Goal: Task Accomplishment & Management: Manage account settings

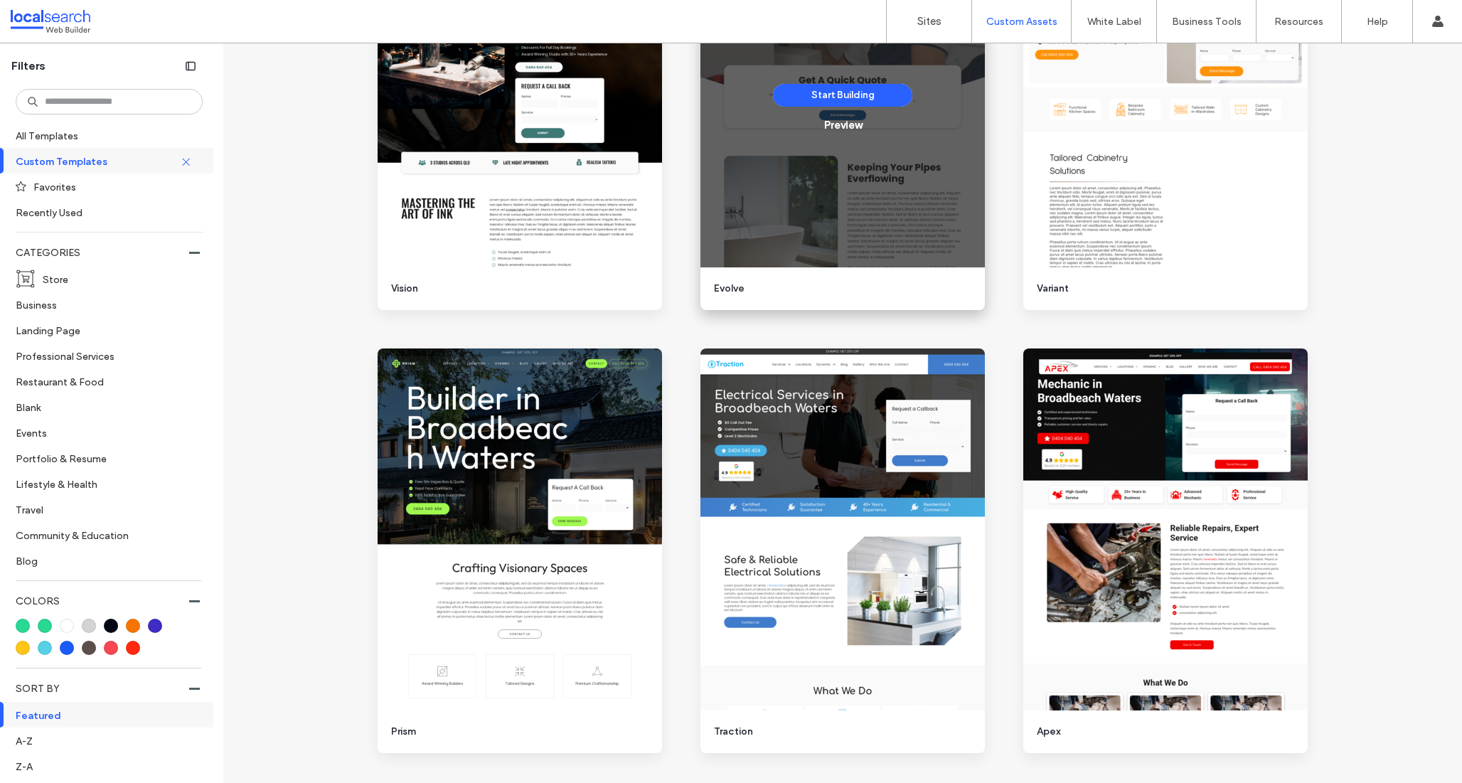
scroll to position [353, 0]
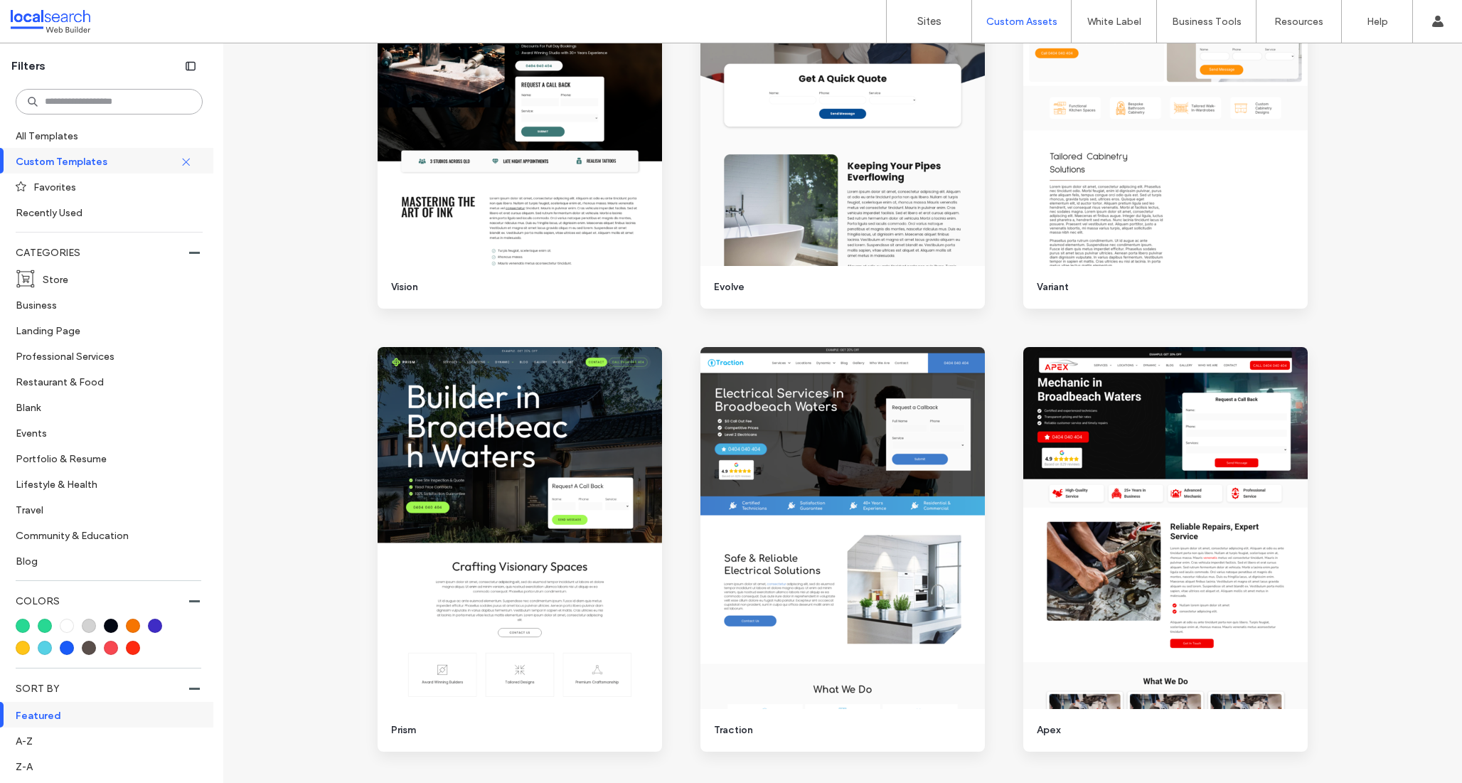
click at [95, 113] on input at bounding box center [109, 102] width 187 height 26
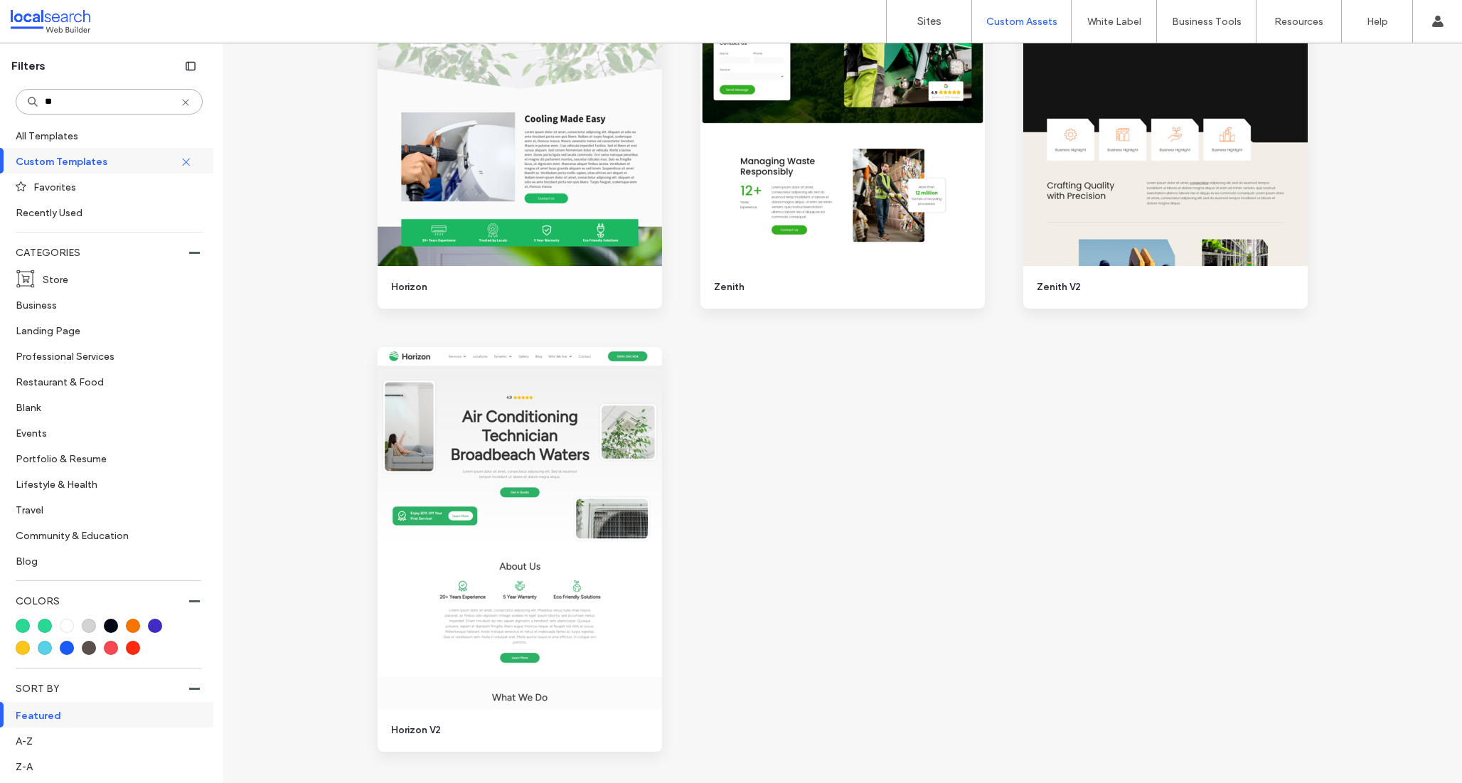
scroll to position [0, 0]
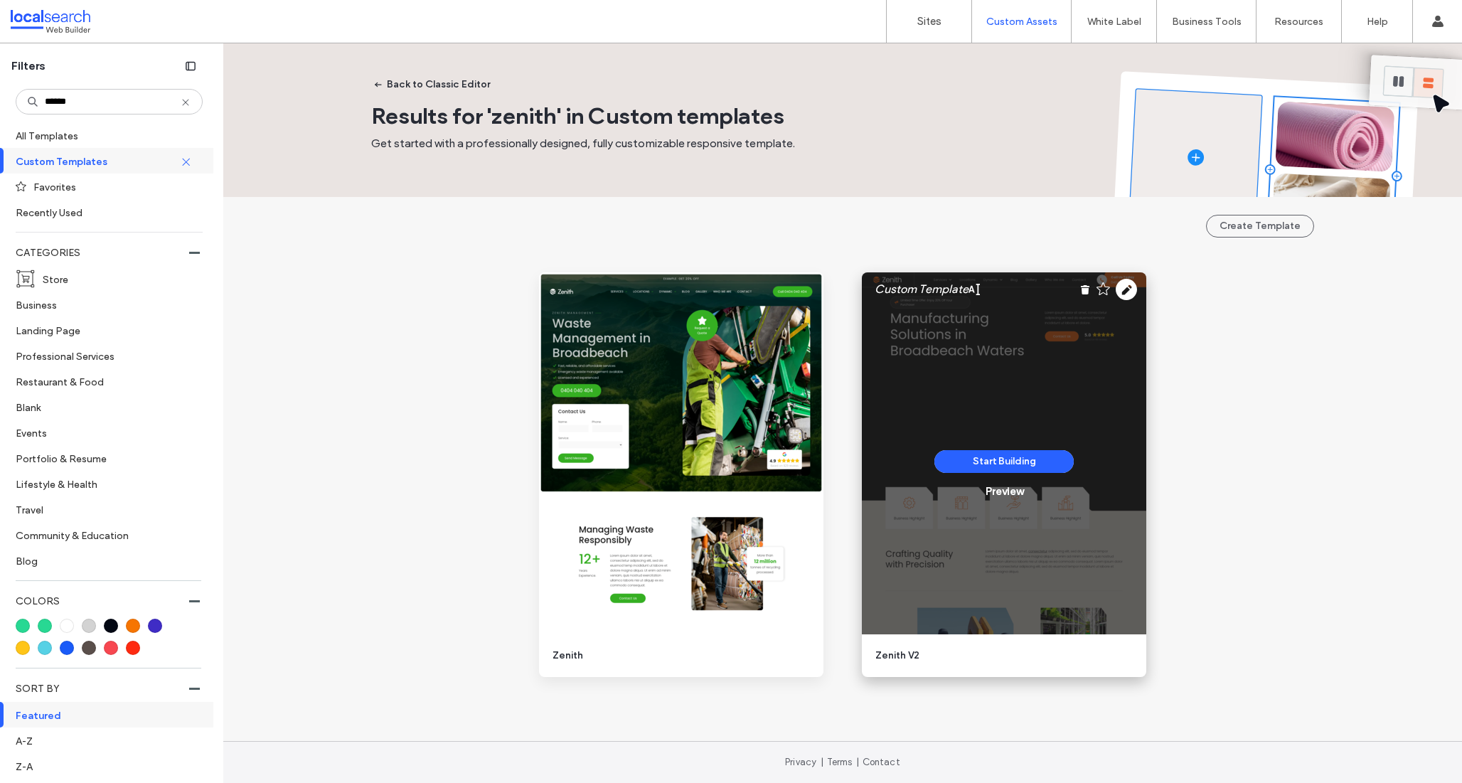
click at [1121, 284] on use at bounding box center [1126, 289] width 21 height 21
click at [1128, 292] on use at bounding box center [1126, 289] width 21 height 21
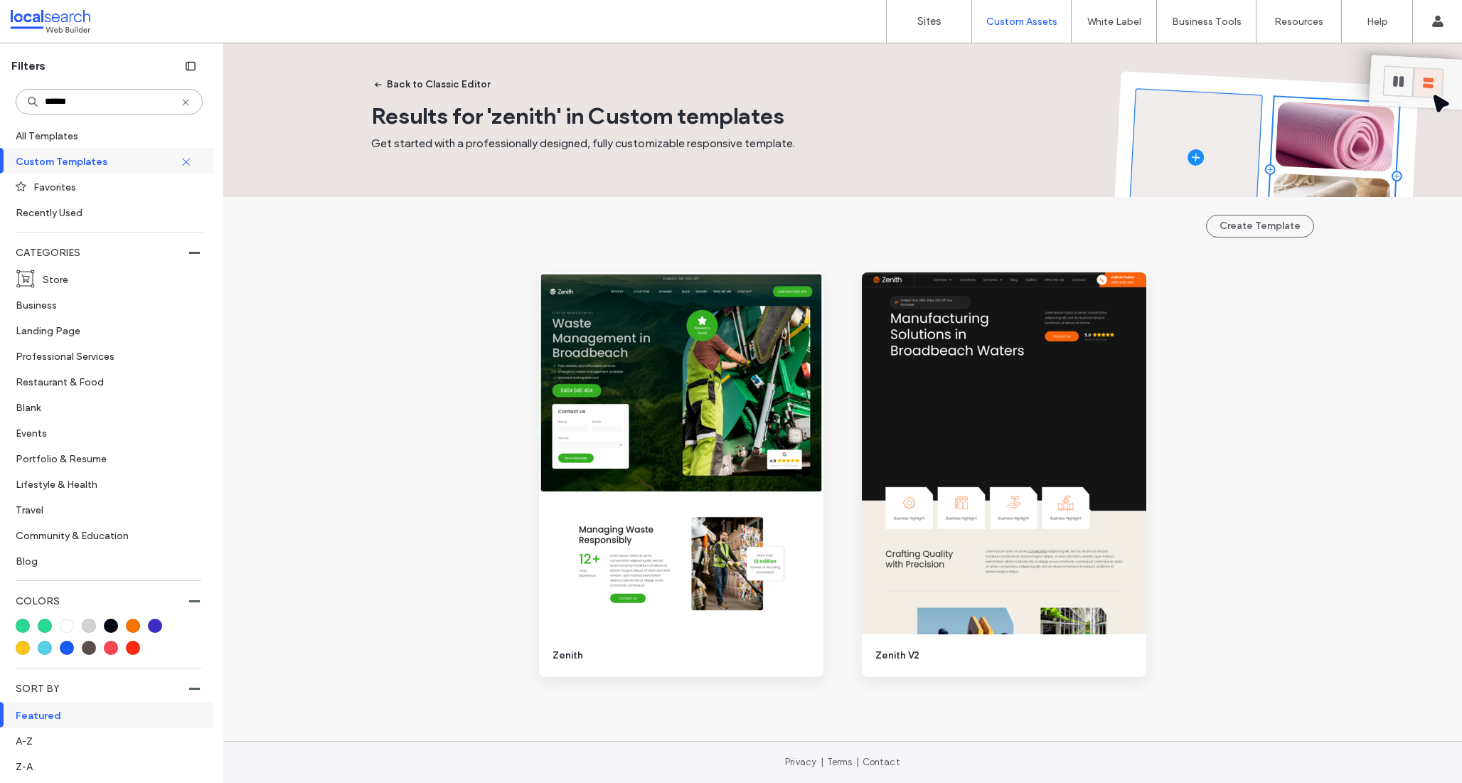
click at [83, 92] on input "******" at bounding box center [109, 102] width 187 height 26
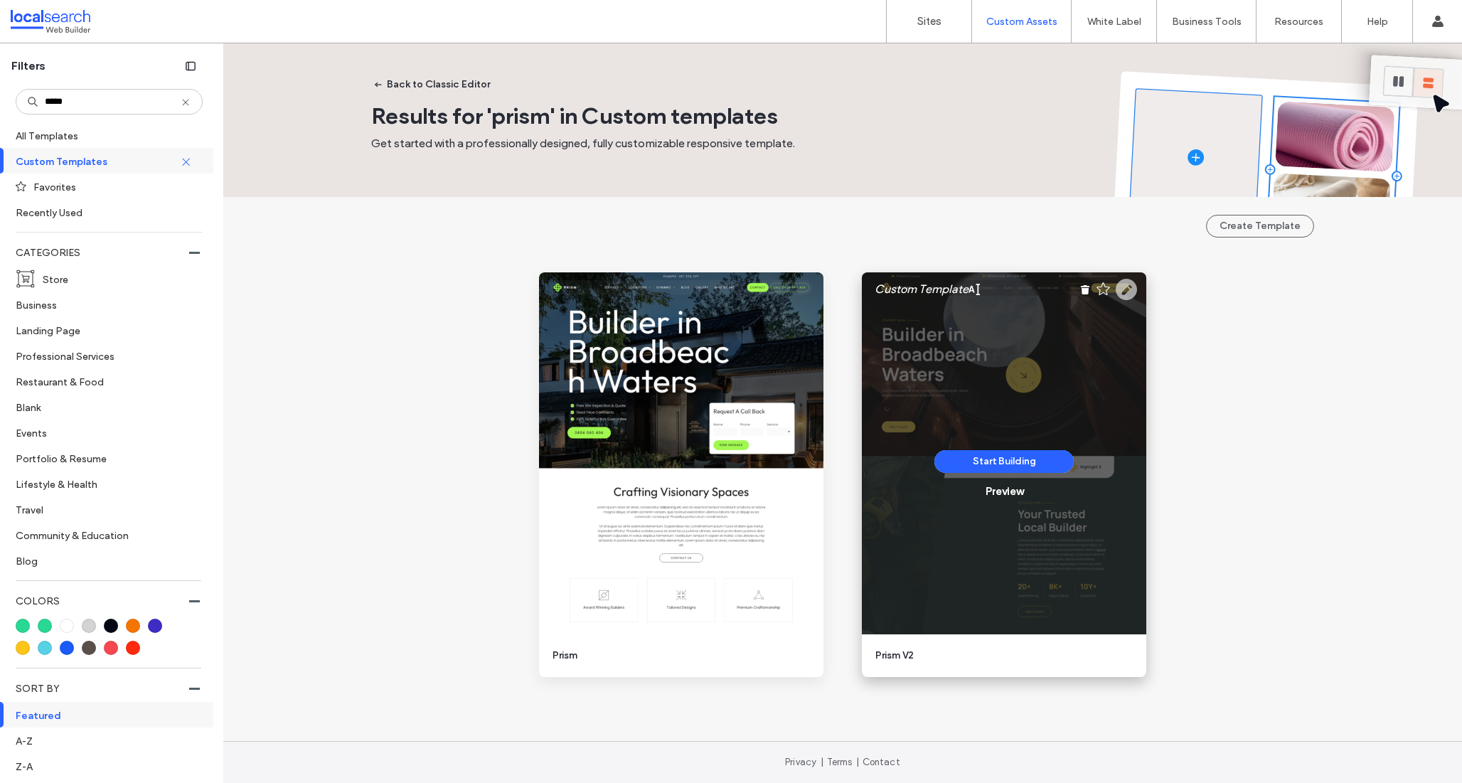
click at [1133, 282] on use at bounding box center [1126, 289] width 21 height 21
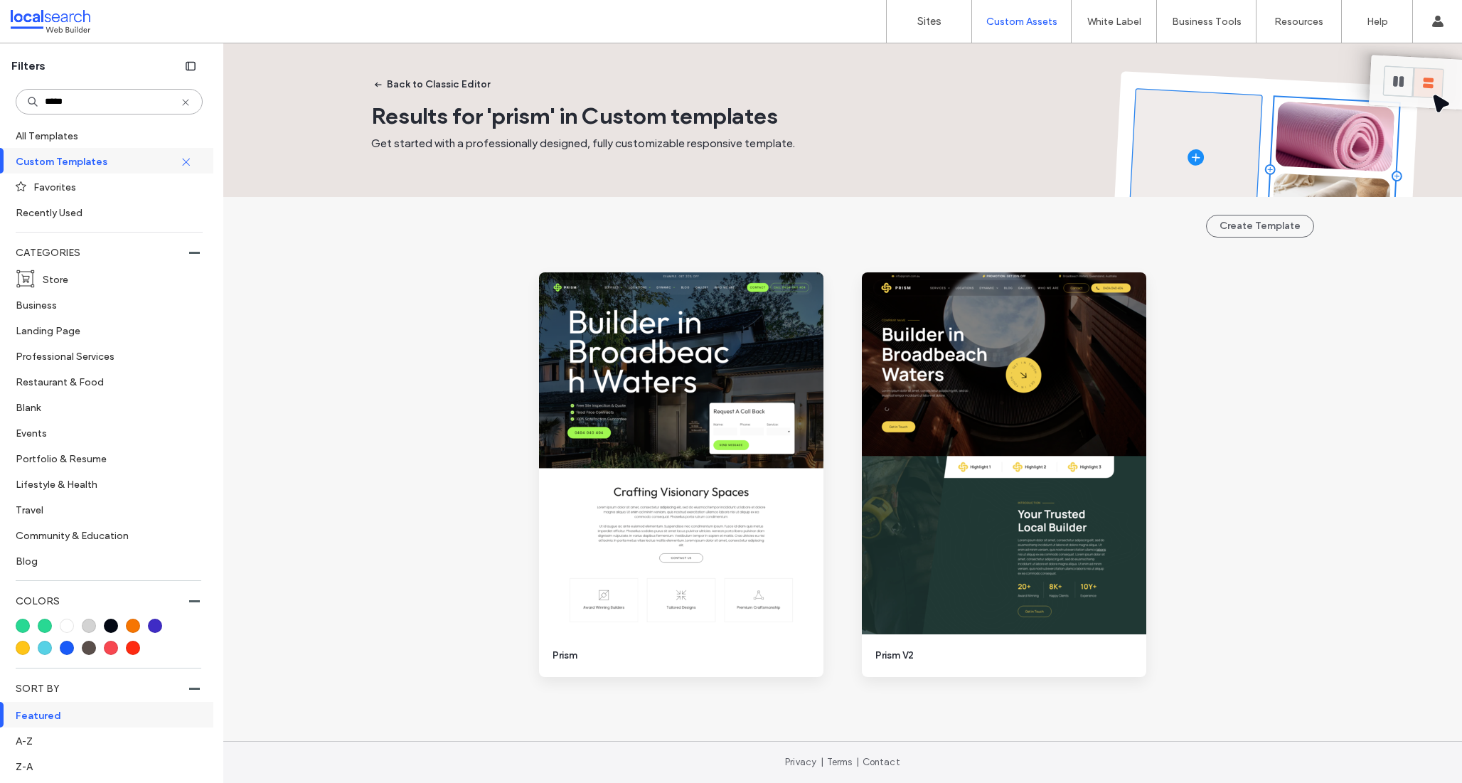
click at [80, 104] on input "*****" at bounding box center [109, 102] width 187 height 26
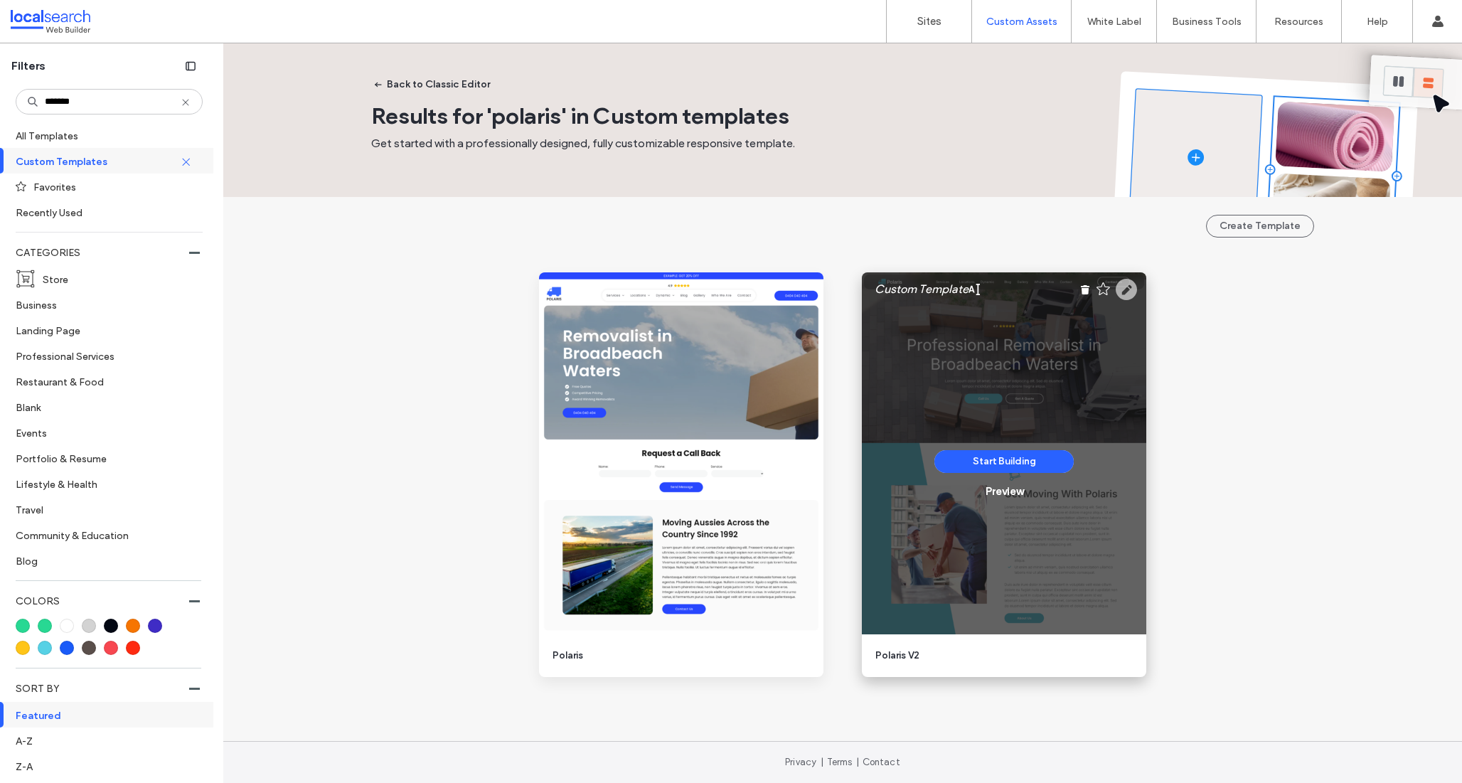
click at [1123, 286] on use at bounding box center [1126, 289] width 21 height 21
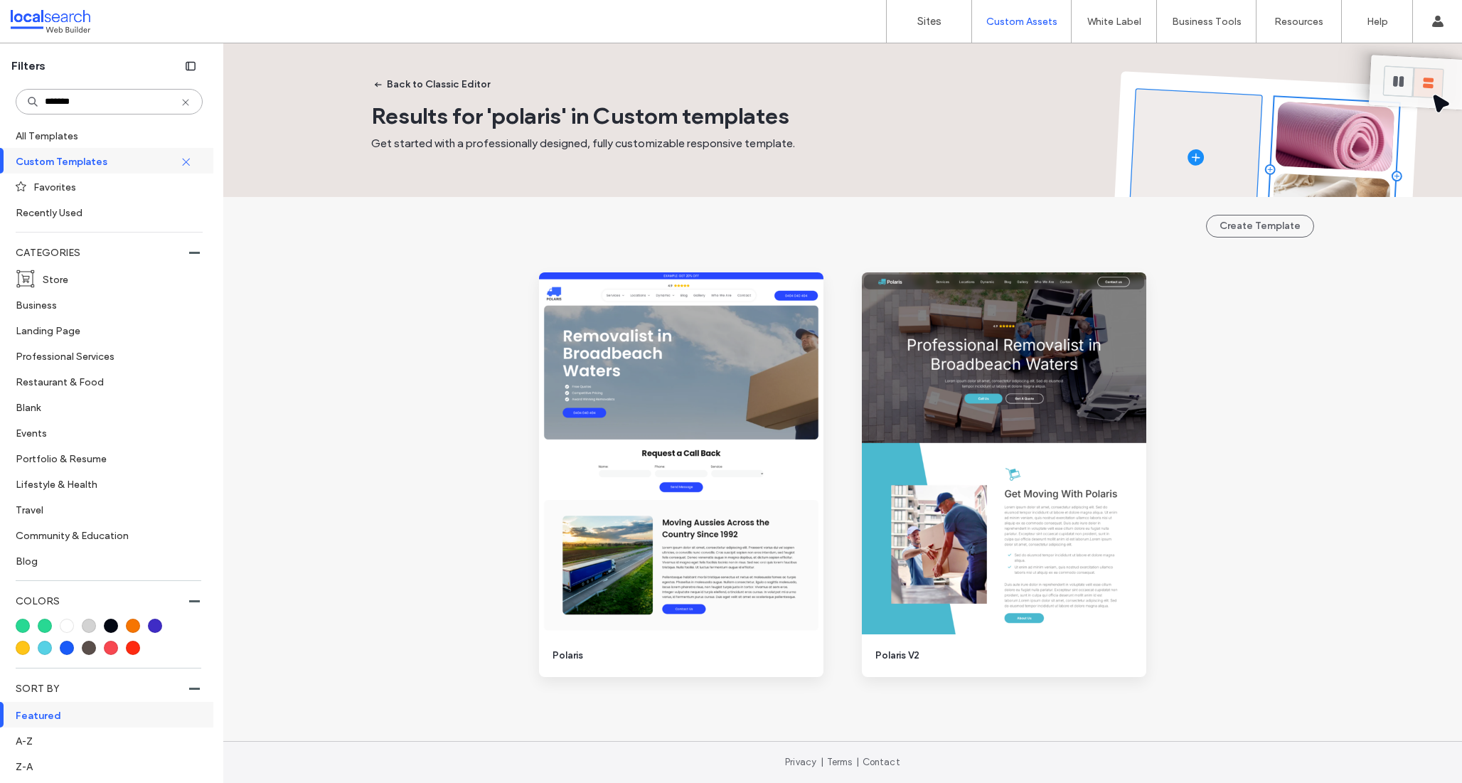
click at [98, 102] on input "*******" at bounding box center [109, 102] width 187 height 26
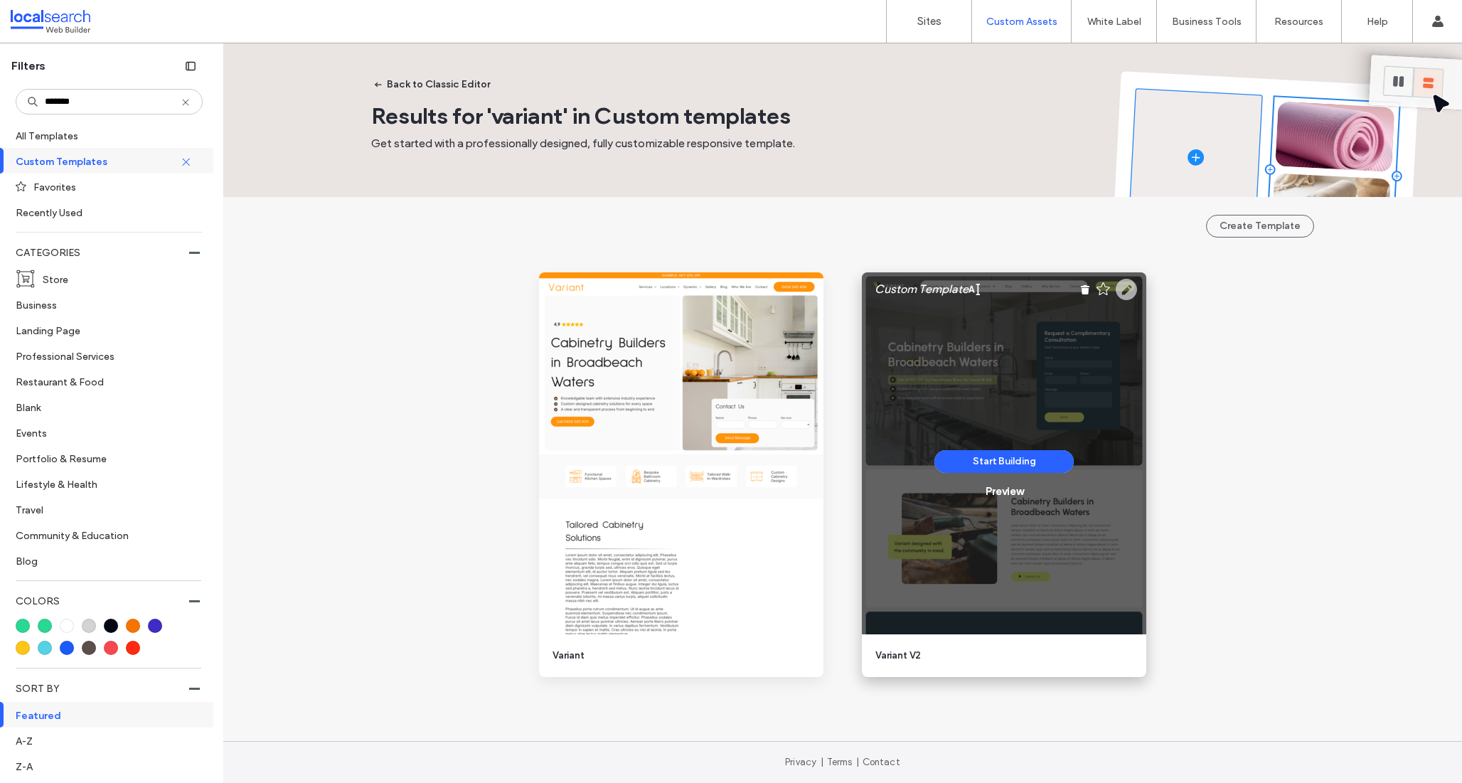
click at [1116, 293] on use at bounding box center [1126, 289] width 21 height 21
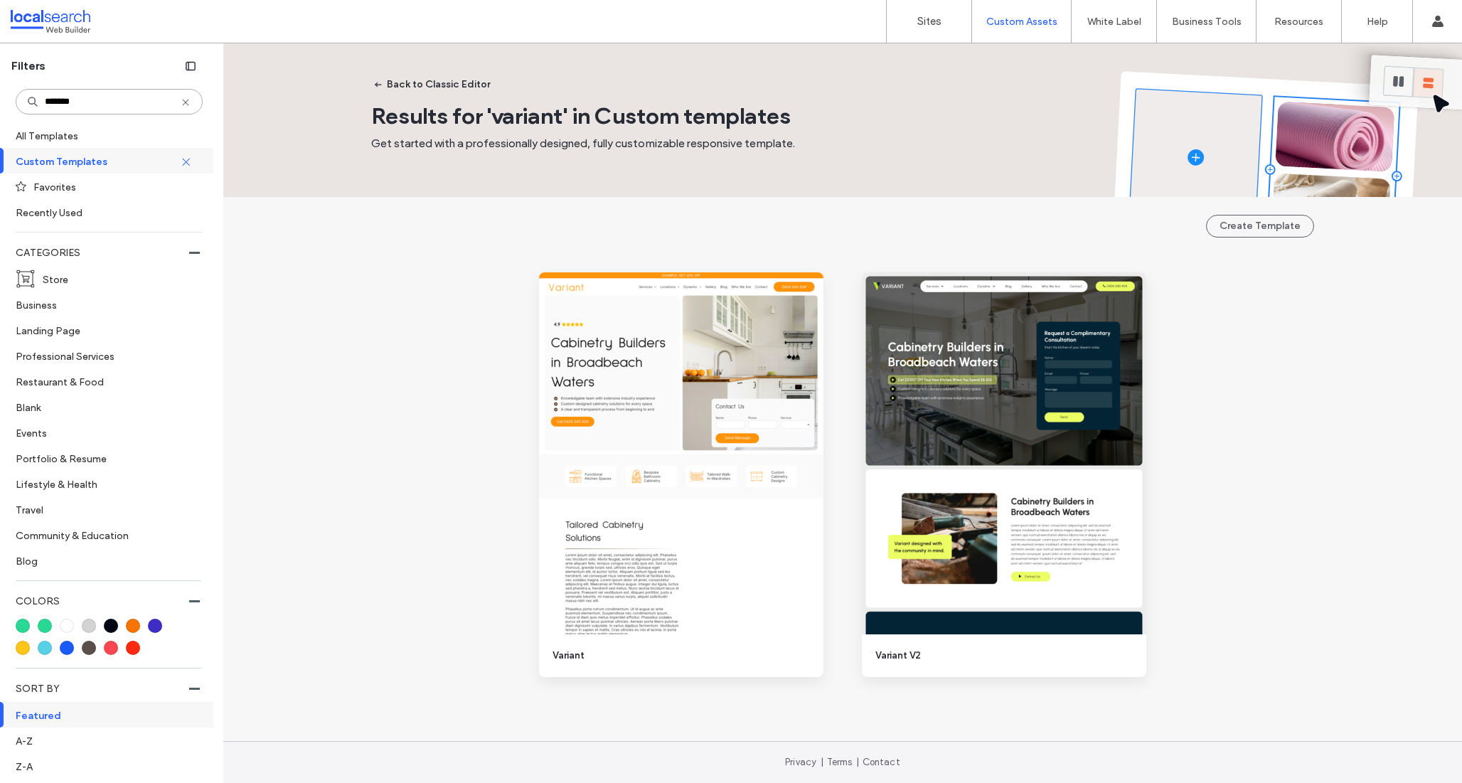
click at [76, 90] on input "*******" at bounding box center [109, 102] width 187 height 26
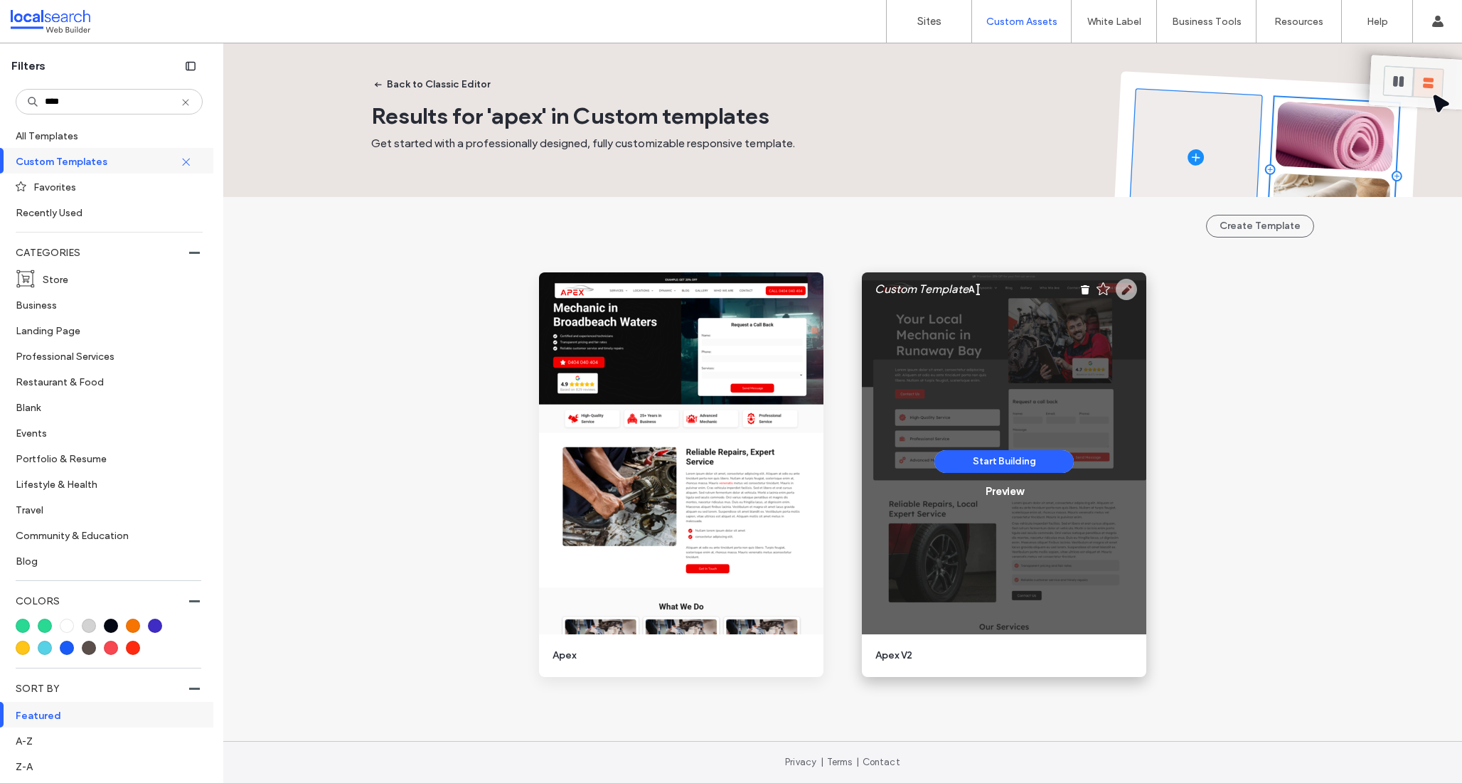
click at [1127, 294] on use at bounding box center [1126, 289] width 21 height 21
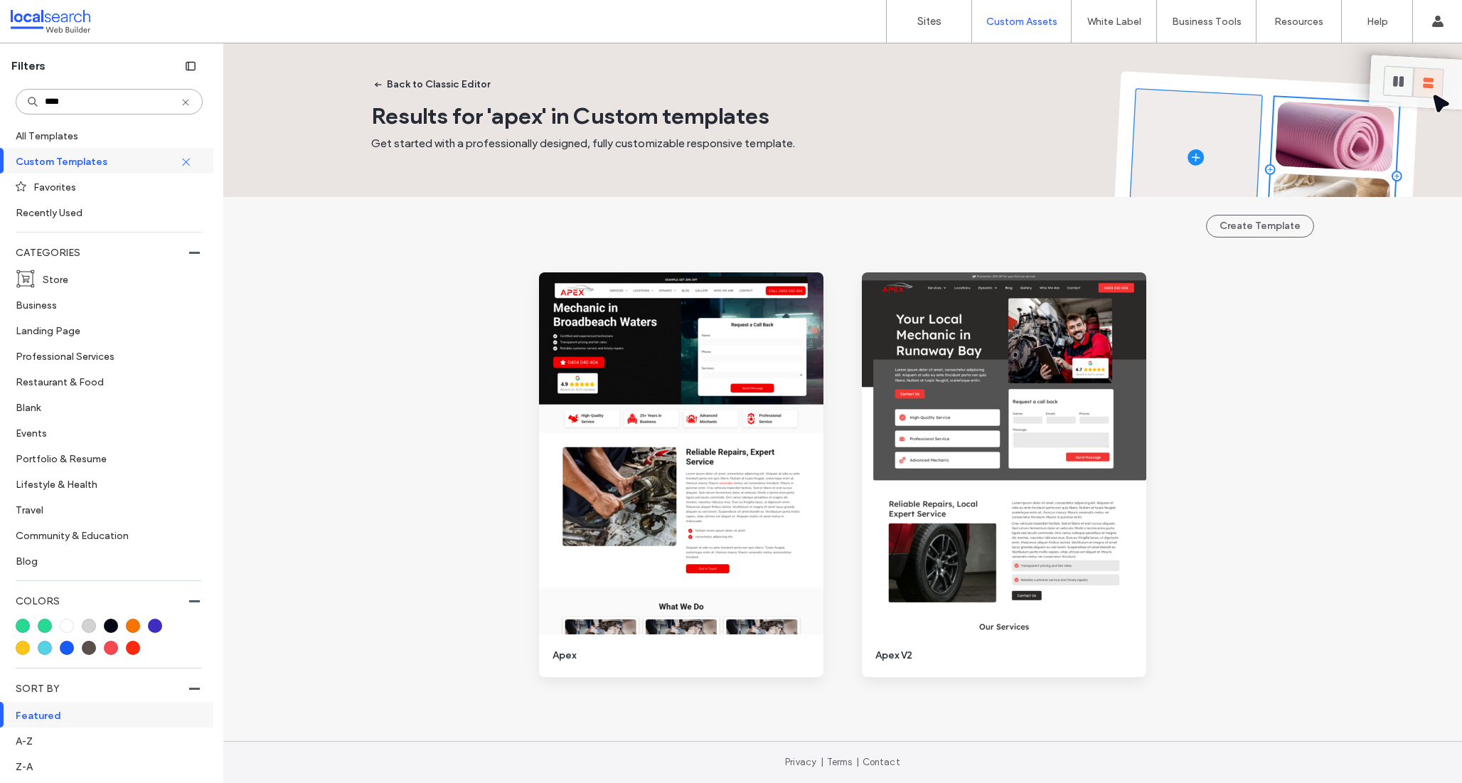
click at [120, 107] on input "****" at bounding box center [109, 102] width 187 height 26
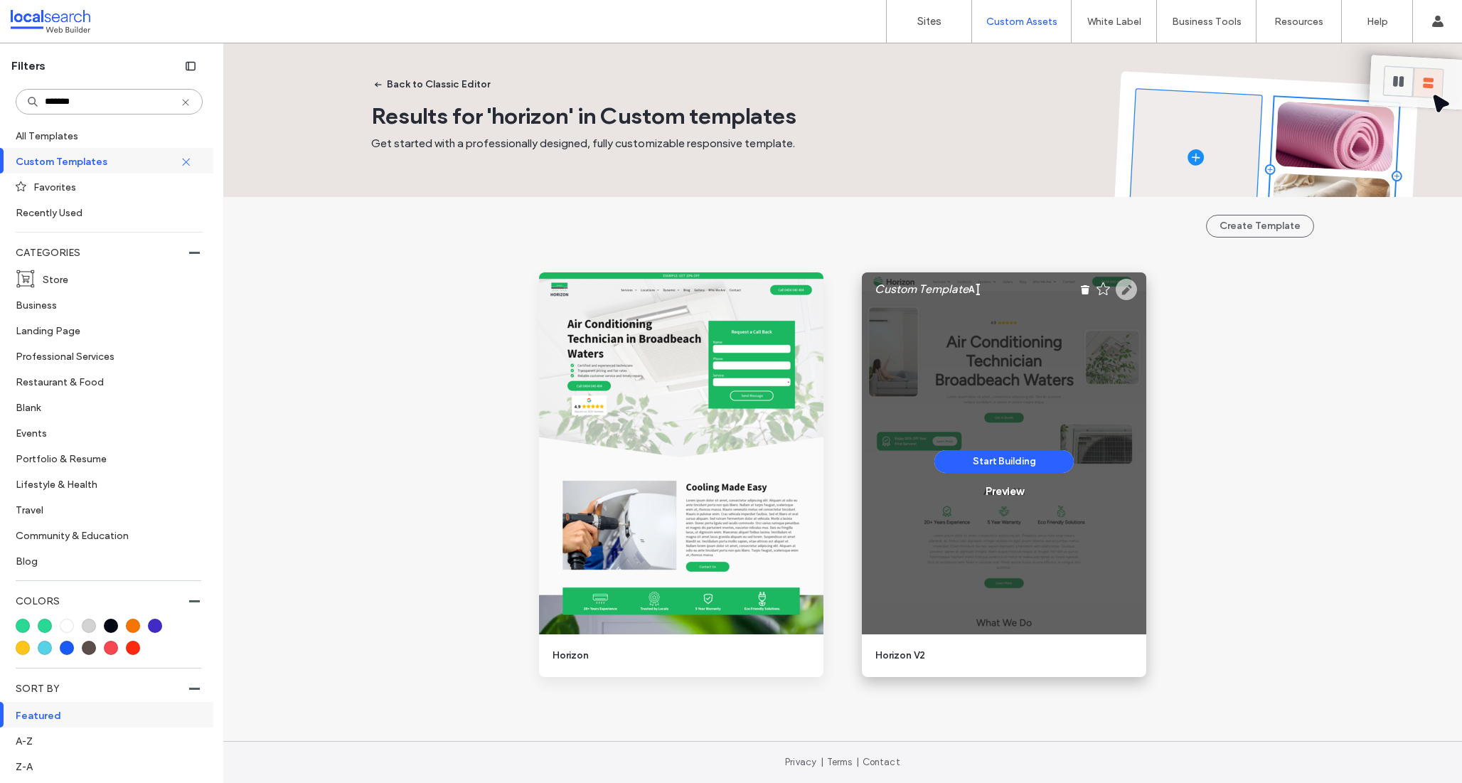
type input "*******"
click at [1128, 289] on icon at bounding box center [1126, 289] width 21 height 21
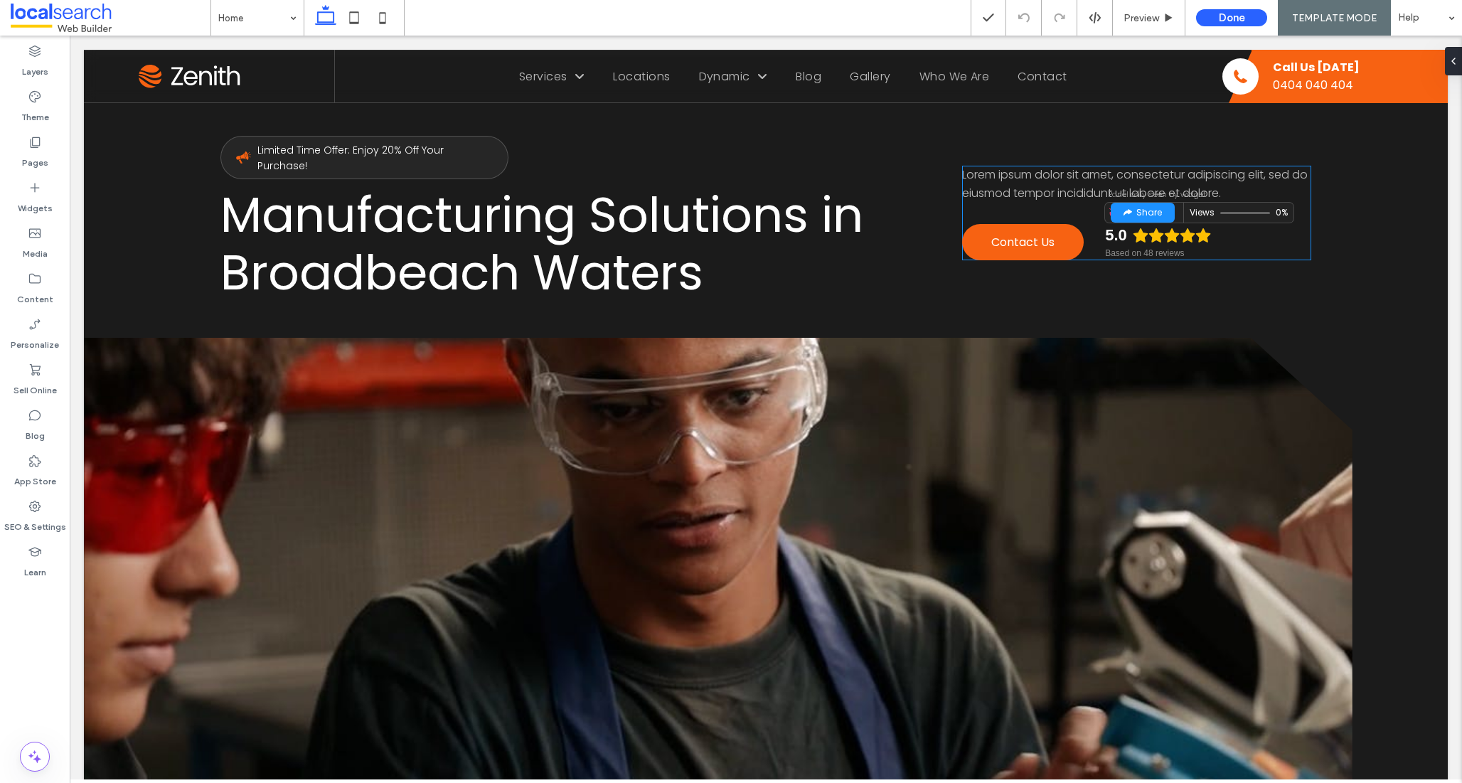
click at [1133, 236] on div "5.0" at bounding box center [1158, 235] width 106 height 20
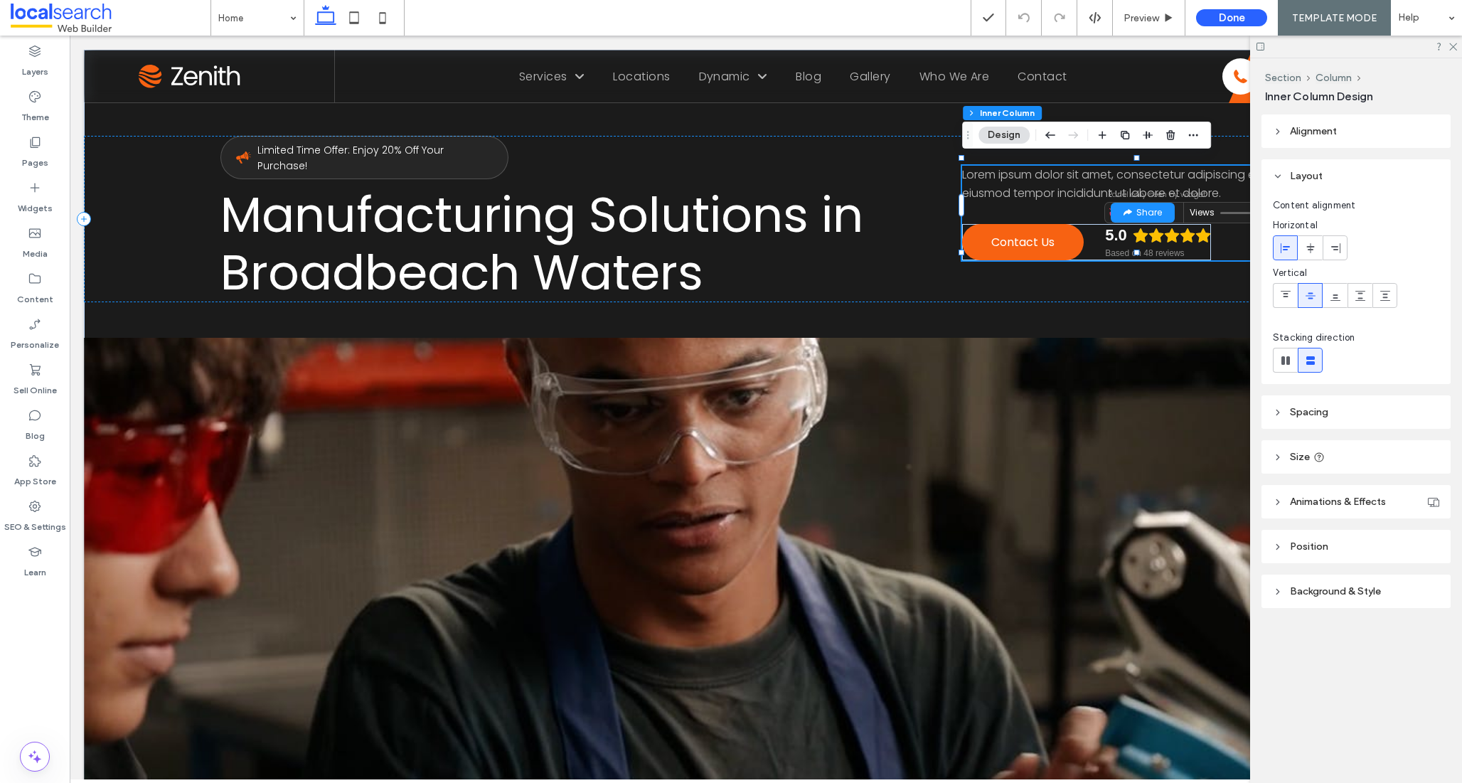
click at [1133, 236] on div "5.0" at bounding box center [1158, 235] width 106 height 20
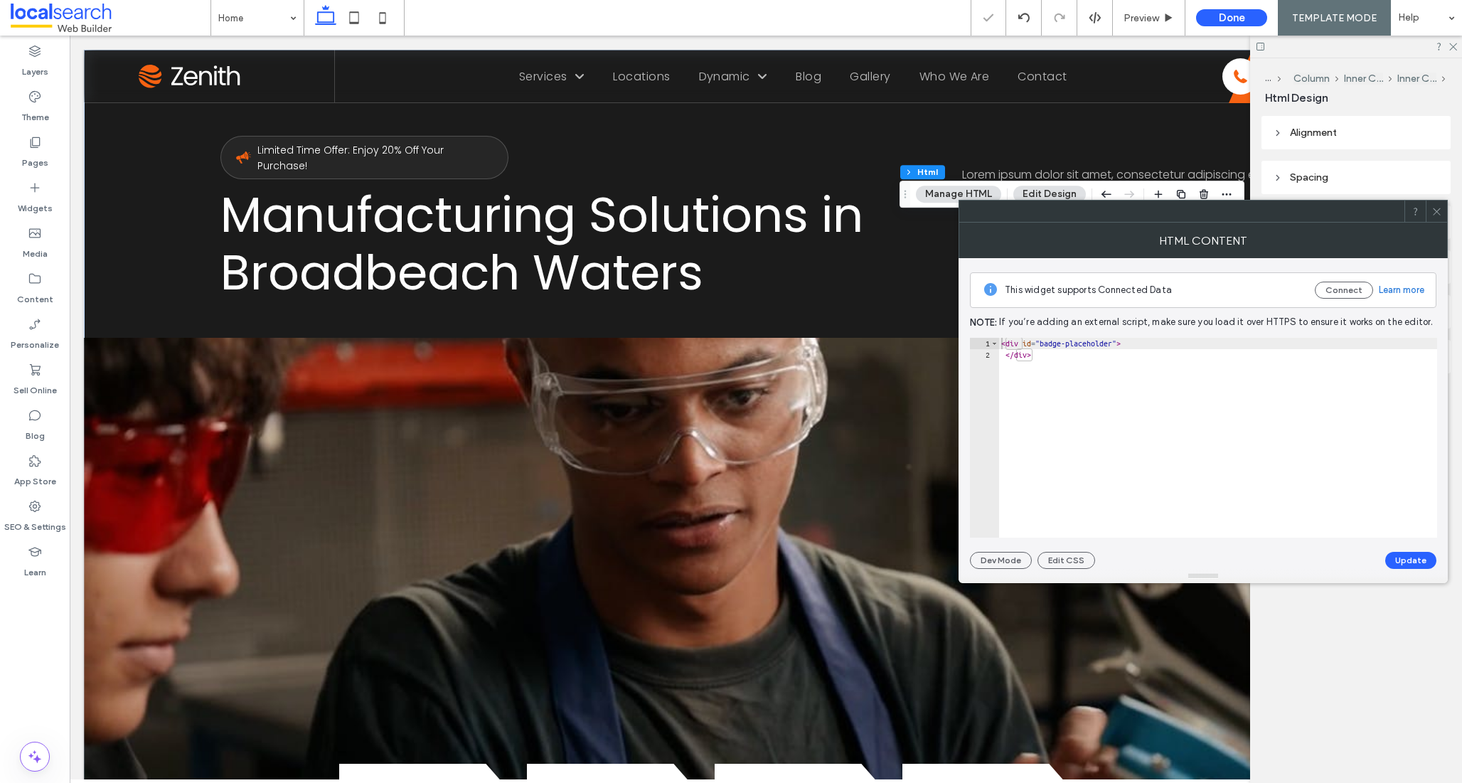
click at [1432, 213] on icon at bounding box center [1436, 211] width 11 height 11
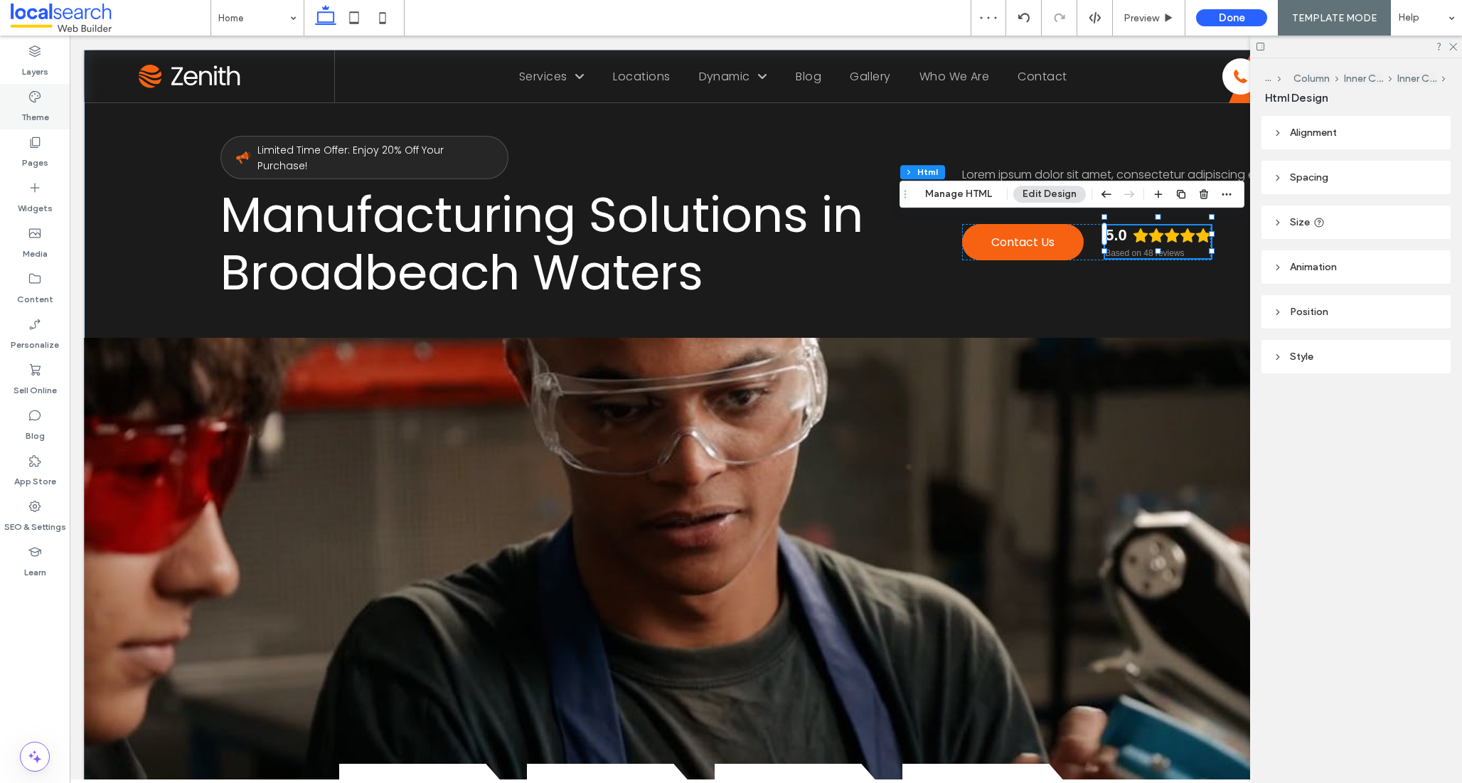
click at [31, 97] on icon at bounding box center [35, 97] width 14 height 14
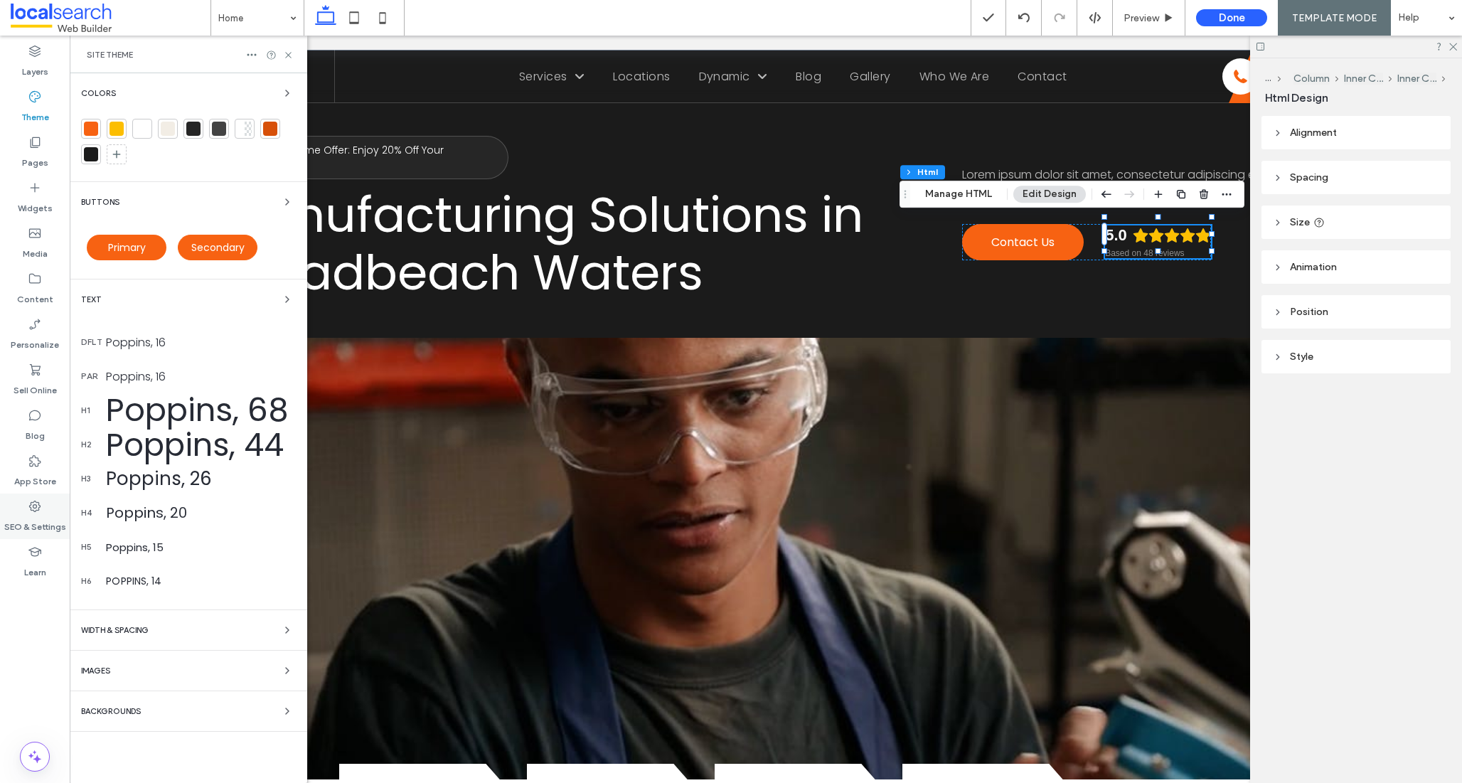
click at [44, 520] on label "SEO & Settings" at bounding box center [35, 523] width 62 height 20
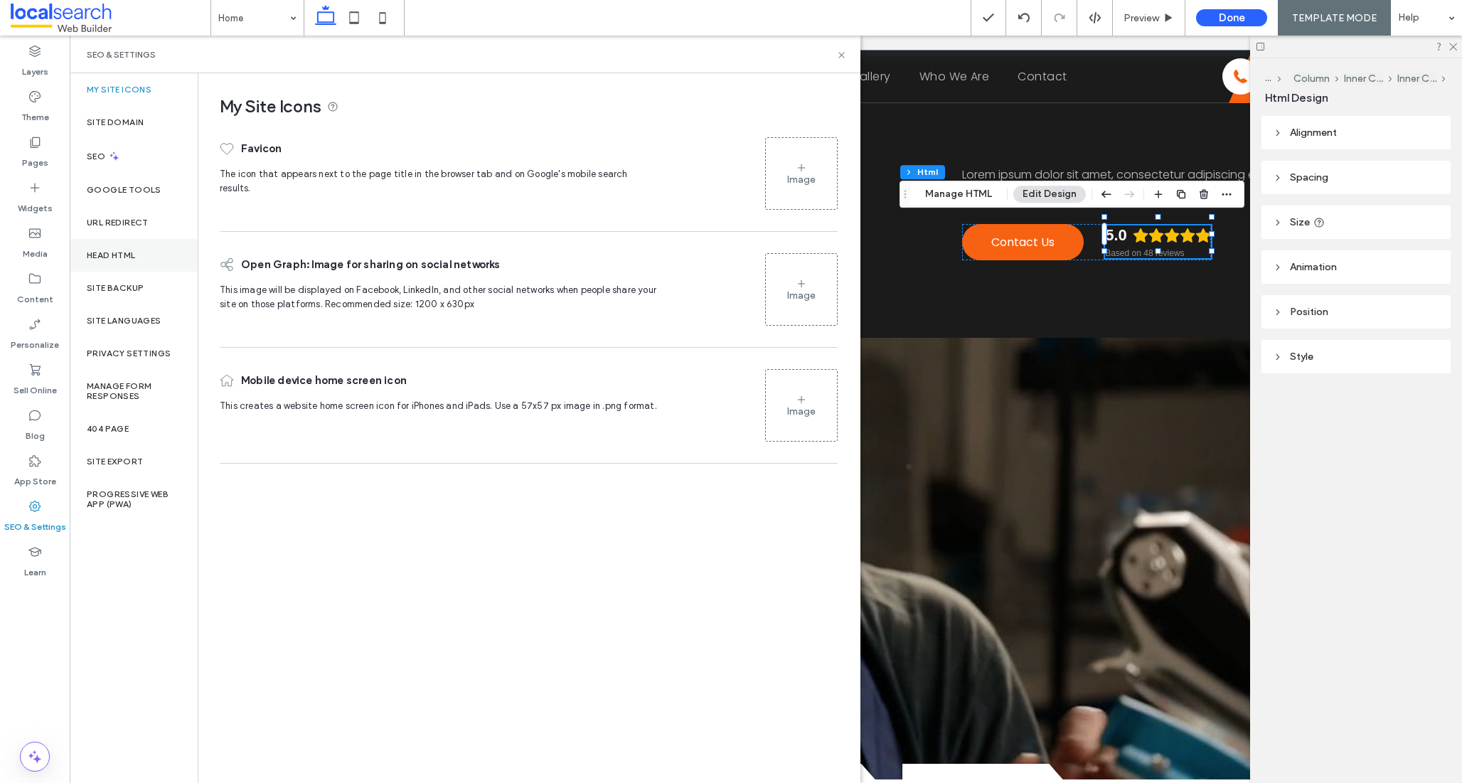
click at [140, 264] on div "Head HTML" at bounding box center [134, 255] width 128 height 33
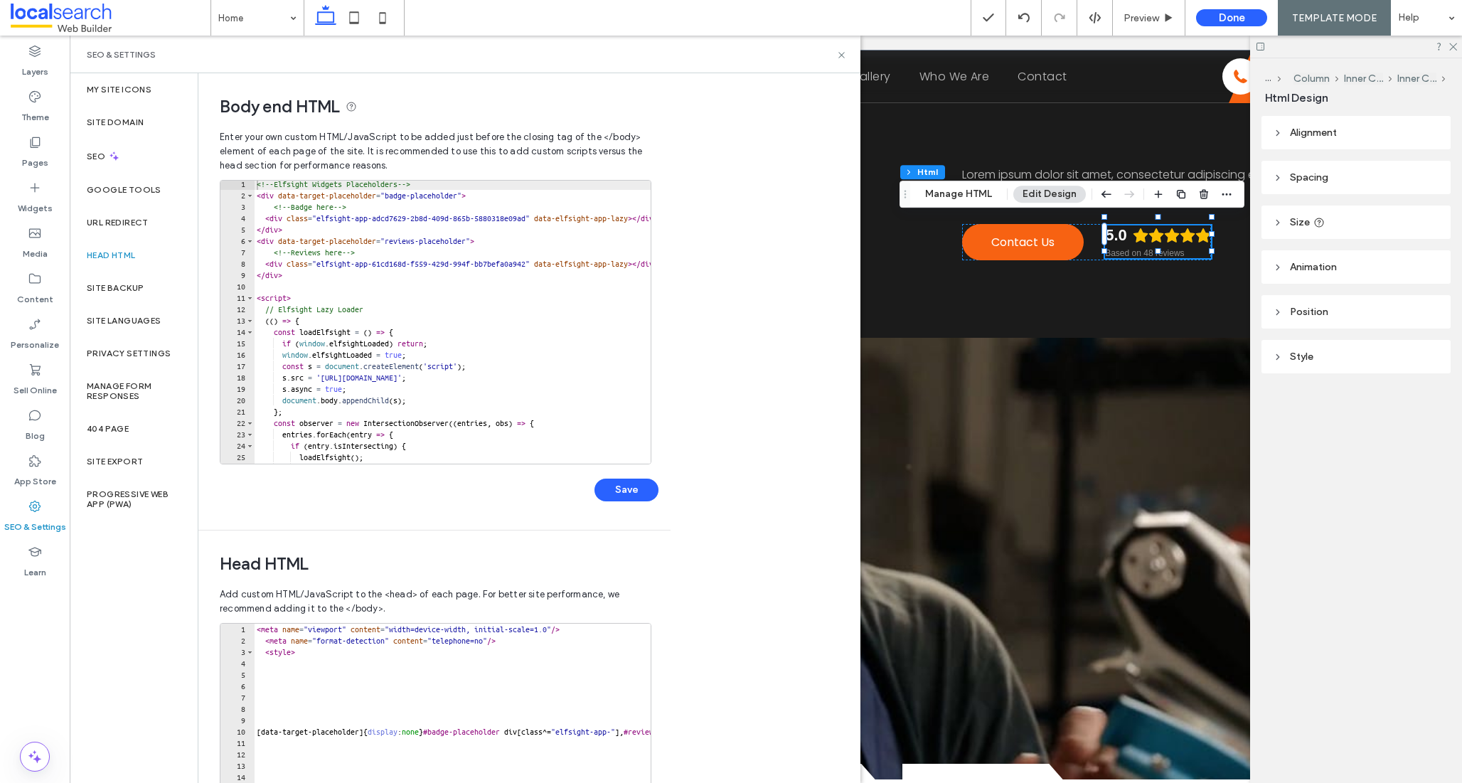
type textarea "**********"
drag, startPoint x: 326, startPoint y: 218, endPoint x: 468, endPoint y: 218, distance: 142.2
click at [468, 218] on div "<!-- Elfsight Widgets Placeholders --> < div data-target-placeholder = "badge-p…" at bounding box center [669, 331] width 830 height 306
click at [579, 218] on div "<!-- Elfsight Widgets Placeholders --> < div data-target-placeholder = "badge-p…" at bounding box center [669, 331] width 830 height 306
click at [328, 223] on div "<!-- Elfsight Widgets Placeholders --> < div data-target-placeholder = "badge-p…" at bounding box center [669, 331] width 830 height 306
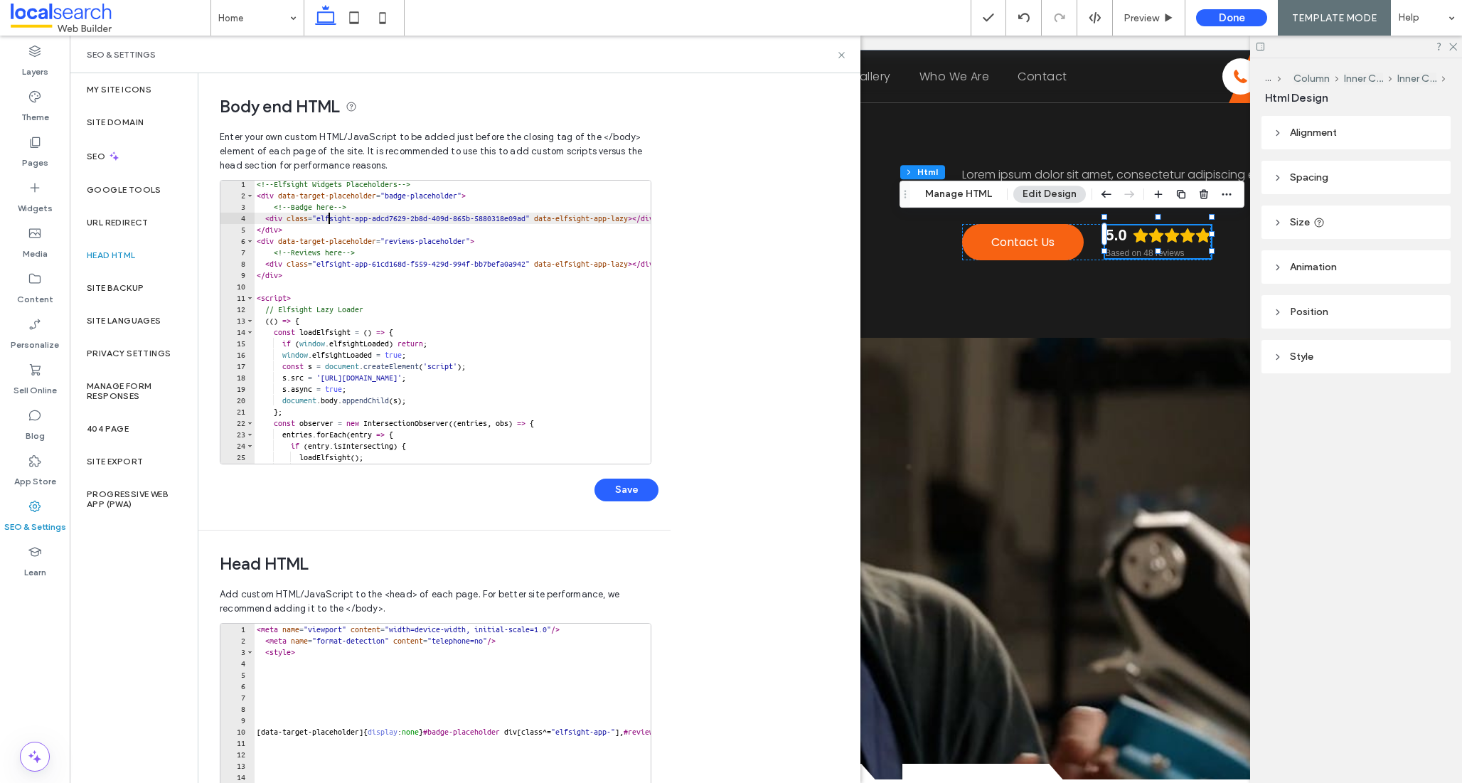
click at [579, 221] on div "<!-- Elfsight Widgets Placeholders --> < div data-target-placeholder = "badge-p…" at bounding box center [669, 331] width 830 height 306
click at [842, 53] on icon at bounding box center [841, 55] width 11 height 11
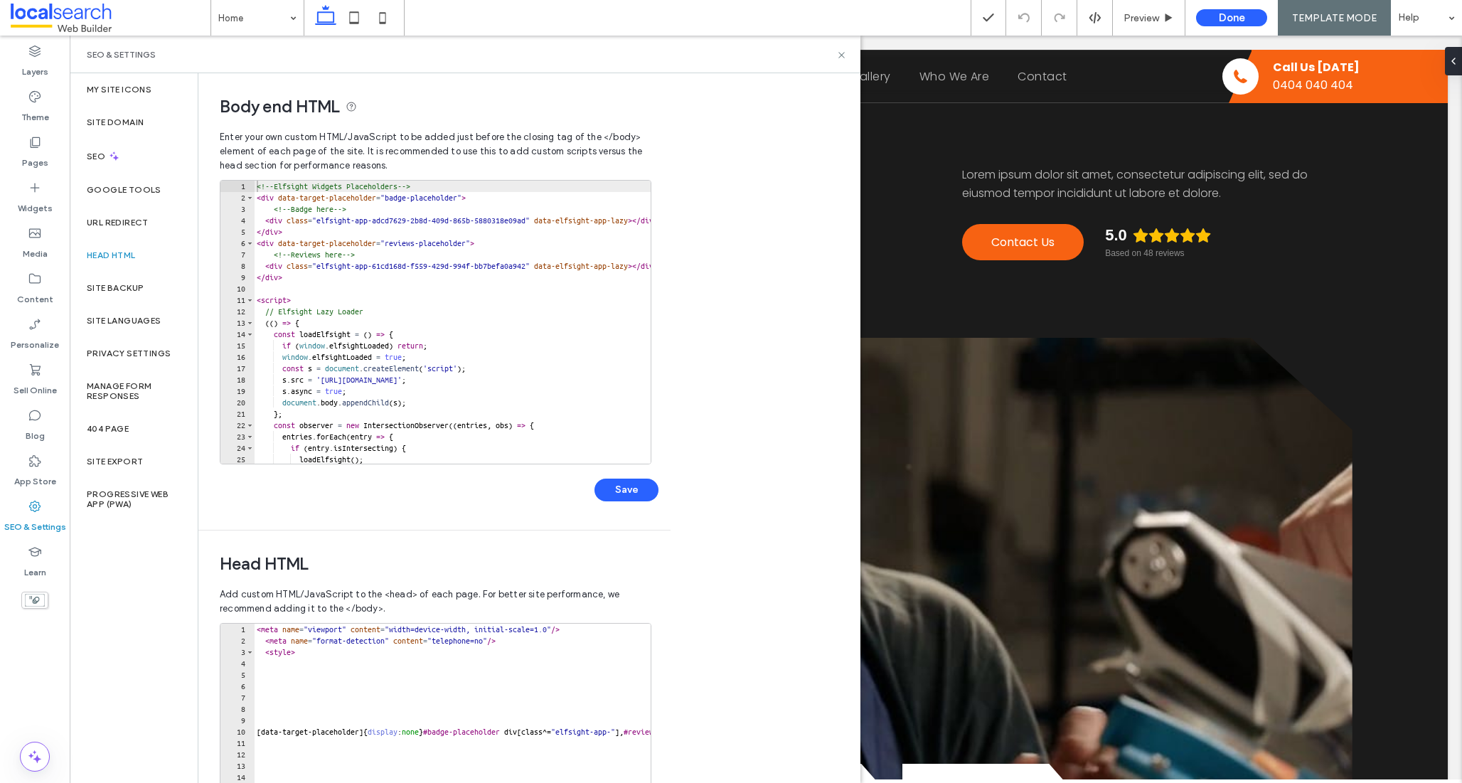
click at [328, 222] on div "<!-- Elfsight Widgets Placeholders --> < div data-target-placeholder = "badge-p…" at bounding box center [669, 334] width 830 height 306
click at [578, 220] on div "<!-- Elfsight Widgets Placeholders --> < div data-target-placeholder = "badge-p…" at bounding box center [669, 334] width 830 height 306
paste textarea "Cursor at row 4"
type textarea "**********"
click at [628, 489] on button "Save" at bounding box center [626, 490] width 64 height 23
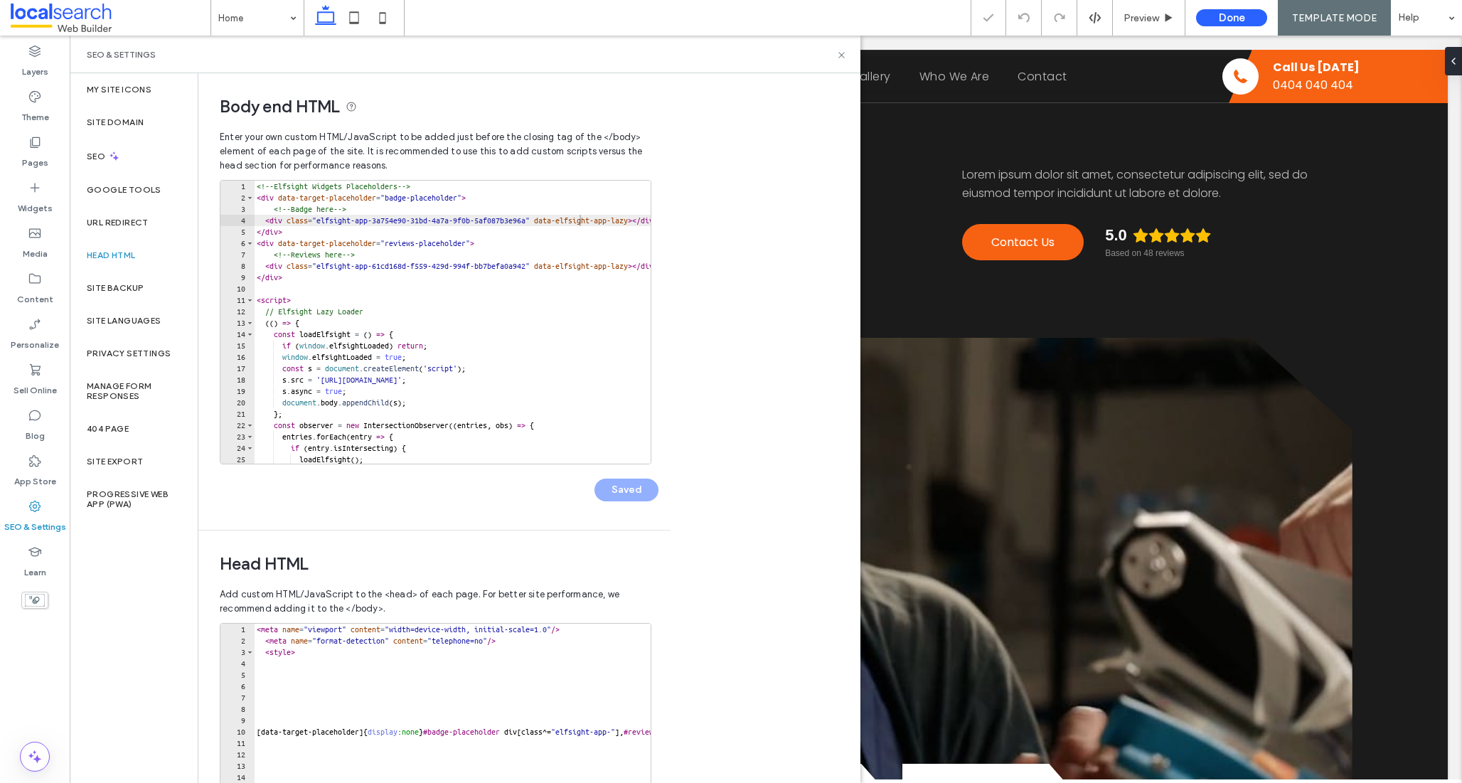
click at [628, 489] on div "Saved" at bounding box center [439, 482] width 439 height 37
click at [839, 51] on icon at bounding box center [841, 55] width 11 height 11
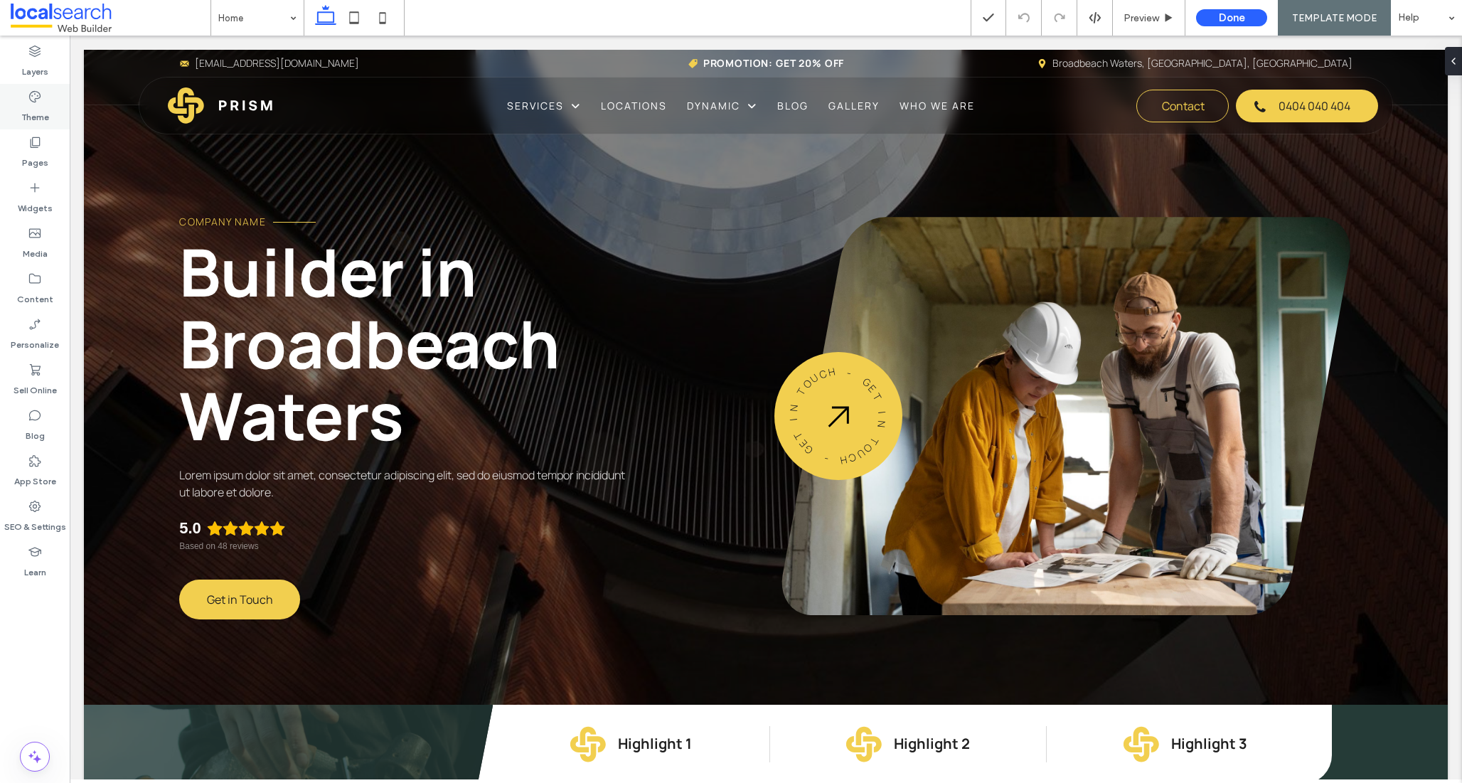
click at [31, 119] on label "Theme" at bounding box center [35, 114] width 28 height 20
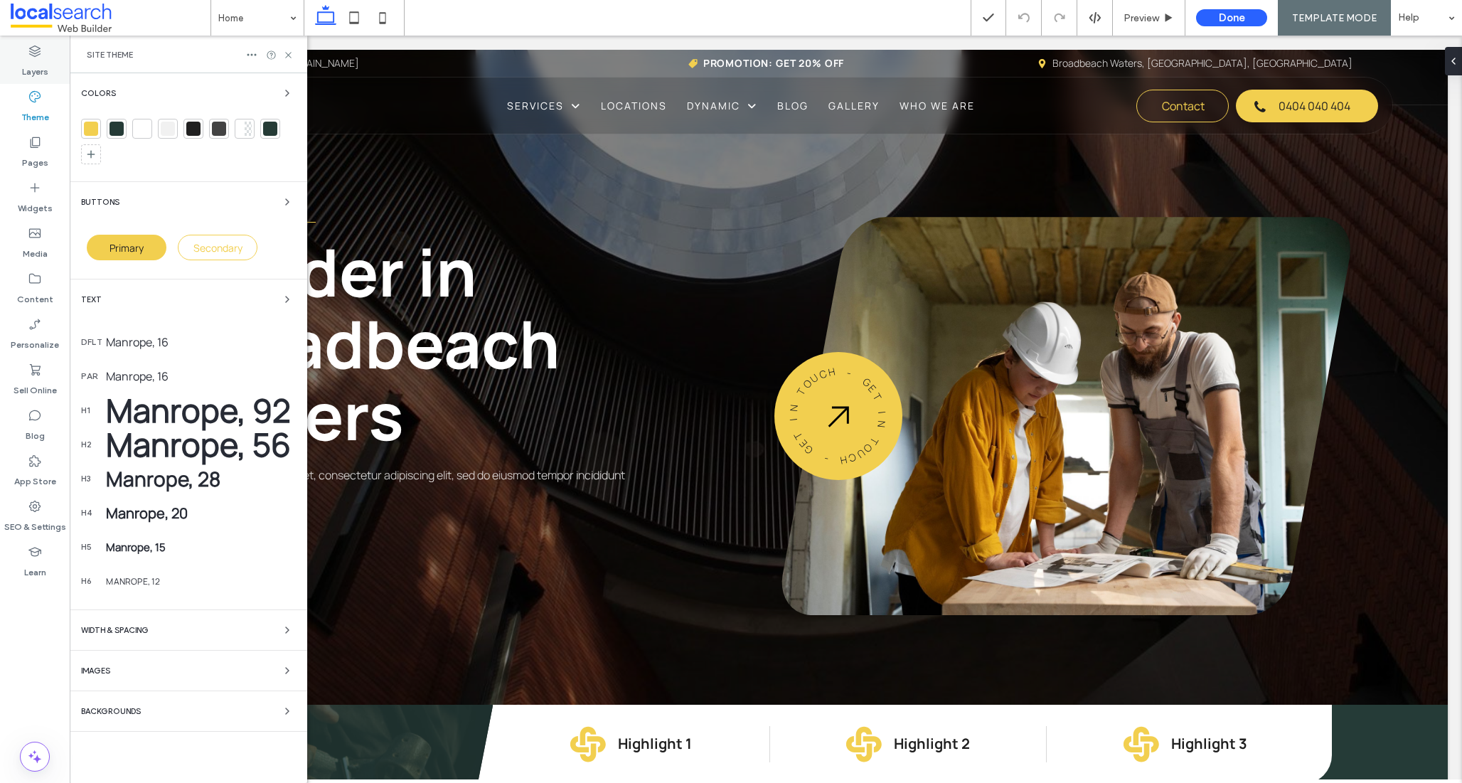
click at [41, 68] on label "Layers" at bounding box center [35, 68] width 26 height 20
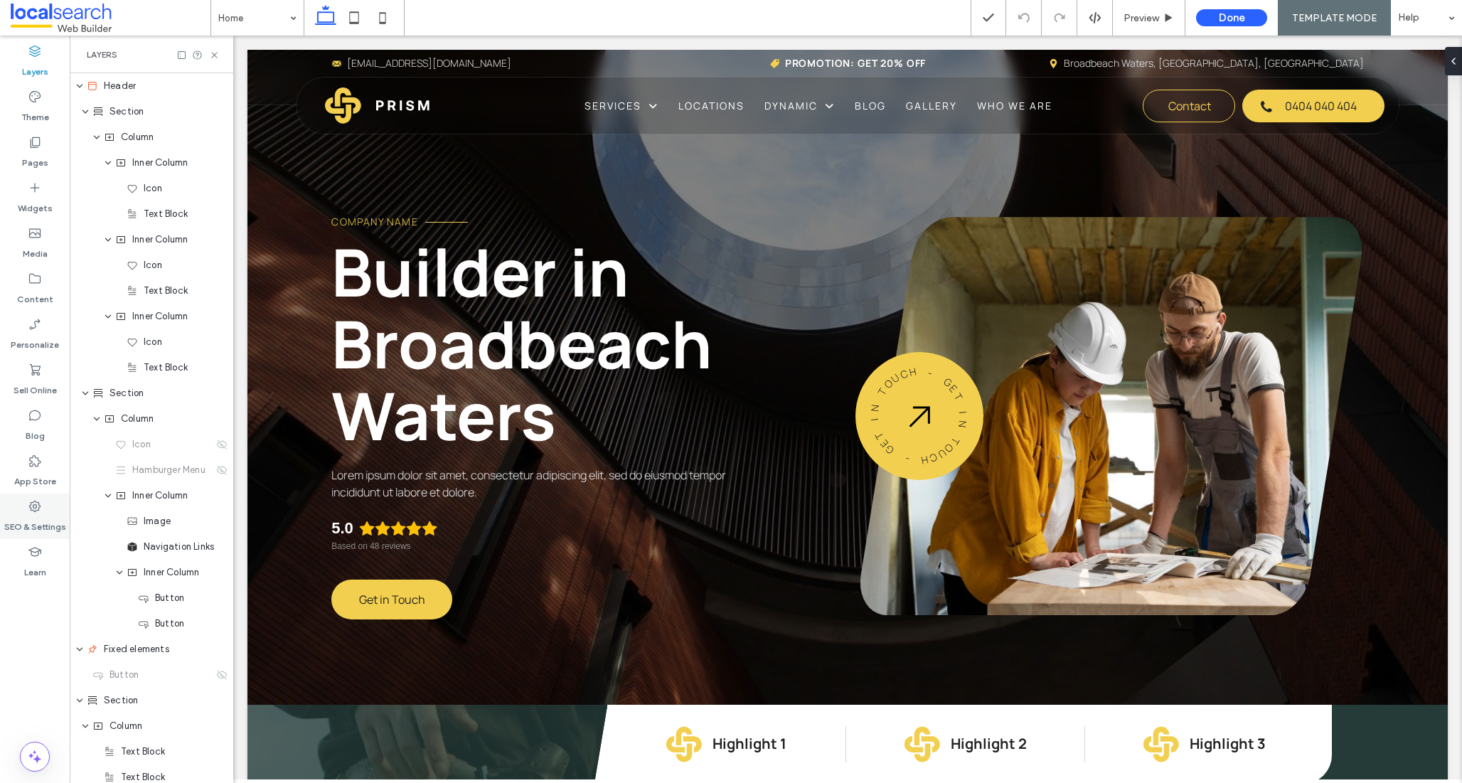
click at [48, 501] on div "SEO & Settings" at bounding box center [35, 516] width 70 height 46
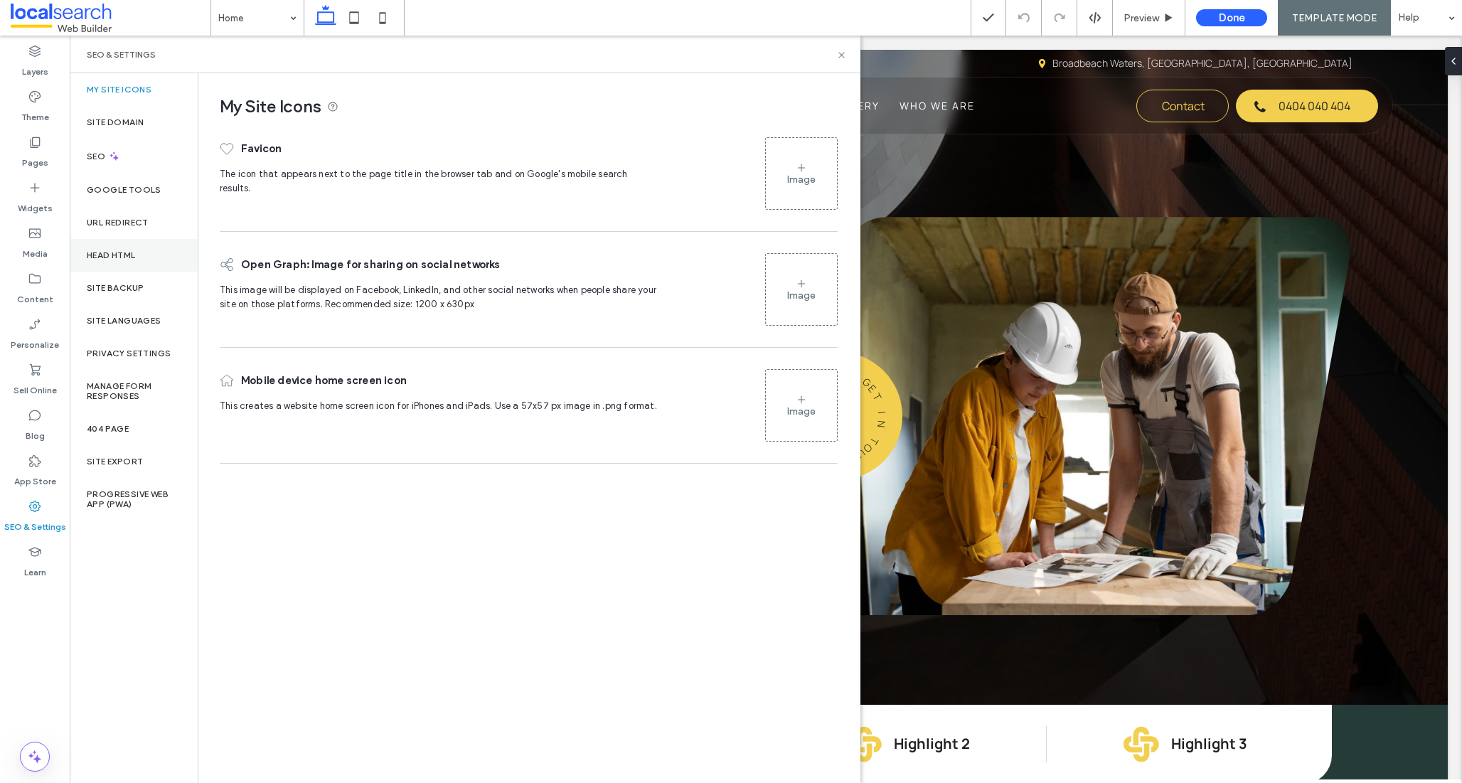
click at [117, 257] on label "Head HTML" at bounding box center [111, 255] width 49 height 10
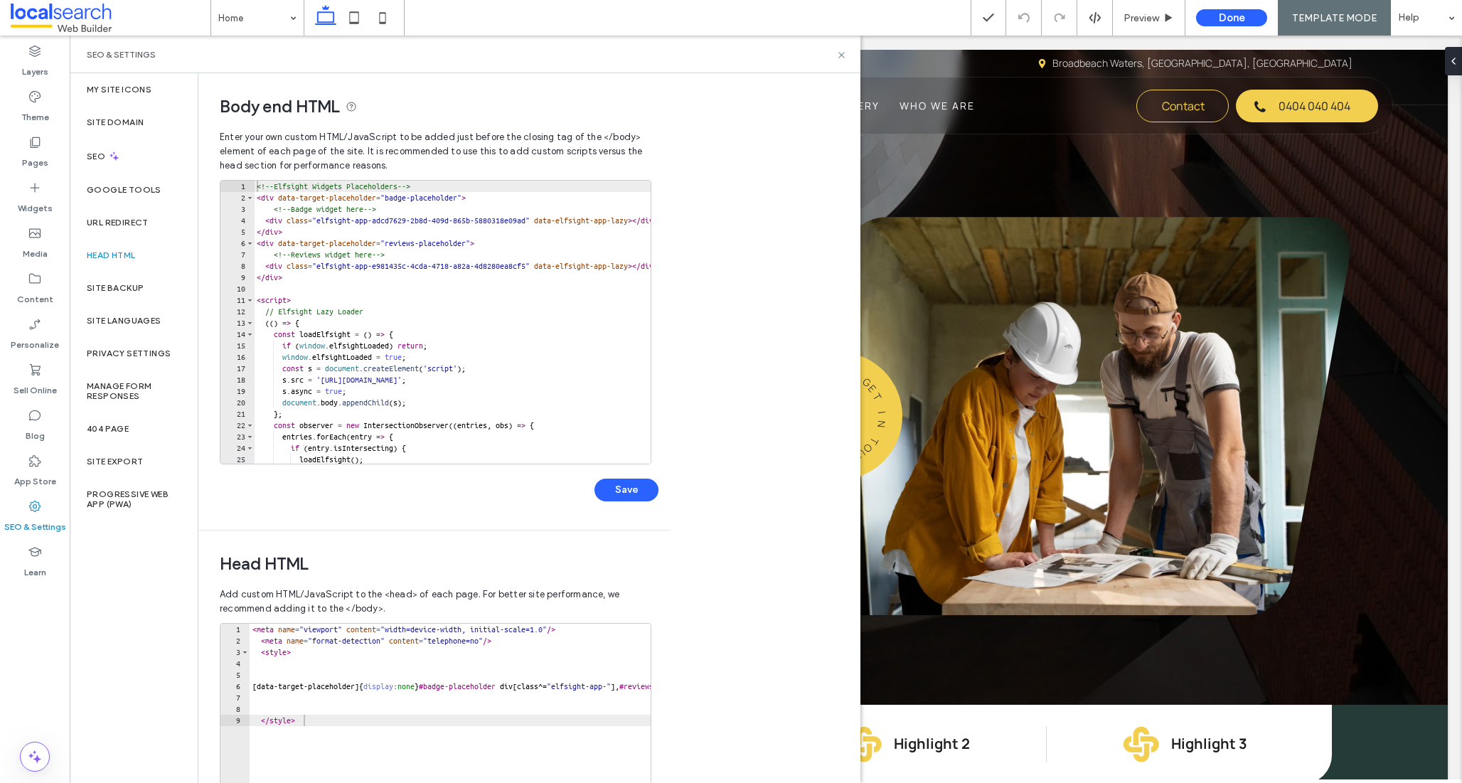
click at [580, 218] on div "<!-- Elfsight Widgets Placeholders --> < div data-target-placeholder = "badge-p…" at bounding box center [669, 334] width 830 height 306
click at [328, 221] on div "<!-- Elfsight Widgets Placeholders --> < div data-target-placeholder = "badge-p…" at bounding box center [669, 334] width 830 height 306
paste textarea "Cursor at row 4"
type textarea "**********"
click at [617, 493] on button "Save" at bounding box center [626, 490] width 64 height 23
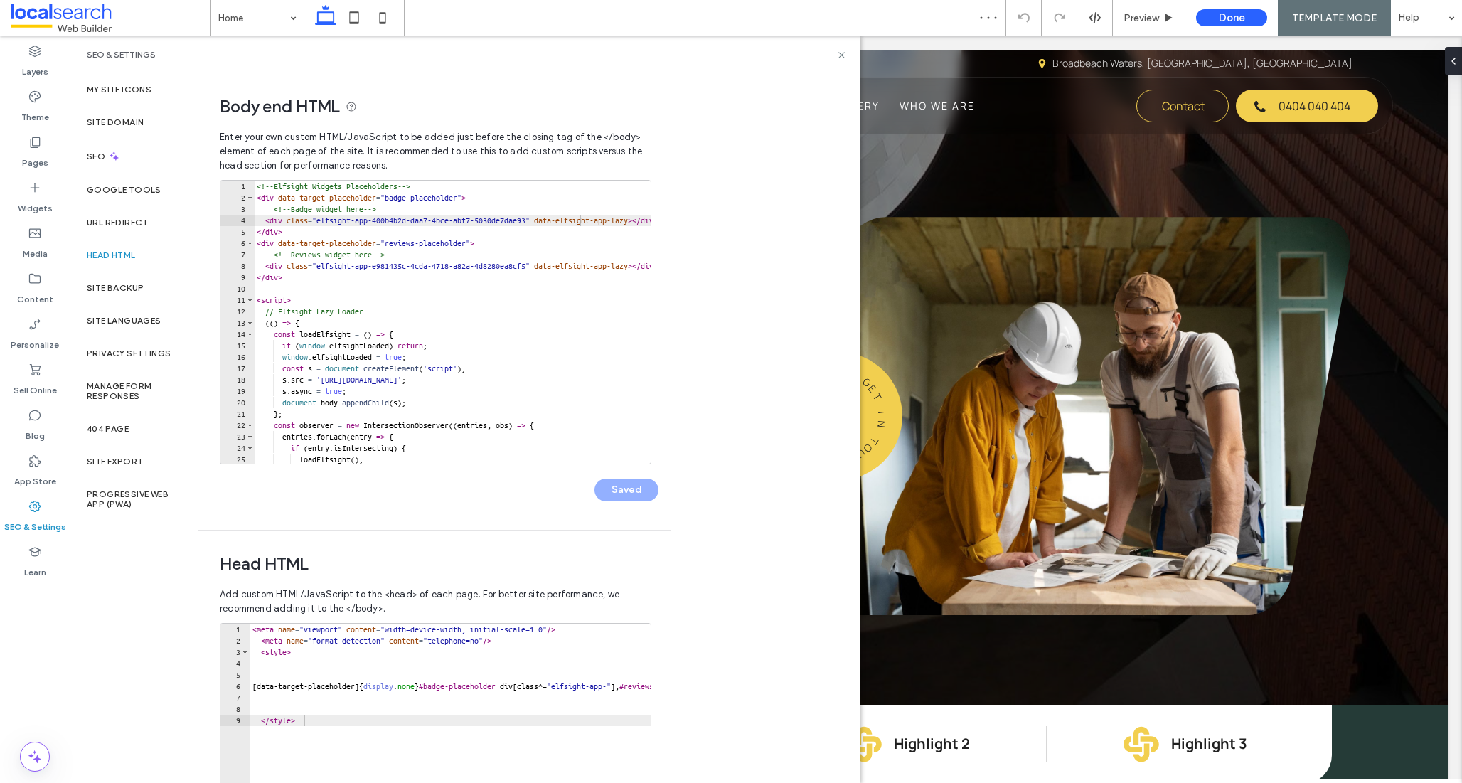
click at [841, 62] on div "SEO & Settings" at bounding box center [465, 55] width 791 height 38
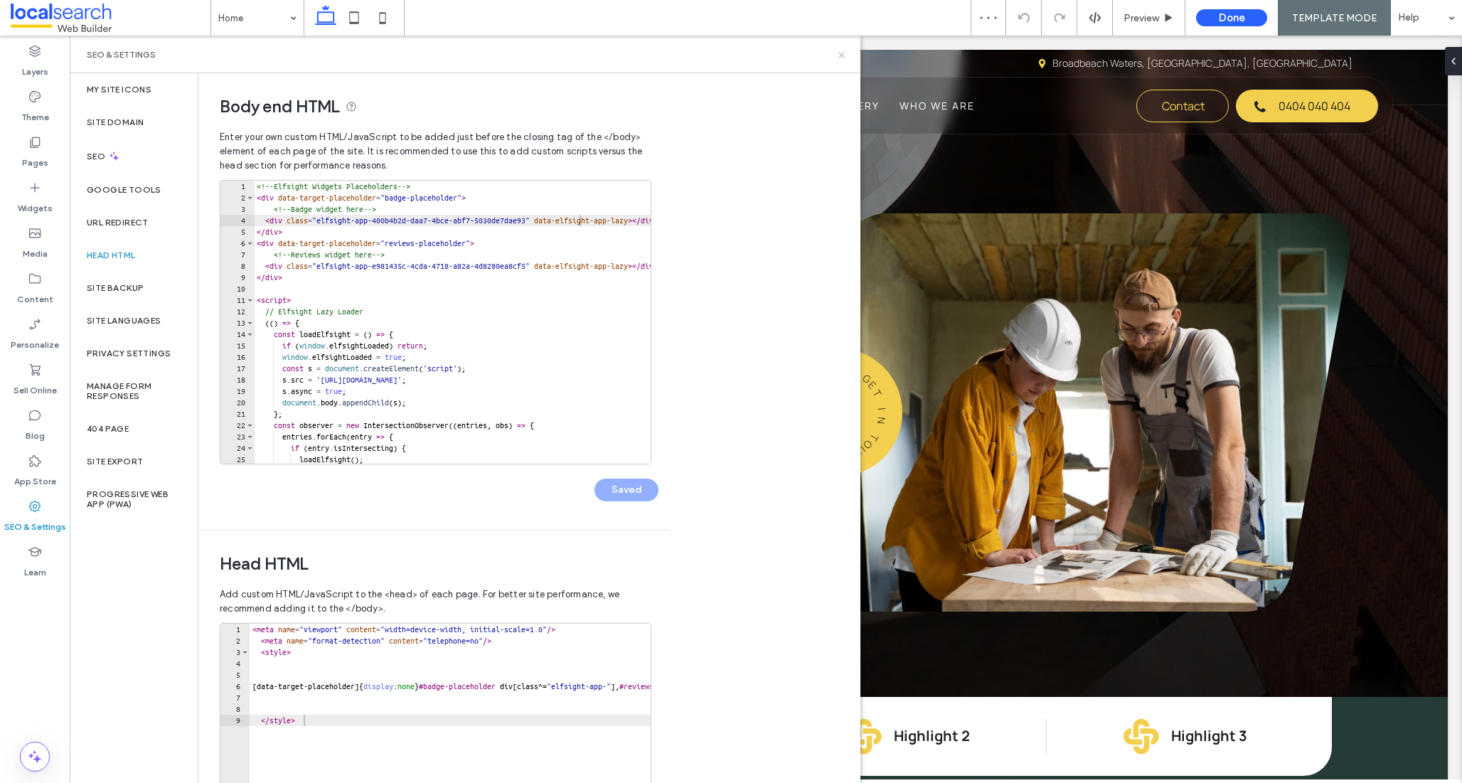
click at [841, 51] on icon at bounding box center [841, 55] width 11 height 11
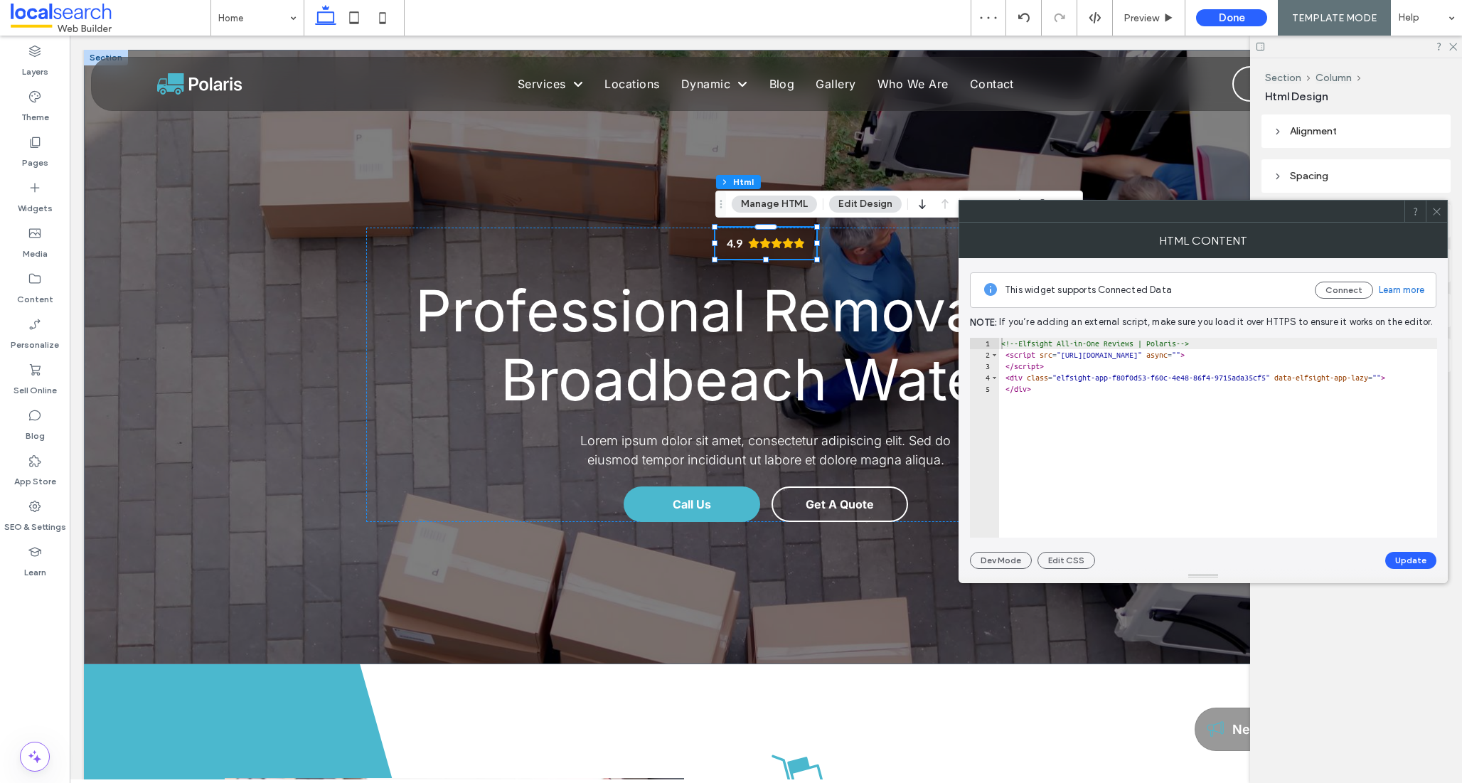
click at [1435, 214] on icon at bounding box center [1436, 211] width 11 height 11
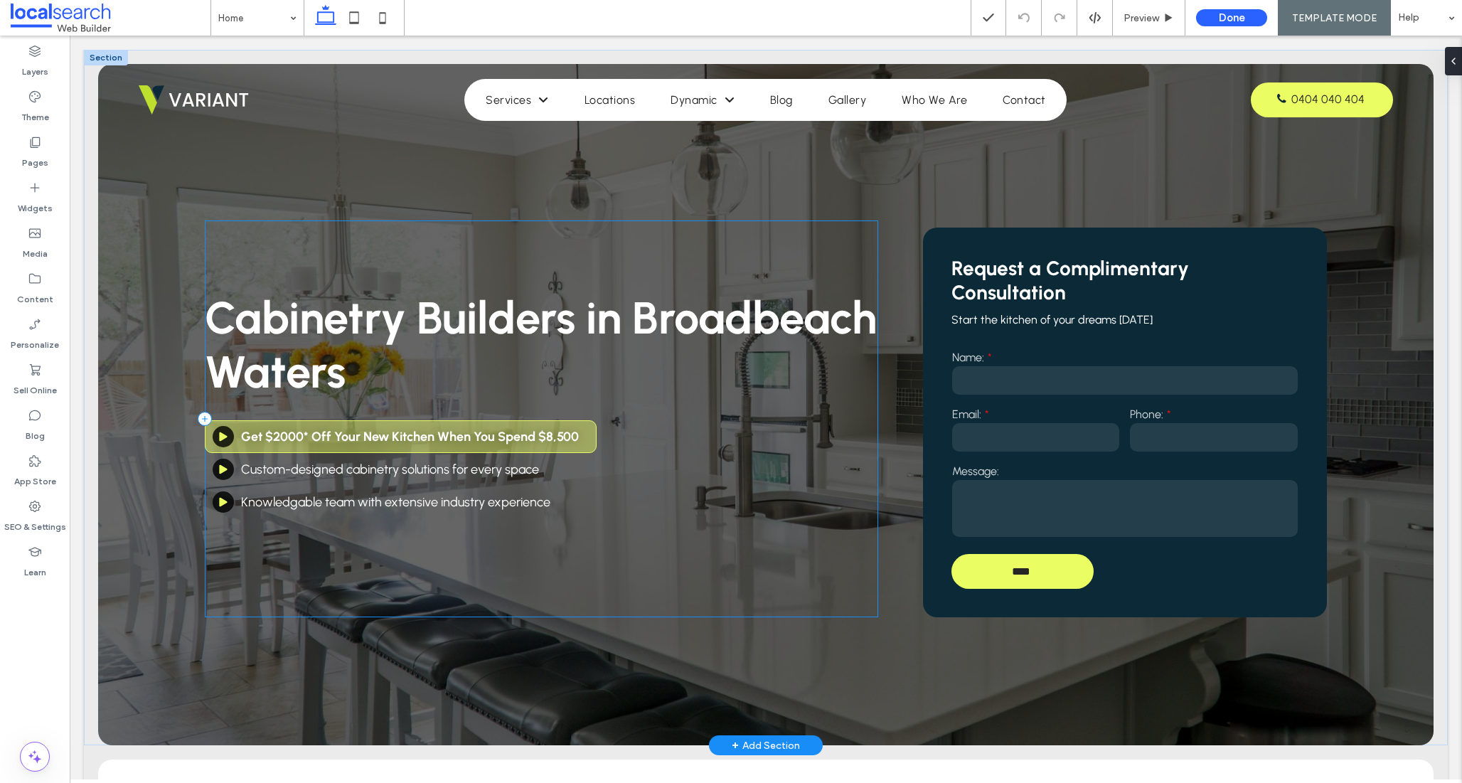
click at [244, 591] on div "Cabinetry Builders in Broadbeach Waters Get $2000* Off Your New Kitchen When Yo…" at bounding box center [541, 418] width 673 height 397
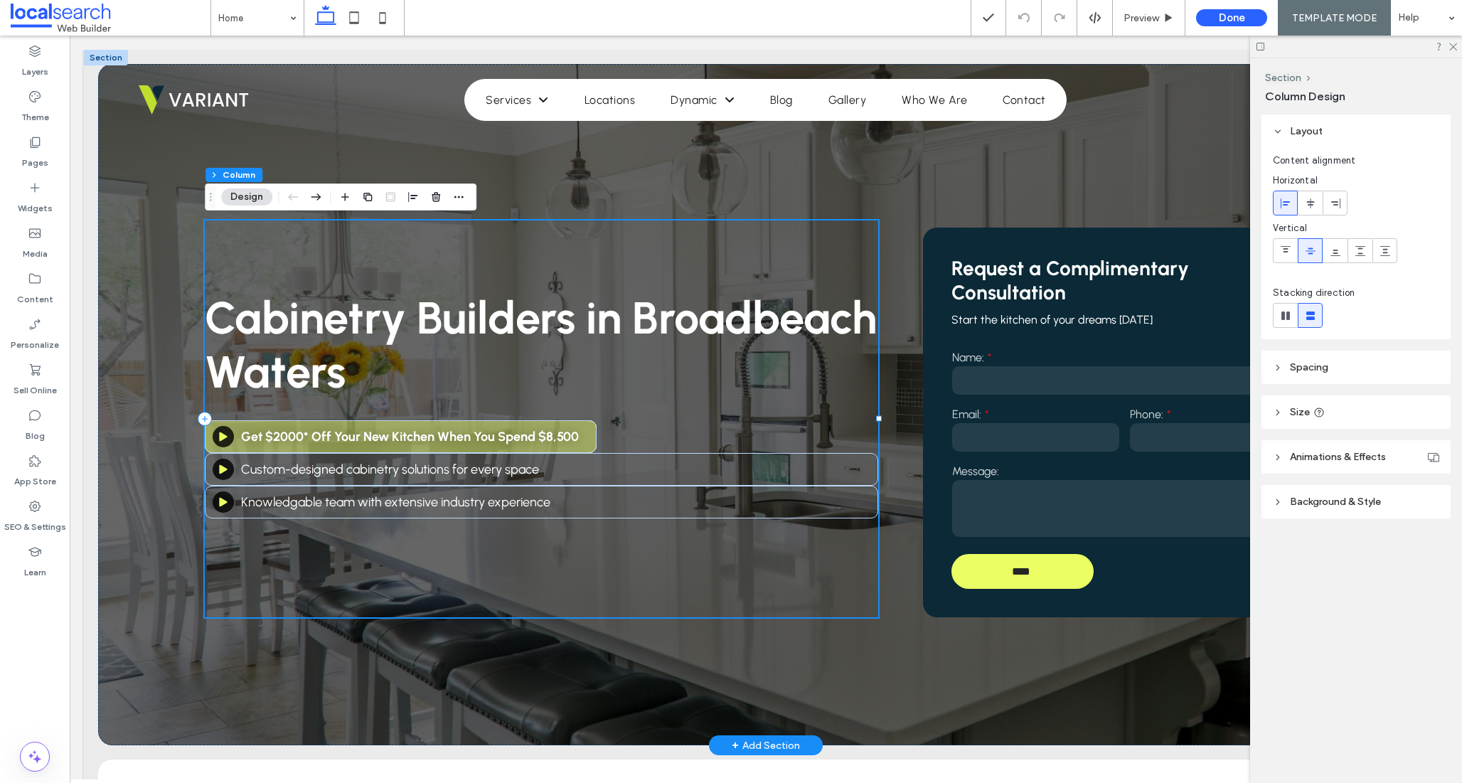
click at [244, 591] on div "Cabinetry Builders in Broadbeach Waters Get $2000* Off Your New Kitchen When Yo…" at bounding box center [541, 418] width 673 height 397
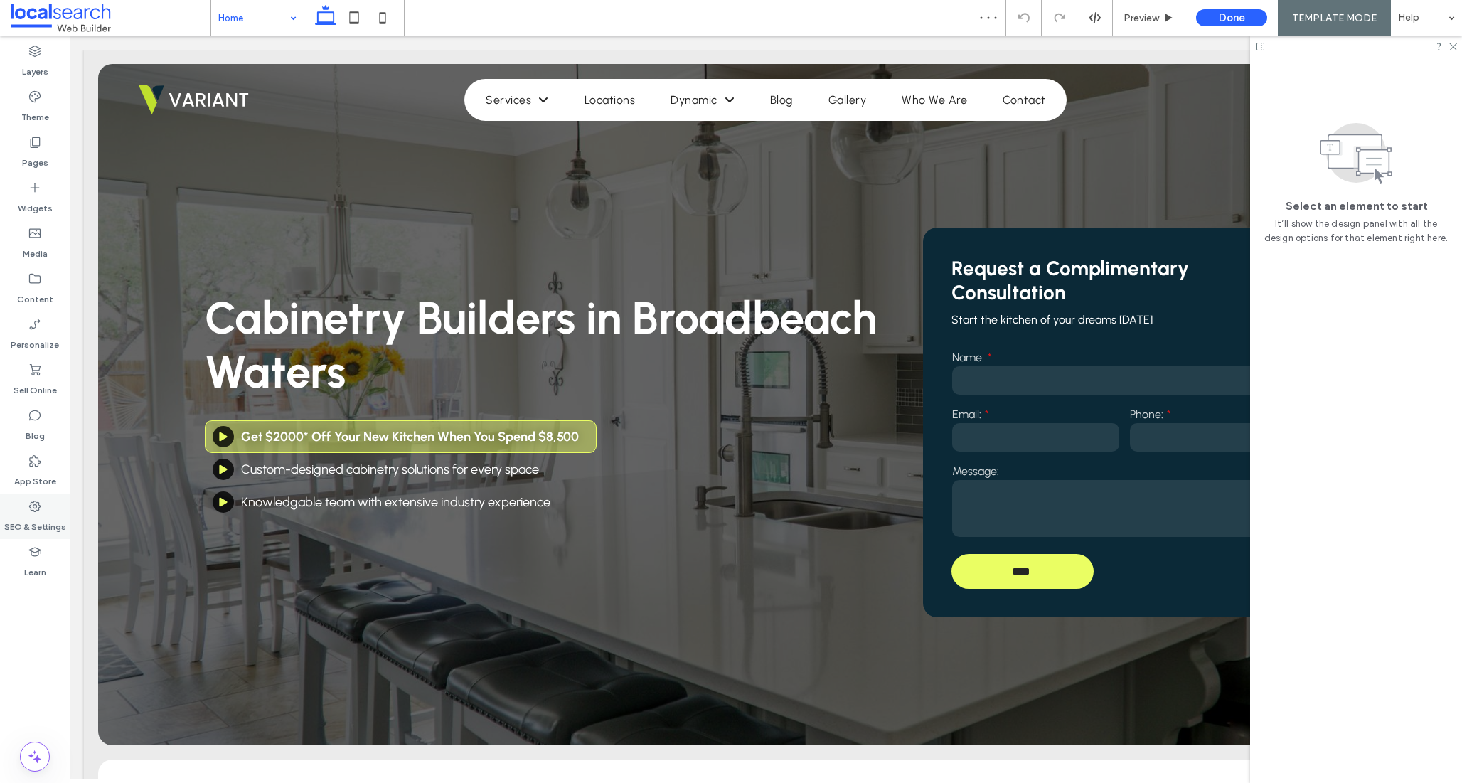
click at [39, 510] on icon at bounding box center [35, 506] width 14 height 14
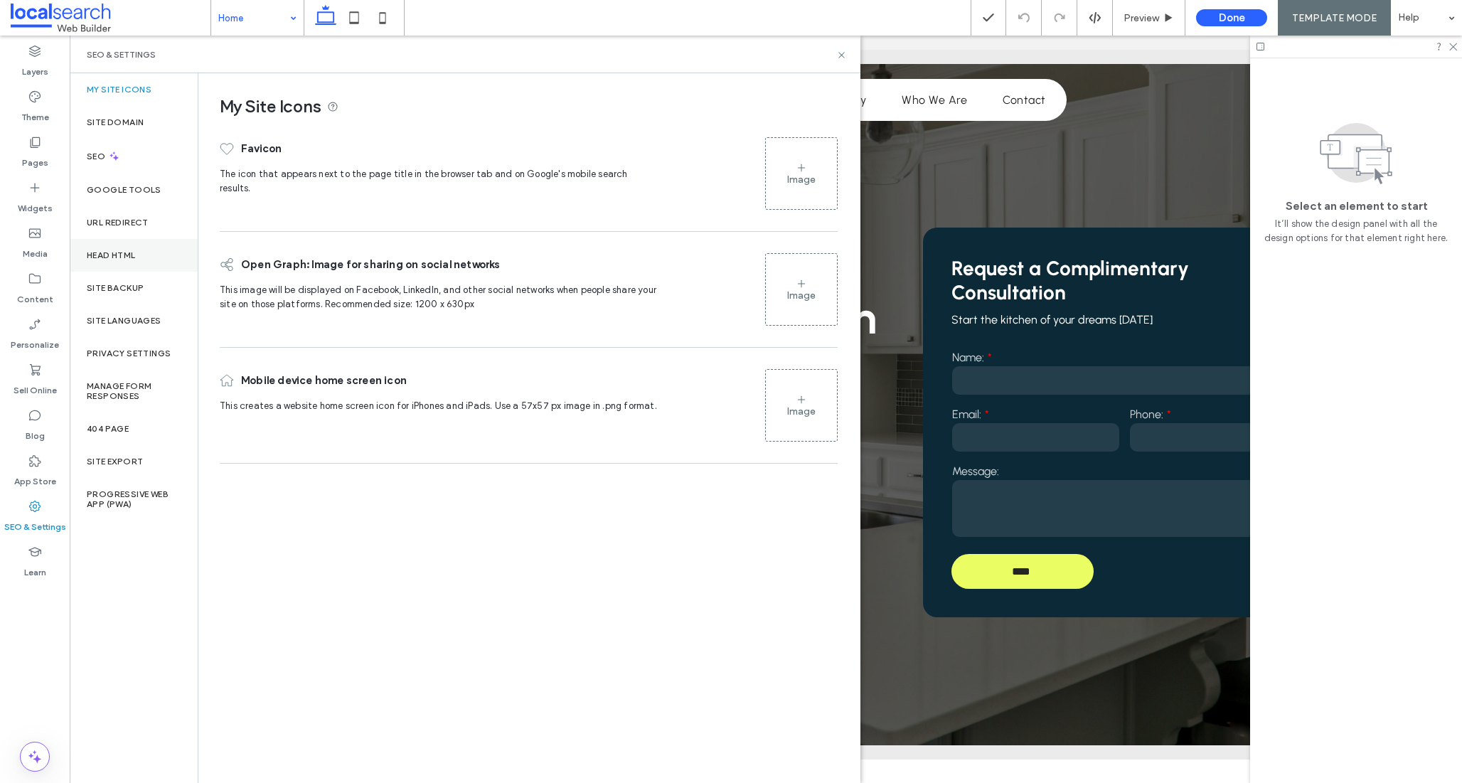
click at [139, 255] on div "Head HTML" at bounding box center [134, 255] width 128 height 33
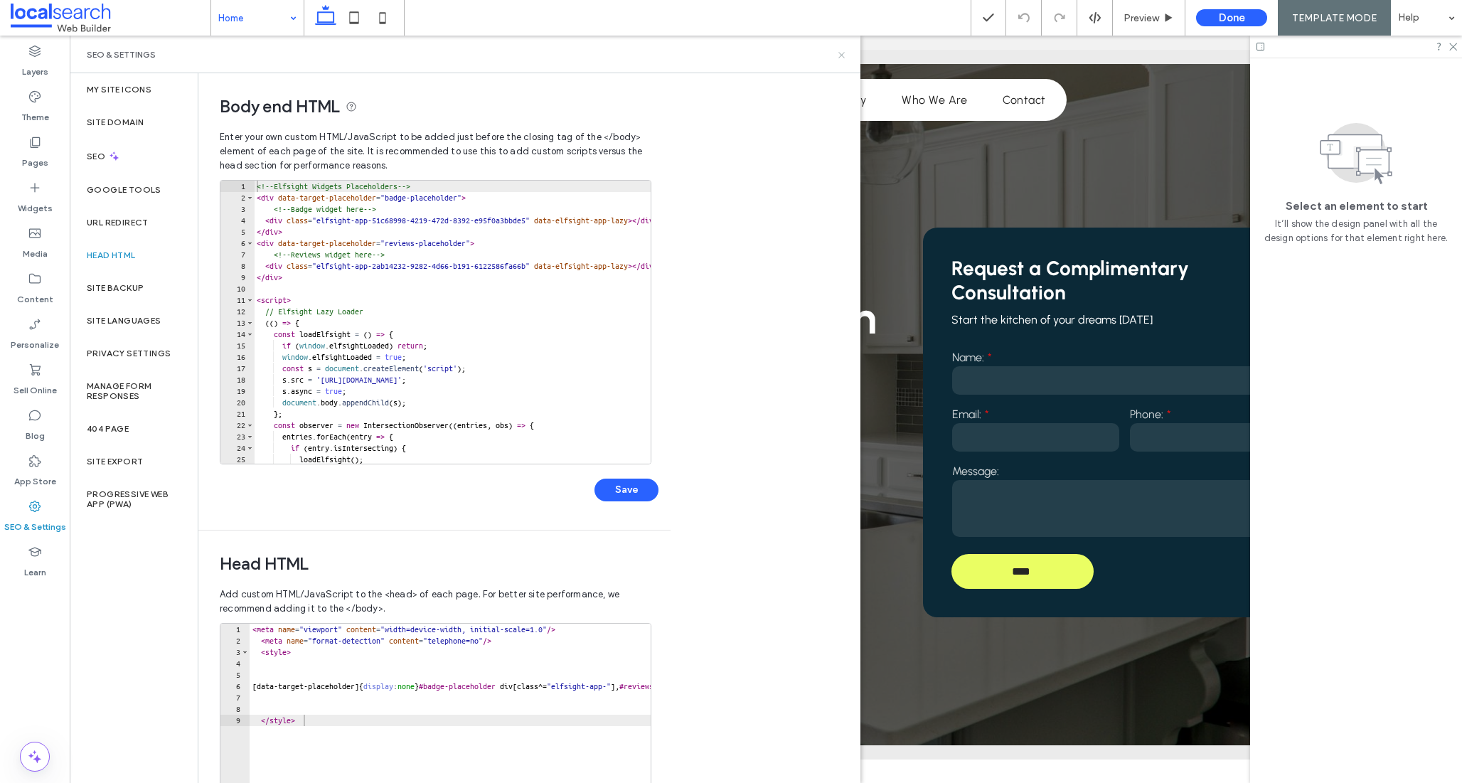
click at [838, 53] on icon at bounding box center [841, 55] width 11 height 11
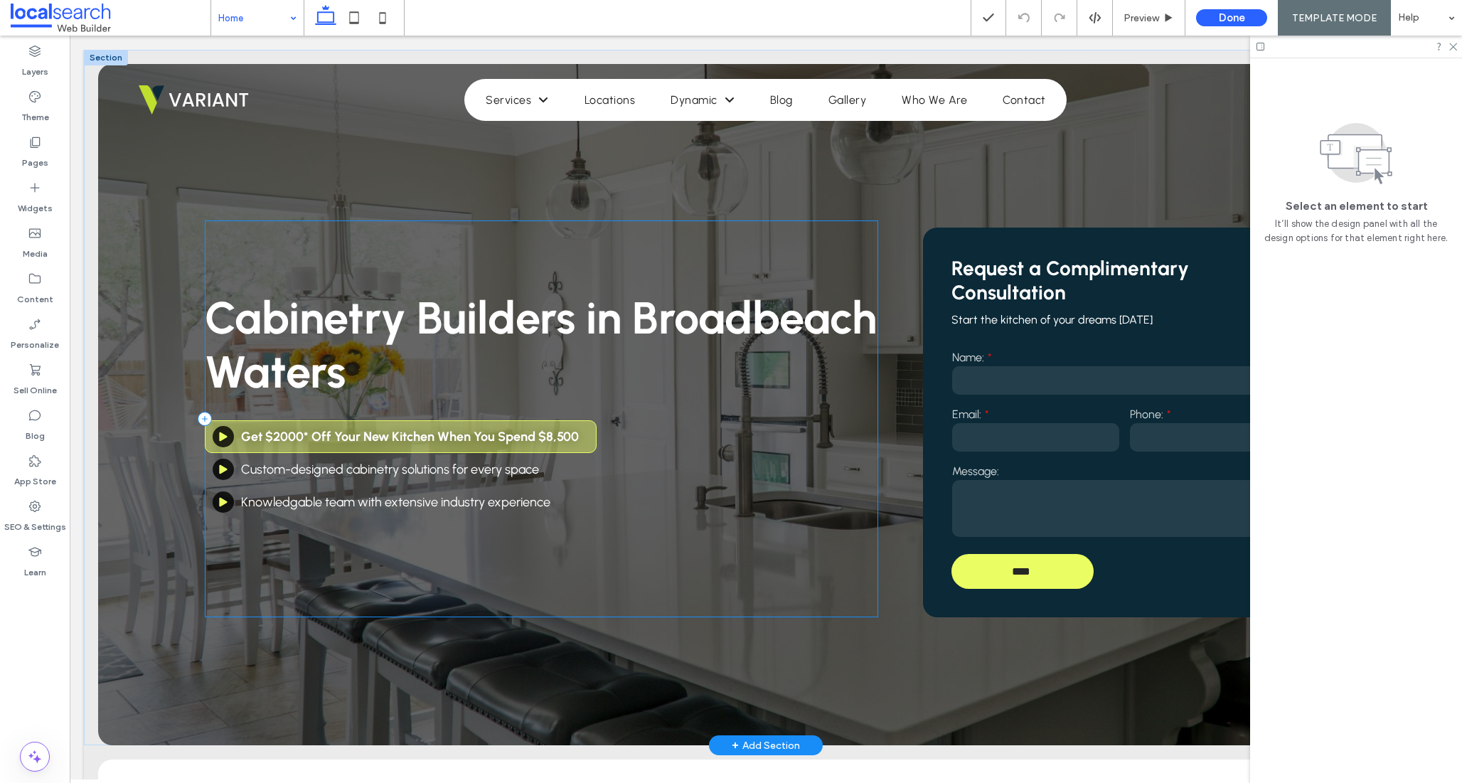
click at [296, 550] on div "Cabinetry Builders in Broadbeach Waters Get $2000* Off Your New Kitchen When Yo…" at bounding box center [541, 418] width 673 height 397
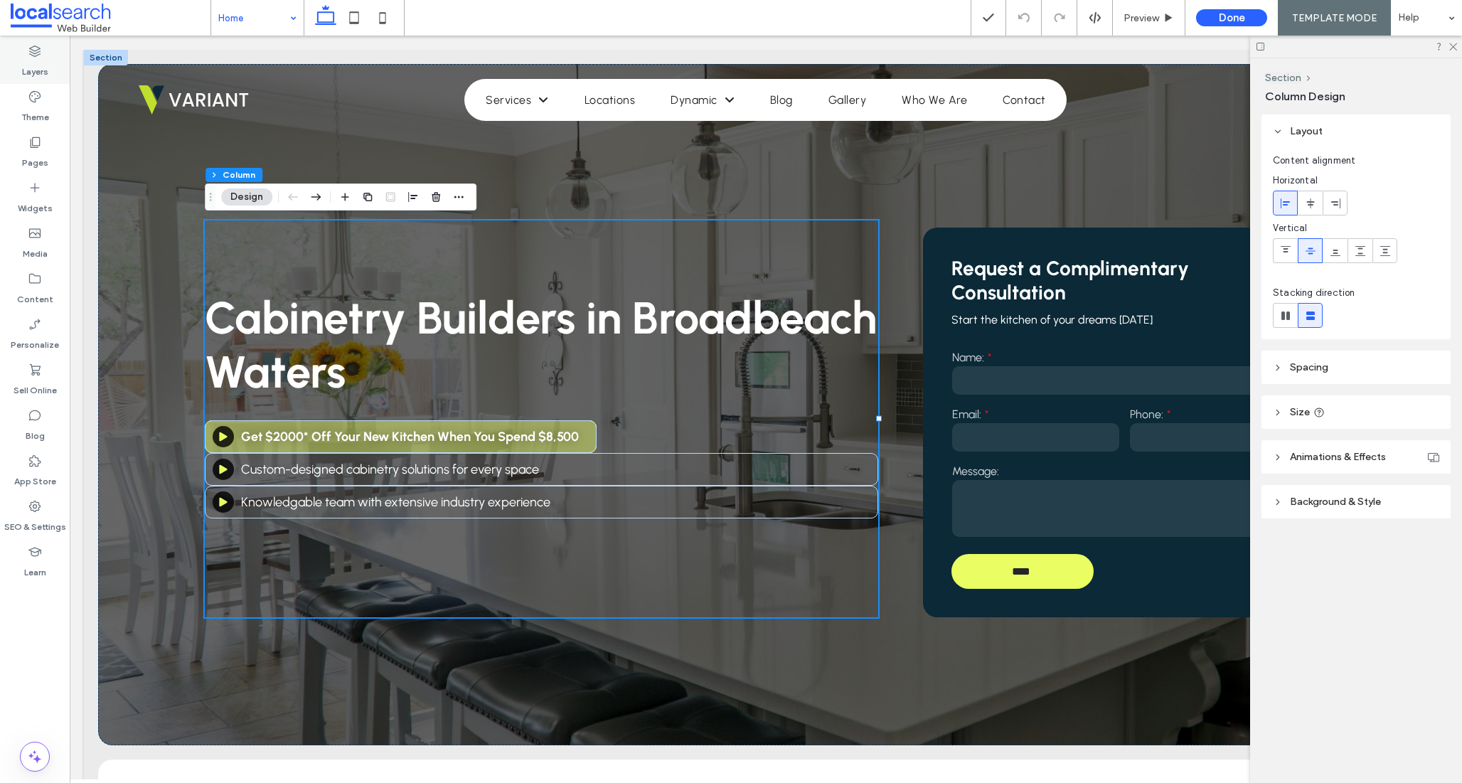
click at [32, 63] on label "Layers" at bounding box center [35, 68] width 26 height 20
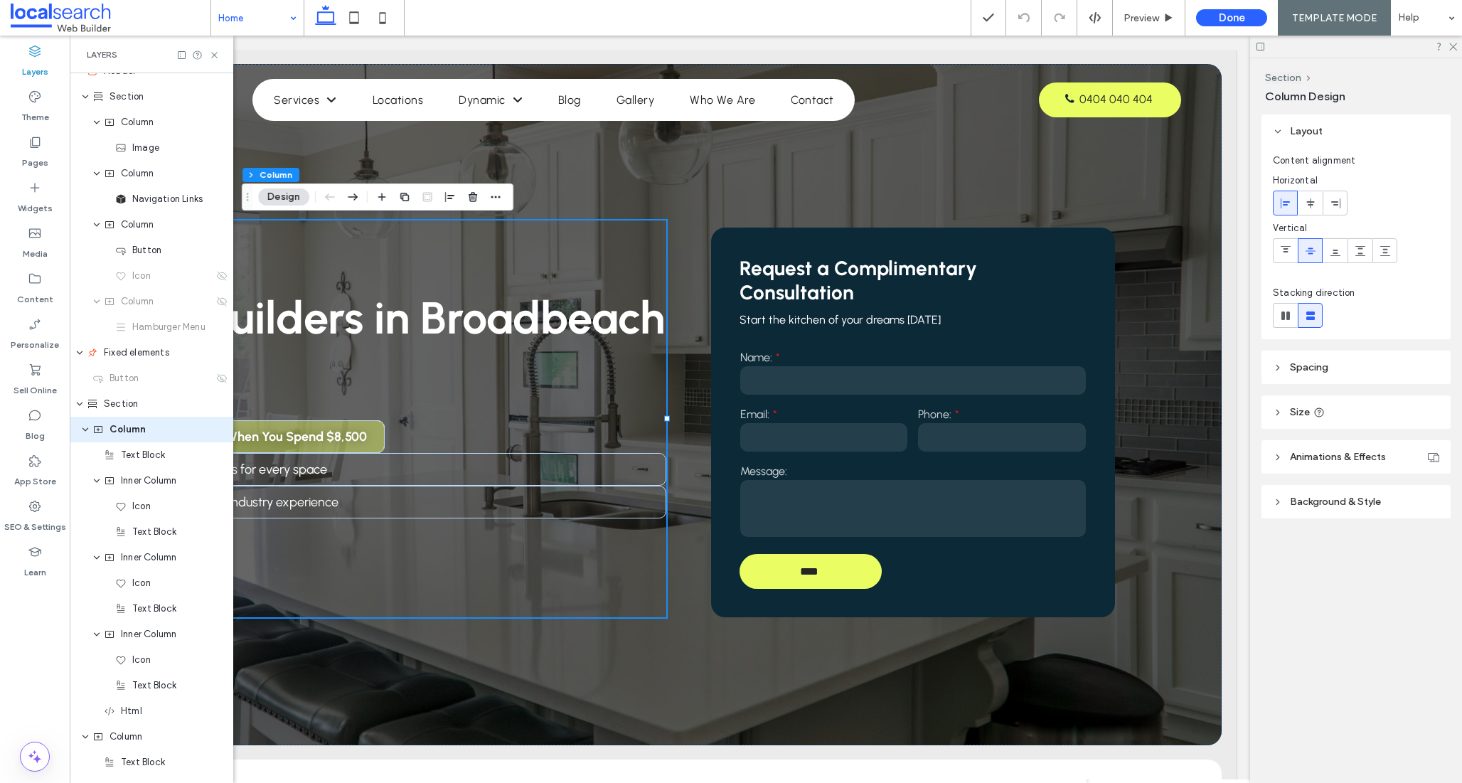
scroll to position [16, 0]
click at [335, 508] on span "Knowledgable team with extensive industry experience" at bounding box center [183, 502] width 309 height 16
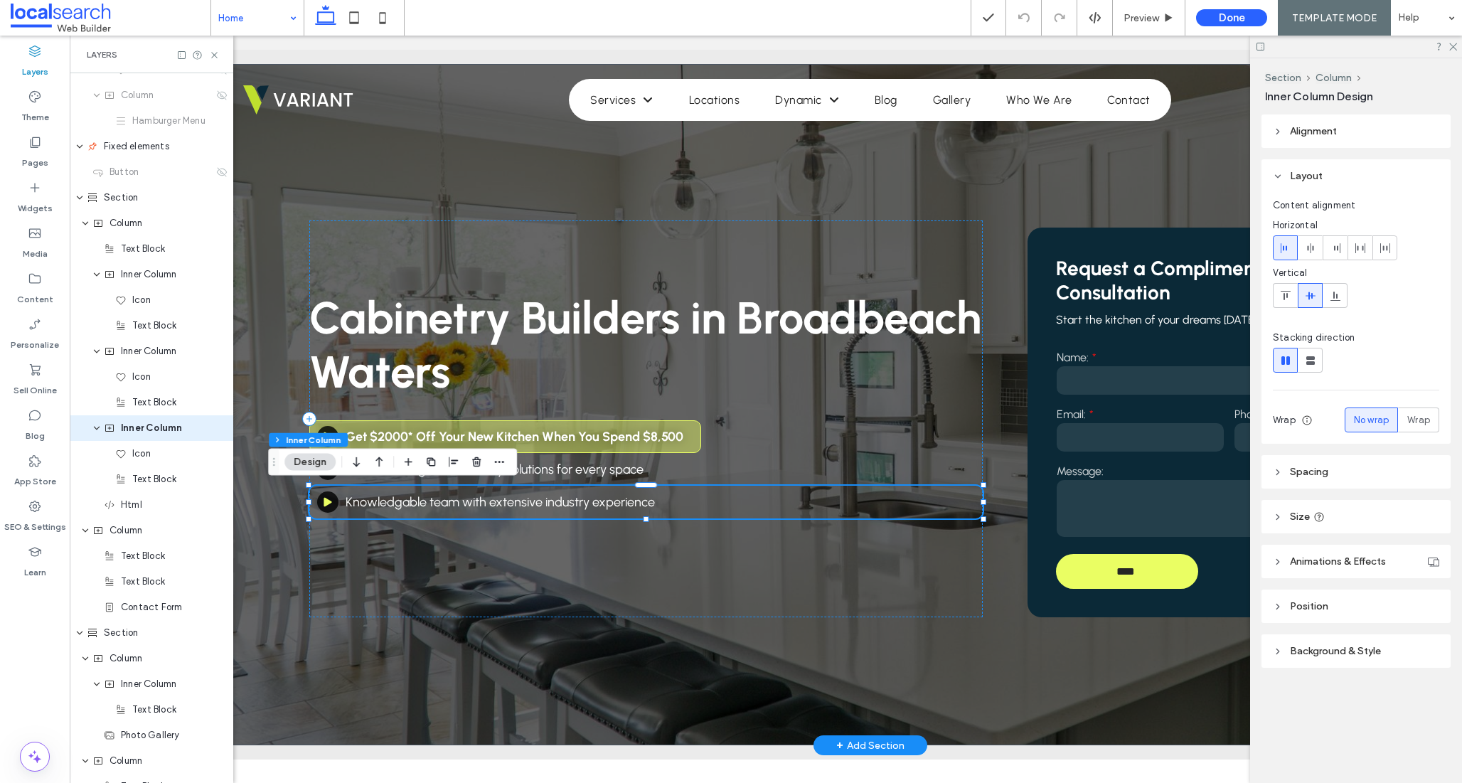
scroll to position [0, 47]
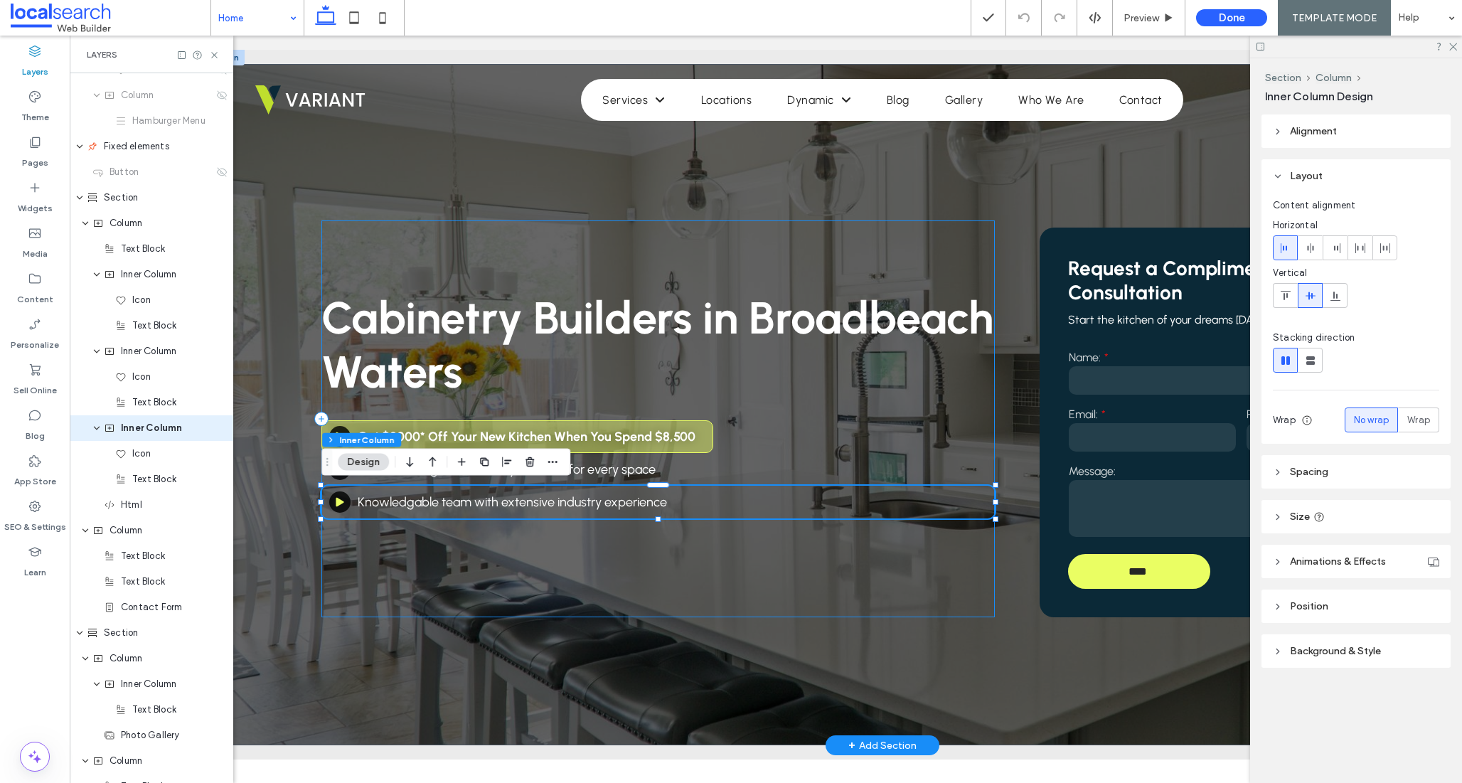
click at [413, 560] on div "Cabinetry Builders in Broadbeach Waters Get $2000* Off Your New Kitchen When Yo…" at bounding box center [657, 418] width 673 height 397
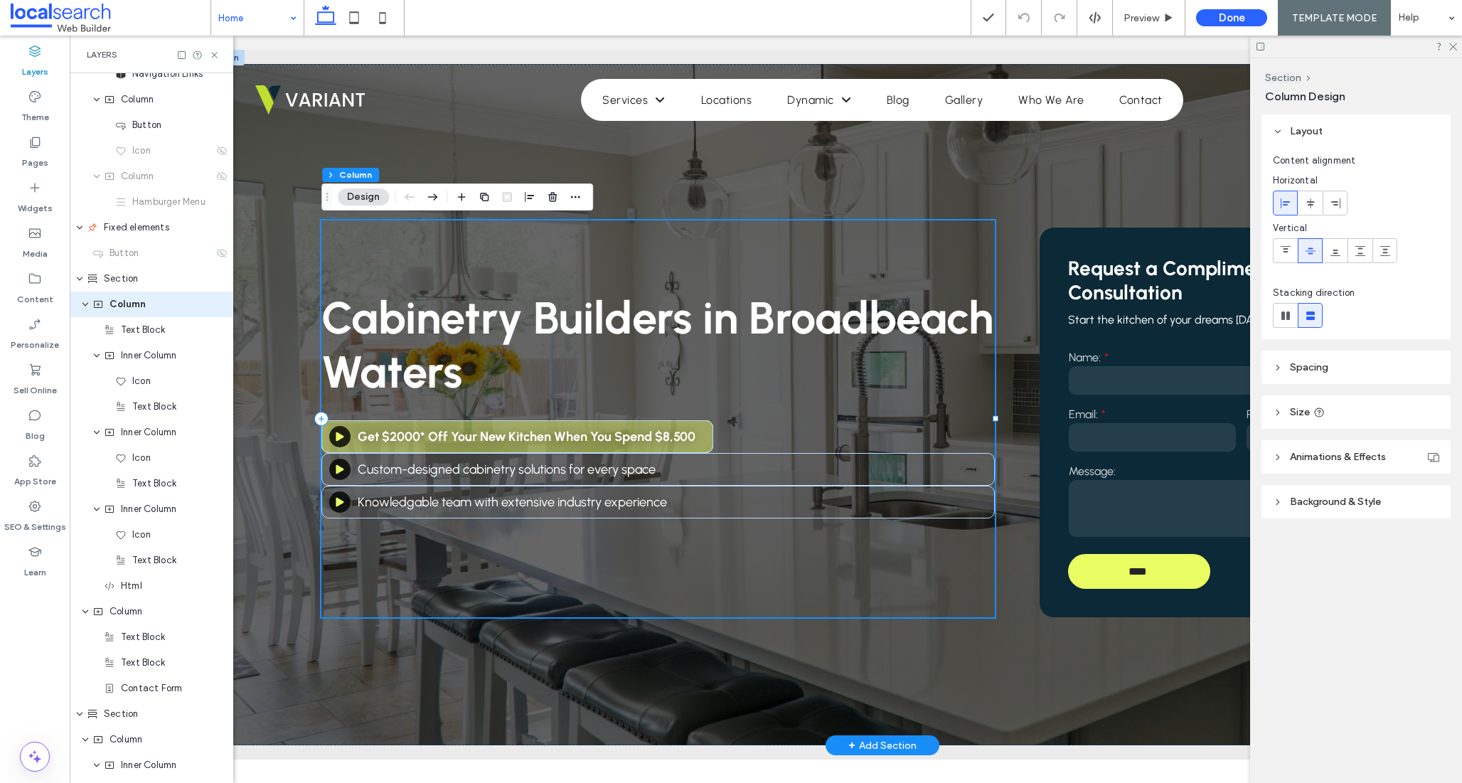
click at [413, 560] on div "Cabinetry Builders in Broadbeach Waters Get $2000* Off Your New Kitchen When Yo…" at bounding box center [657, 418] width 673 height 397
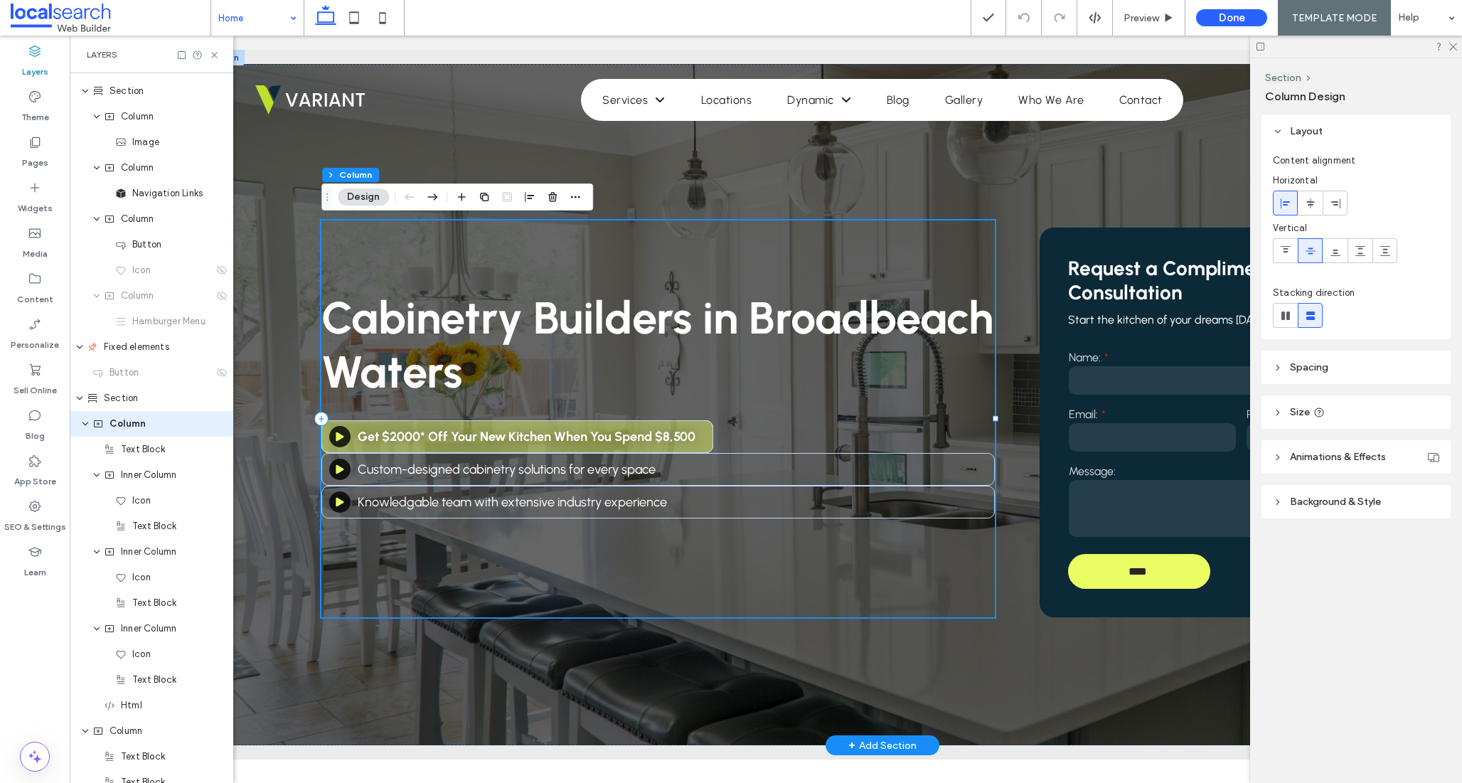
scroll to position [16, 0]
click at [464, 197] on use "button" at bounding box center [462, 197] width 8 height 8
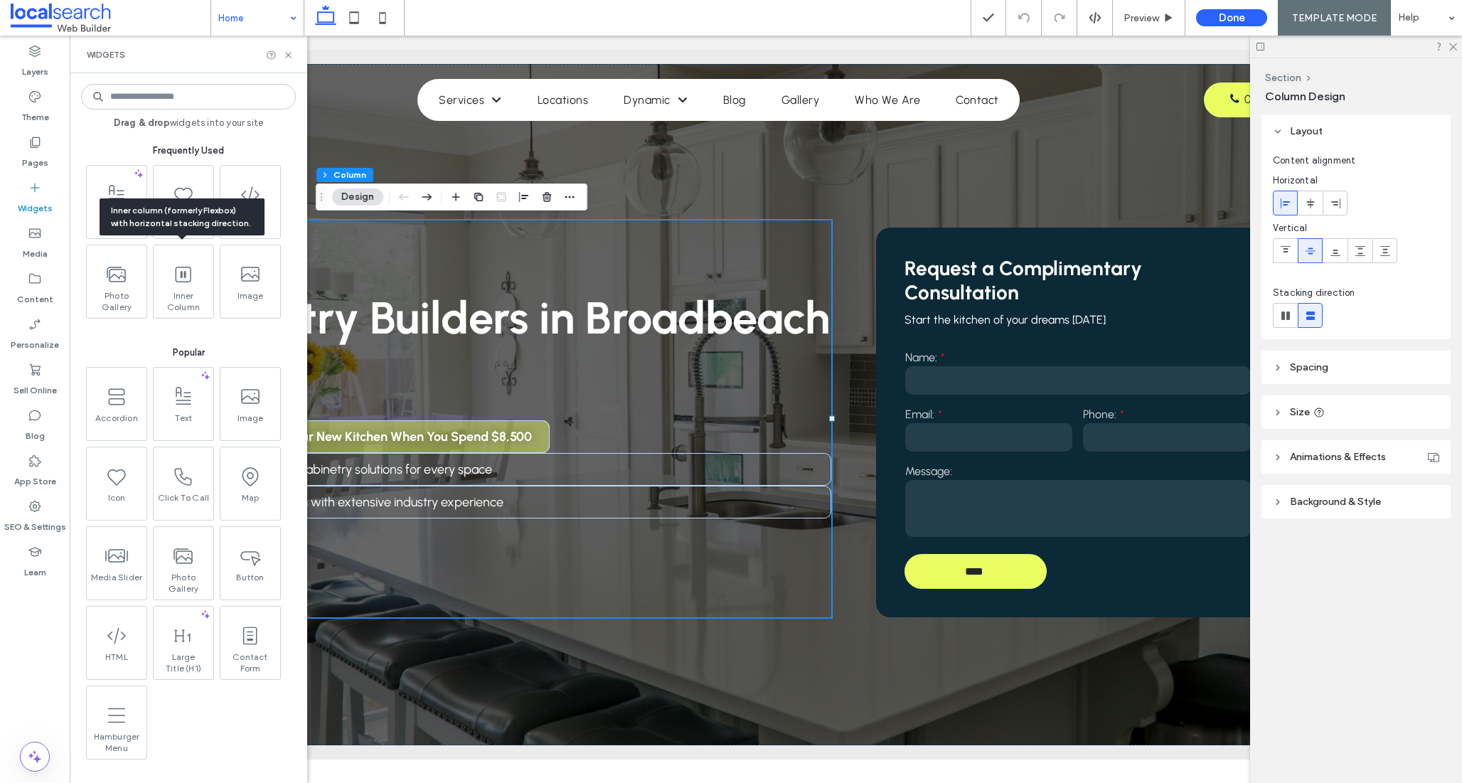
click at [255, 201] on div "Inner column (formerly Flexbox) with horizontal stacking direction." at bounding box center [182, 216] width 165 height 37
click at [249, 186] on icon at bounding box center [248, 193] width 23 height 23
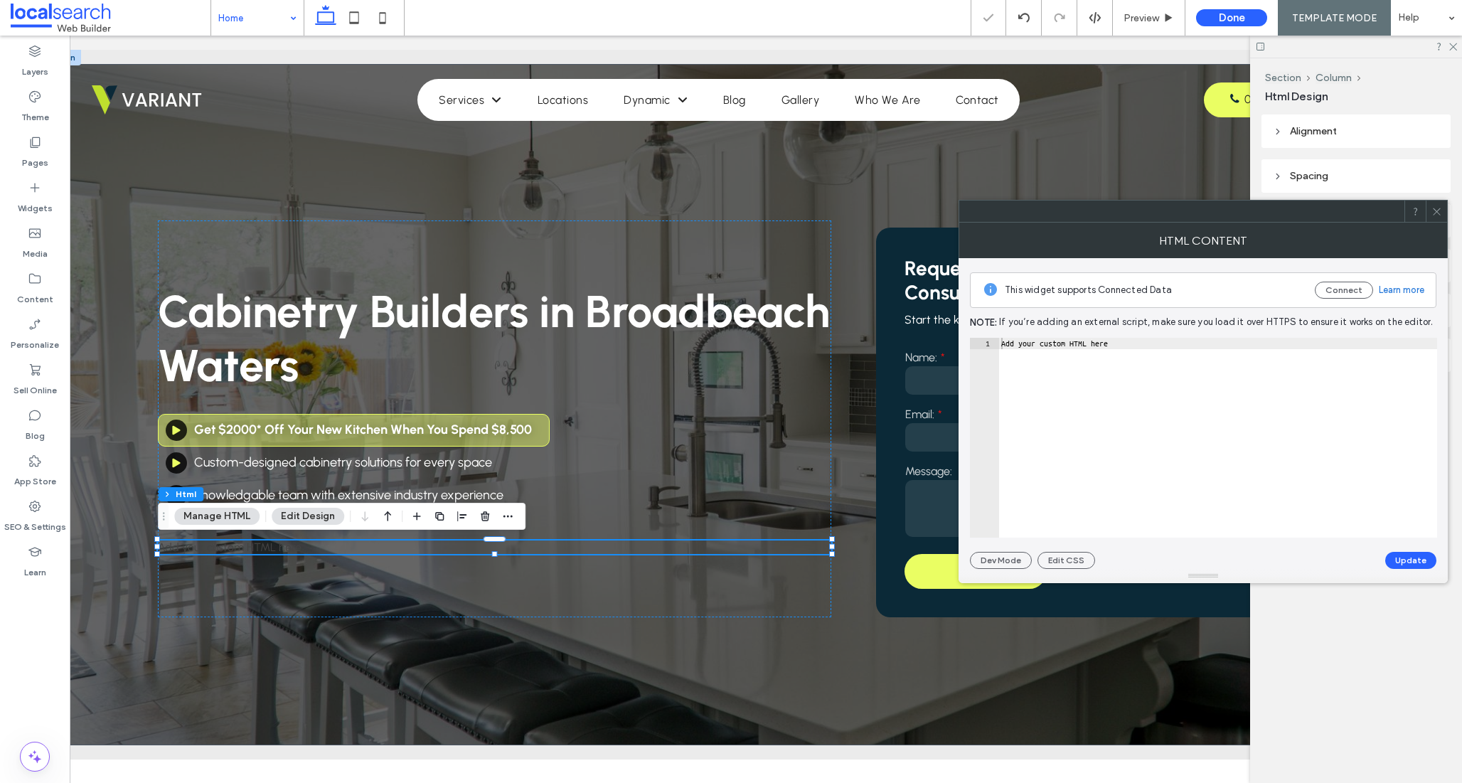
click at [1088, 422] on div "Add your custom HTML here" at bounding box center [1217, 449] width 439 height 223
paste textarea "**********"
type textarea "**********"
click at [1400, 562] on button "Update" at bounding box center [1410, 560] width 51 height 17
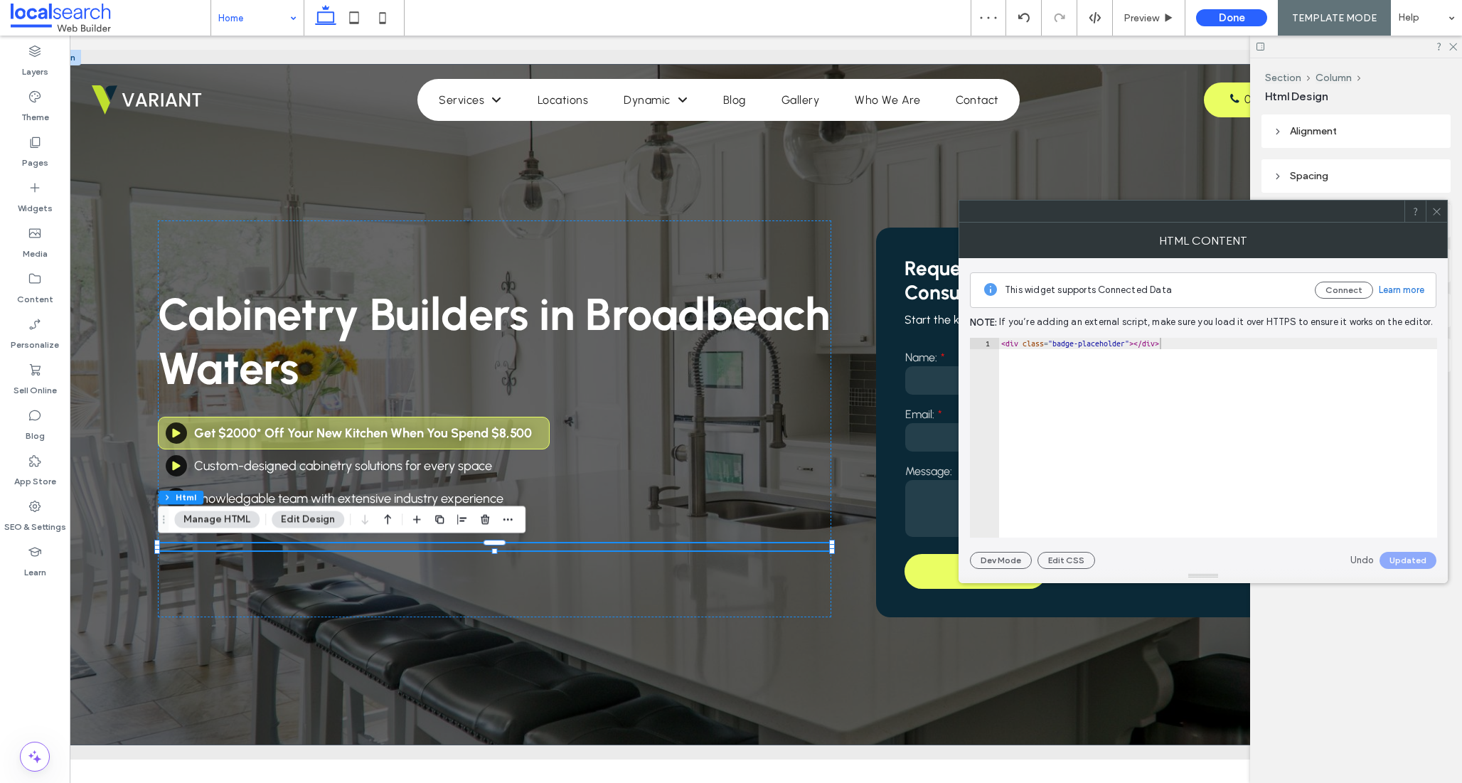
click at [1438, 210] on use at bounding box center [1436, 211] width 7 height 7
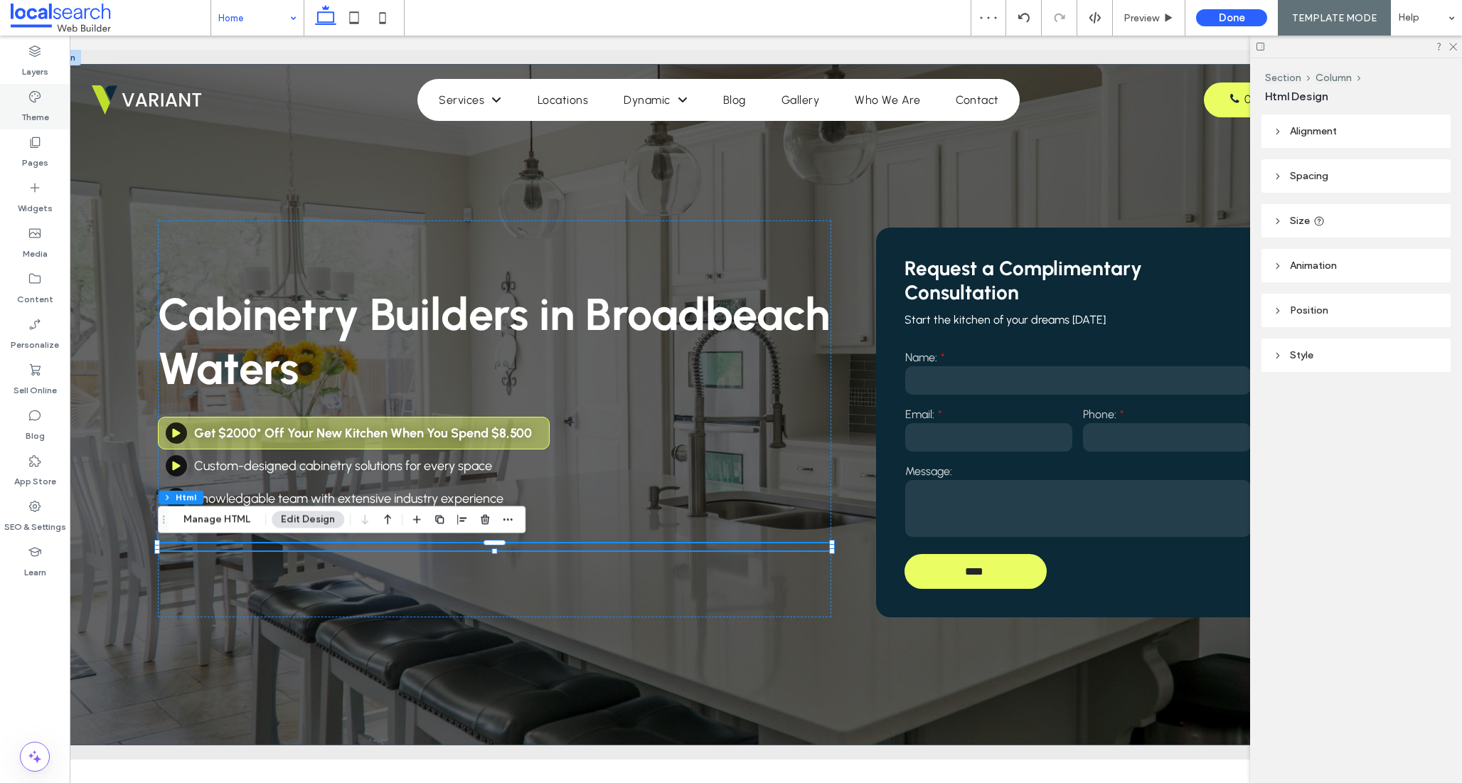
click at [38, 119] on label "Theme" at bounding box center [35, 114] width 28 height 20
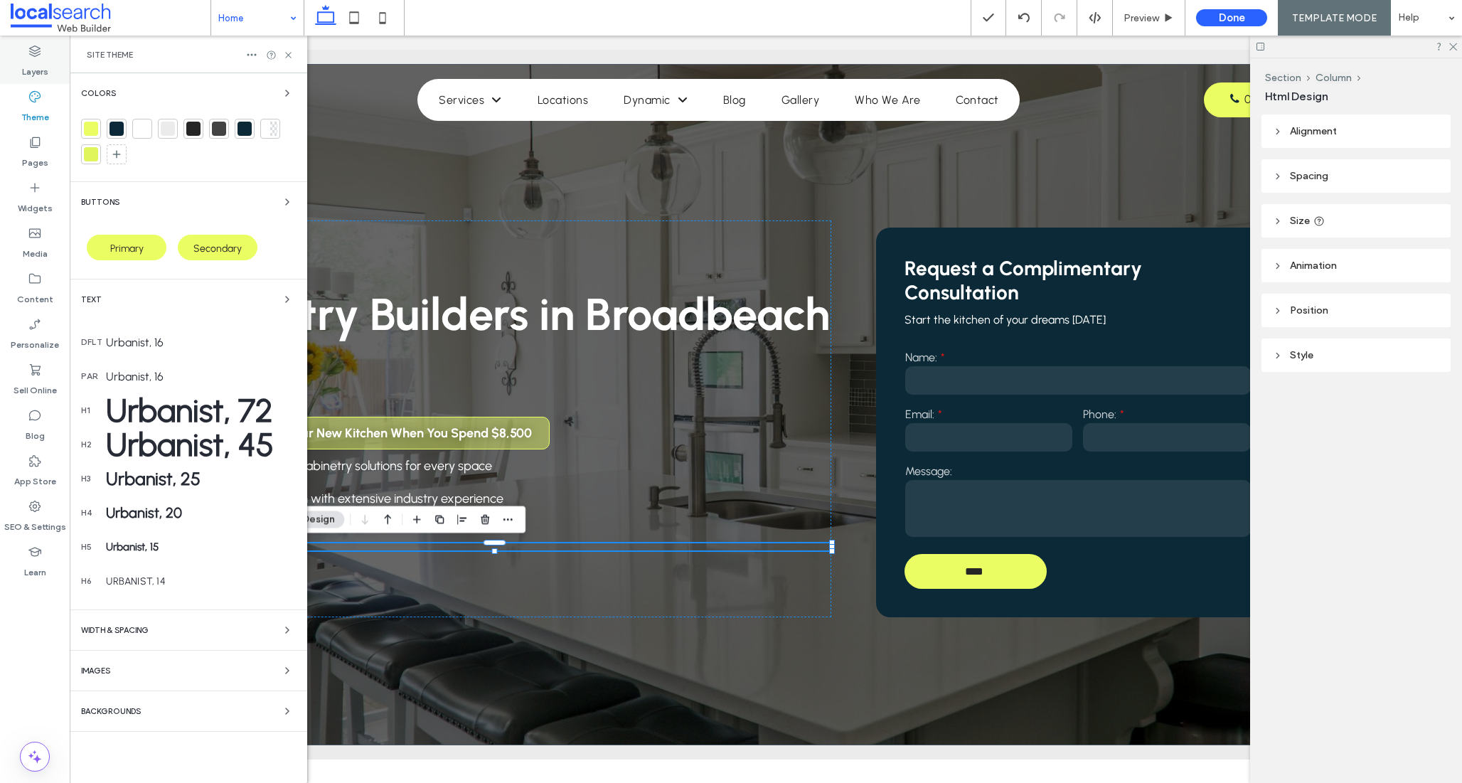
click at [32, 53] on icon at bounding box center [35, 51] width 14 height 14
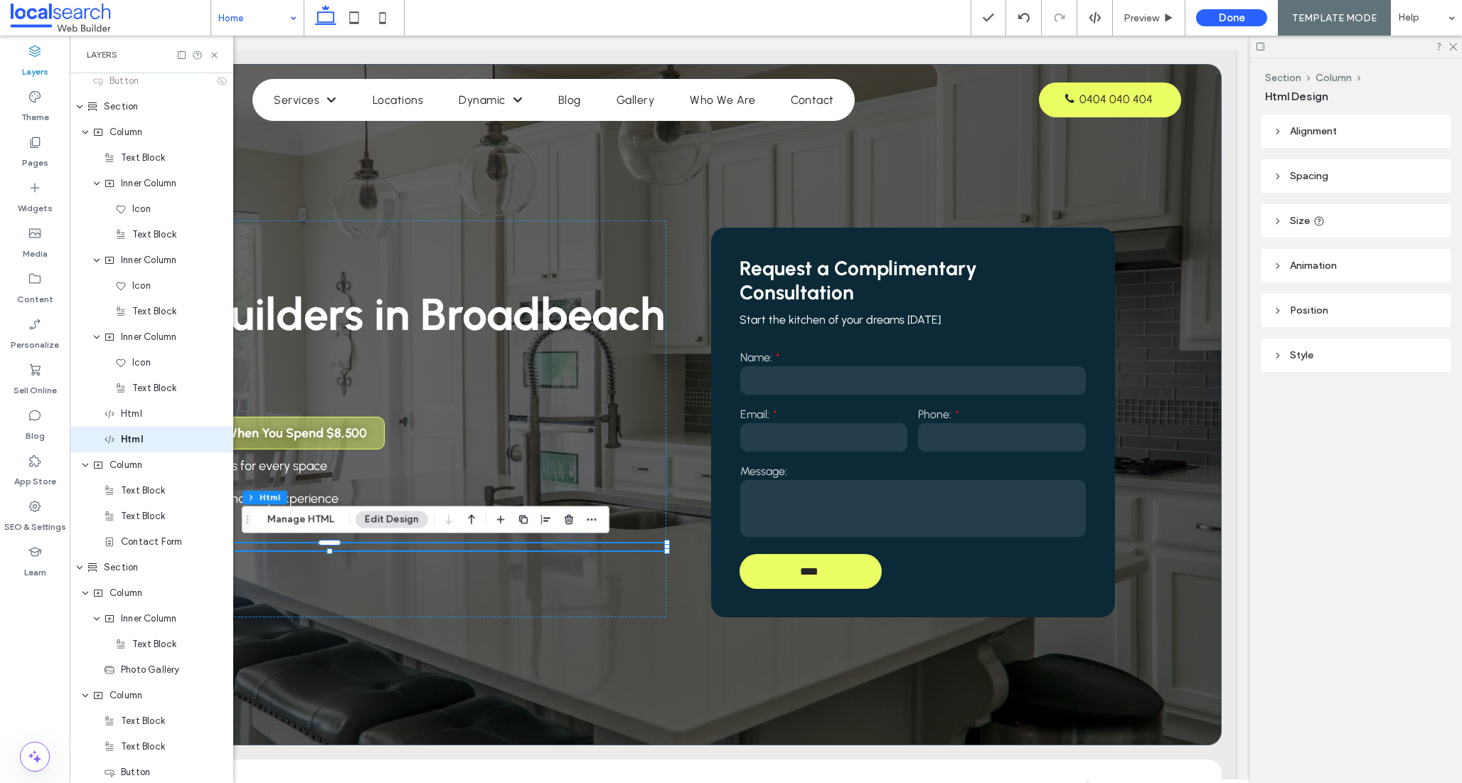
scroll to position [324, 0]
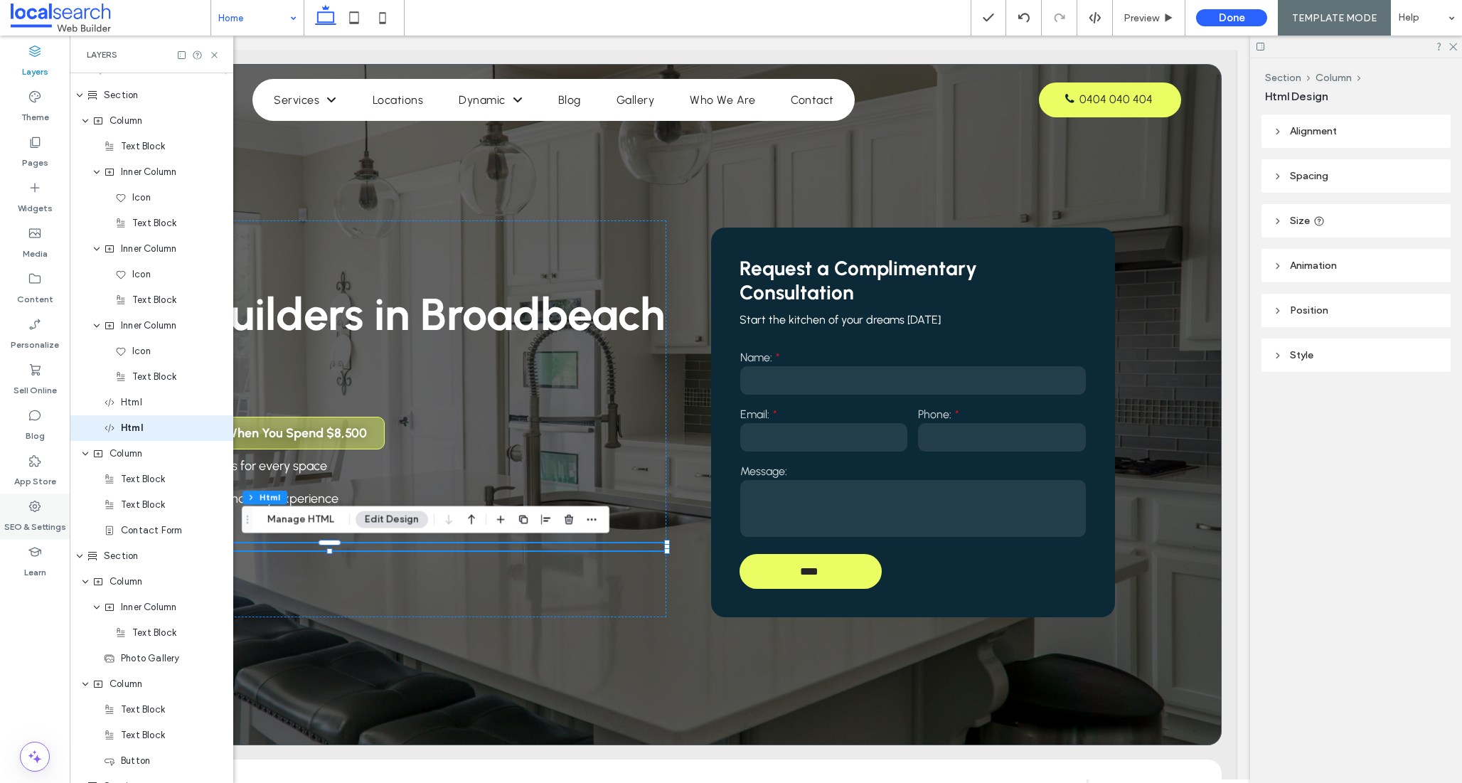
click at [33, 508] on icon at bounding box center [35, 506] width 14 height 14
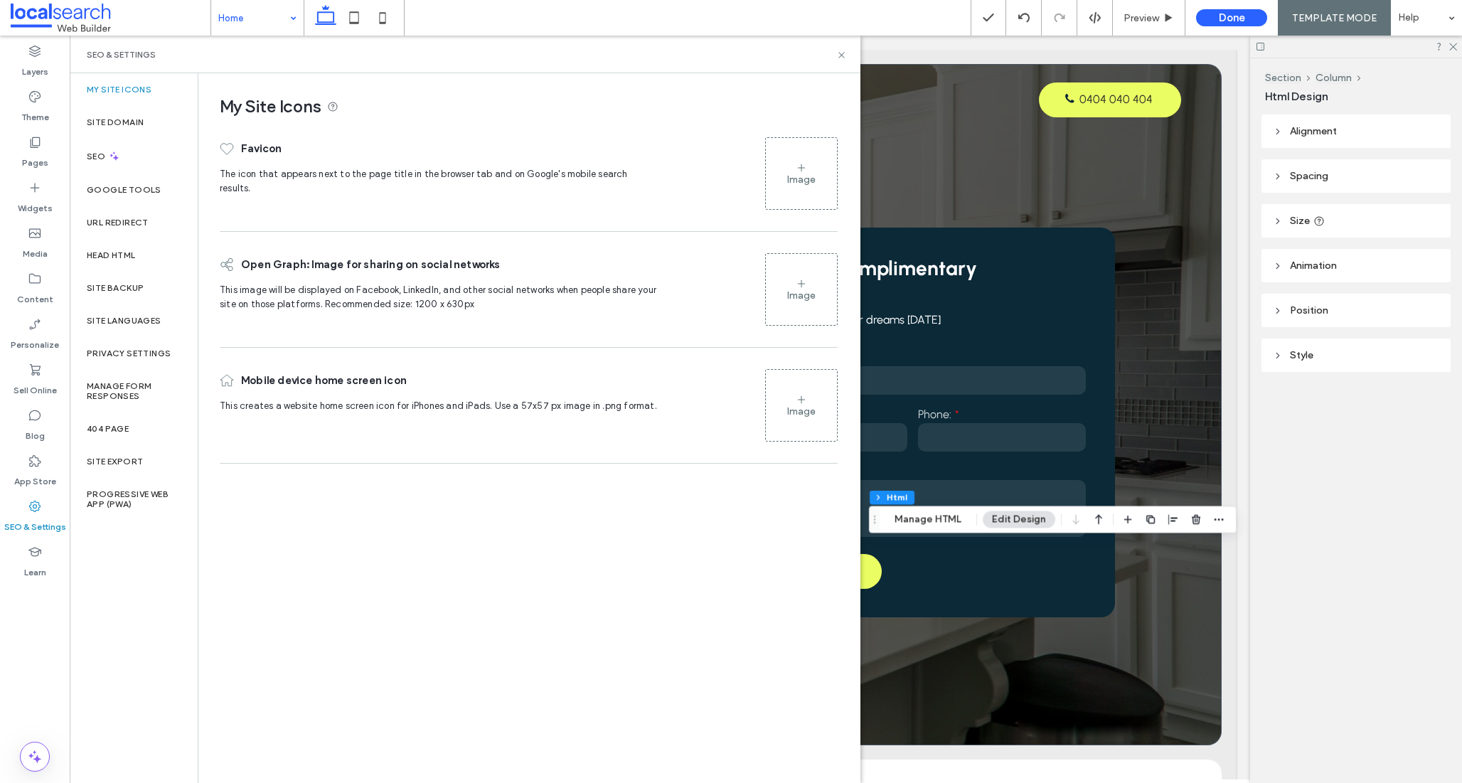
scroll to position [0, 212]
click at [131, 252] on label "Head HTML" at bounding box center [111, 255] width 49 height 10
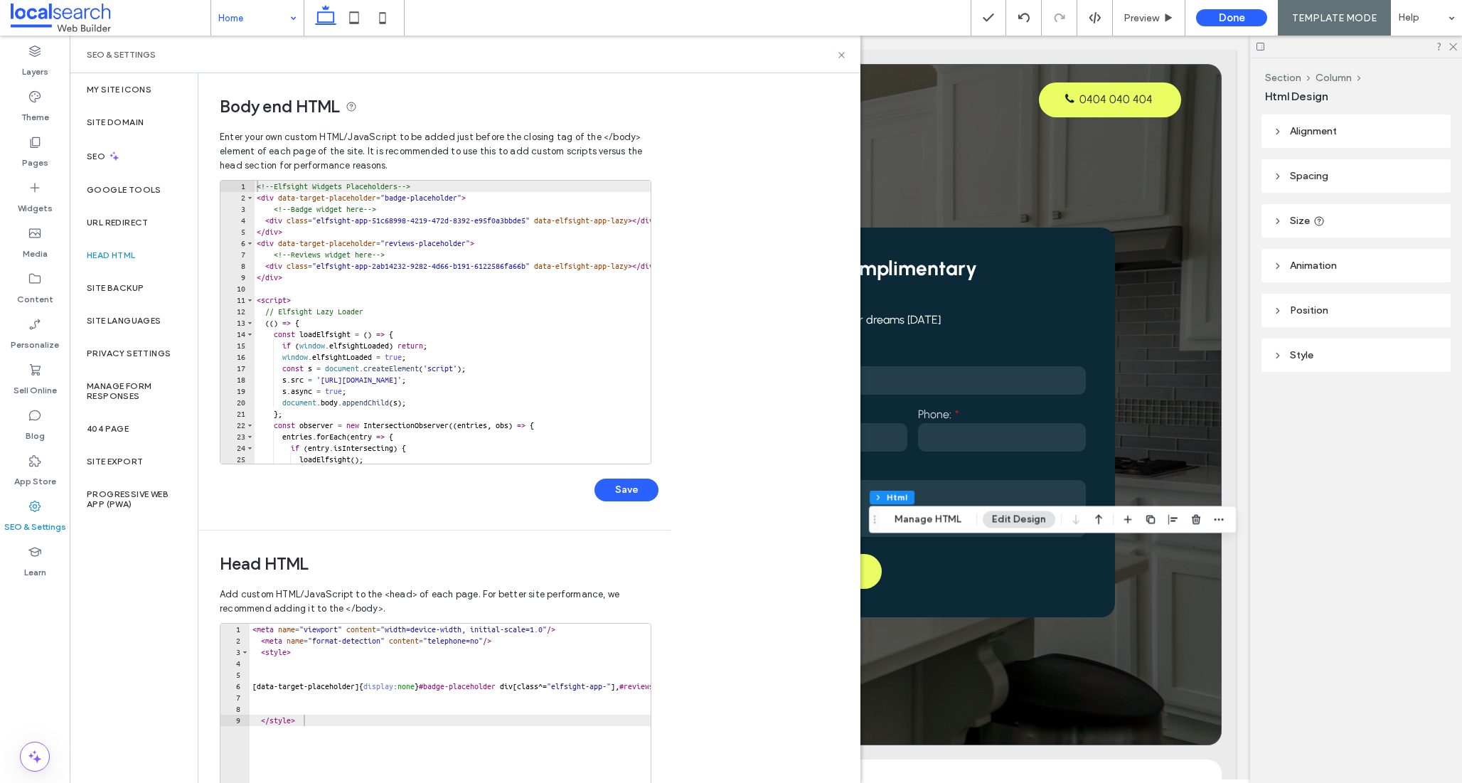
click at [330, 222] on div "<!-- Elfsight Widgets Placeholders --> < div data-target-placeholder = "badge-p…" at bounding box center [669, 334] width 830 height 306
click at [577, 222] on div "<!-- Elfsight Widgets Placeholders --> < div data-target-placeholder = "badge-p…" at bounding box center [669, 334] width 830 height 306
paste textarea "Cursor at row 4"
type textarea "**********"
click at [621, 488] on button "Save" at bounding box center [626, 490] width 64 height 23
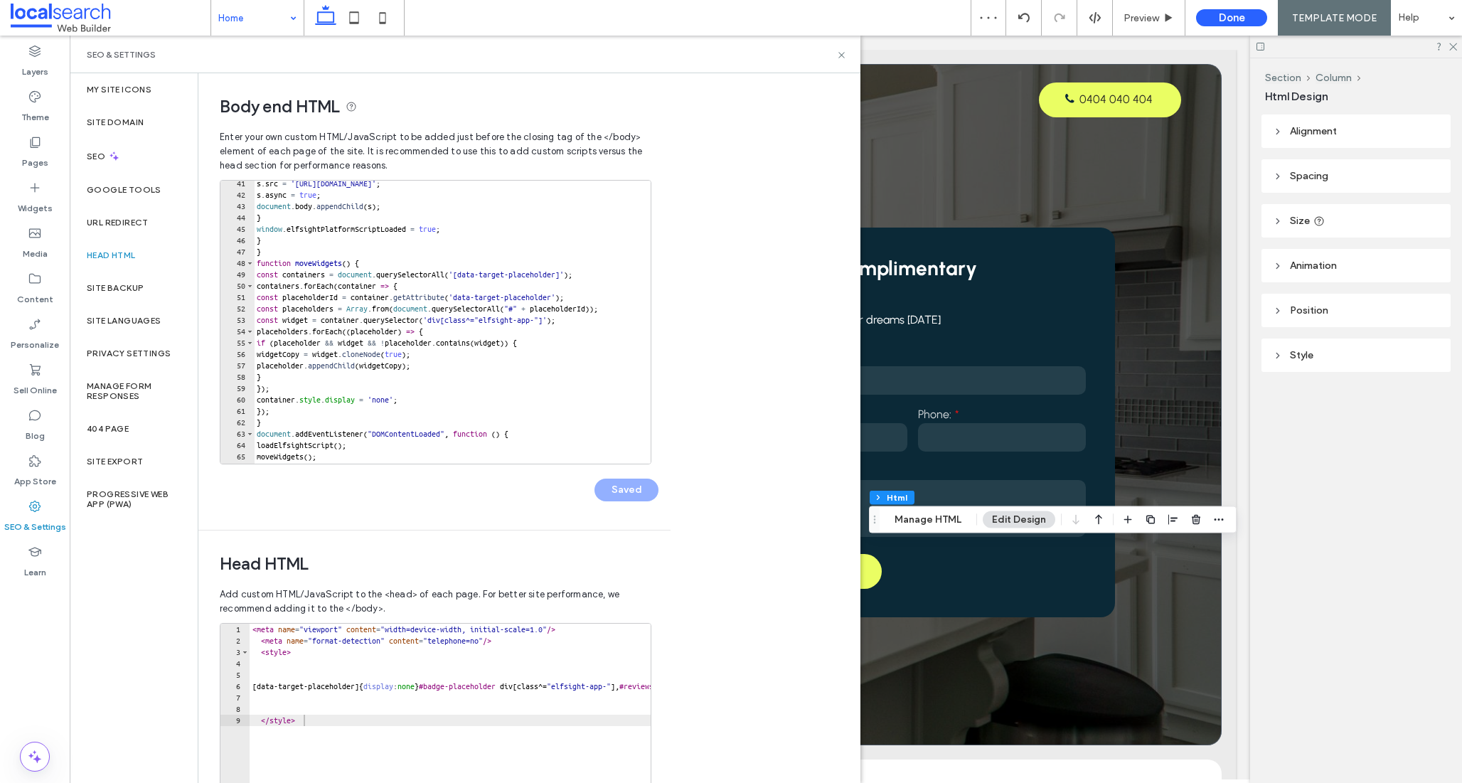
scroll to position [593, 0]
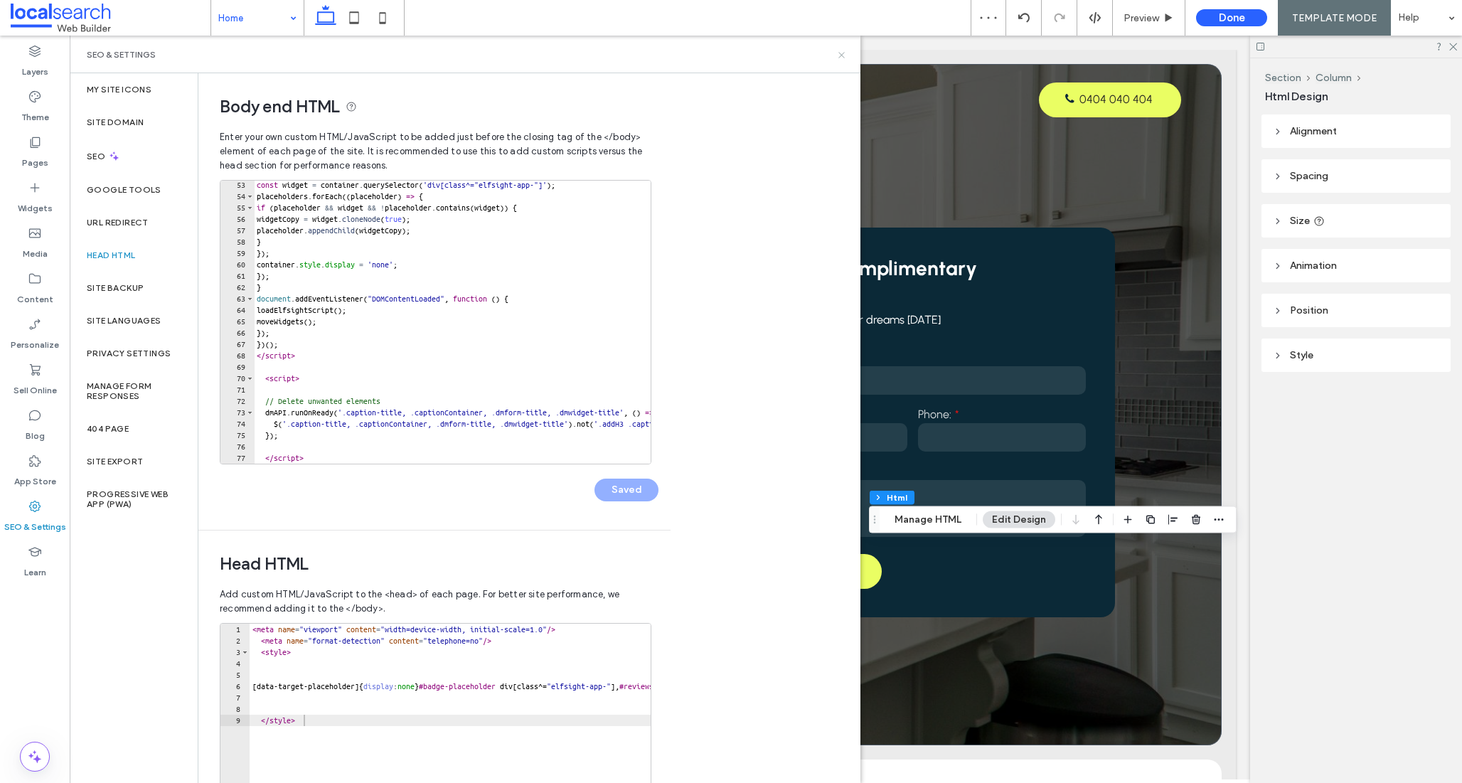
click at [836, 55] on icon at bounding box center [841, 55] width 11 height 11
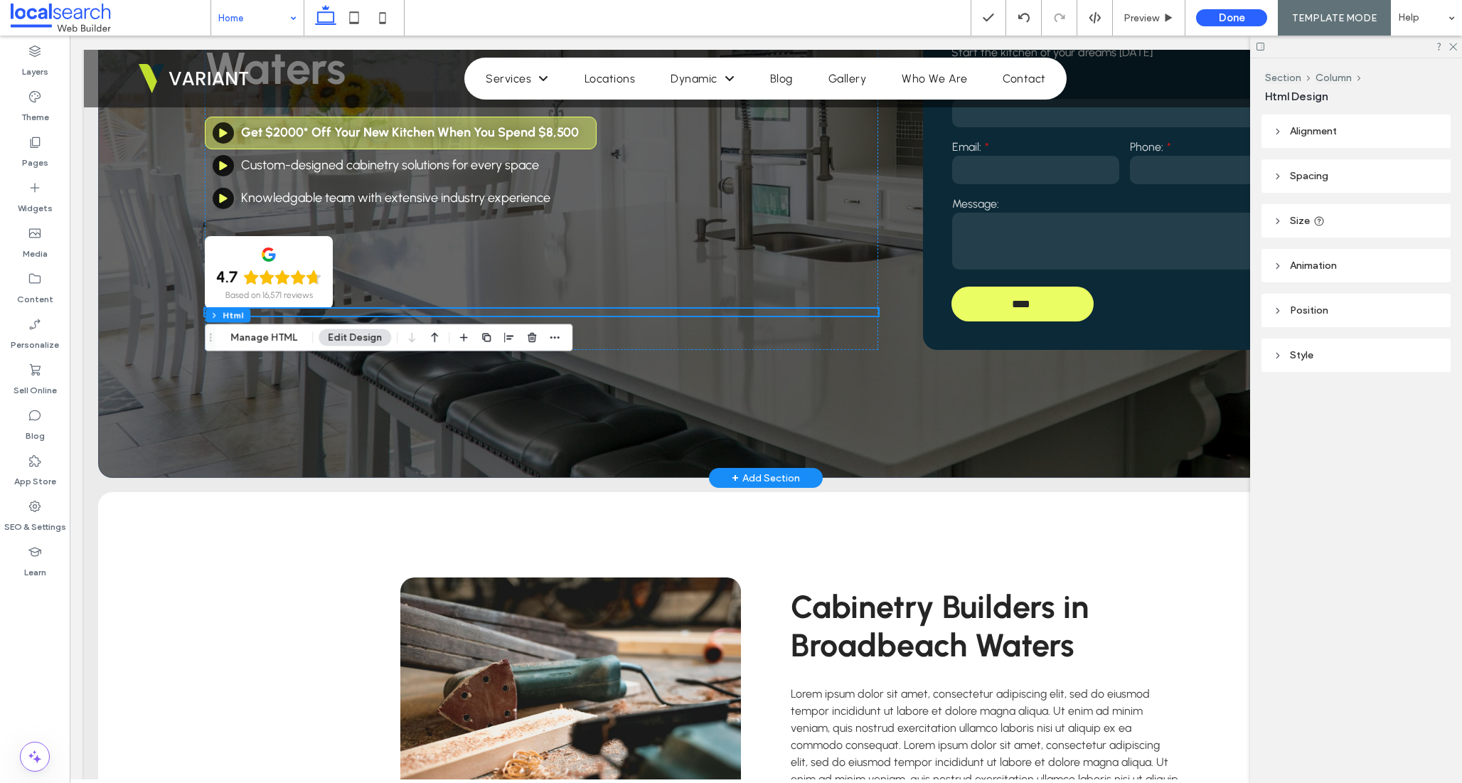
scroll to position [70, 0]
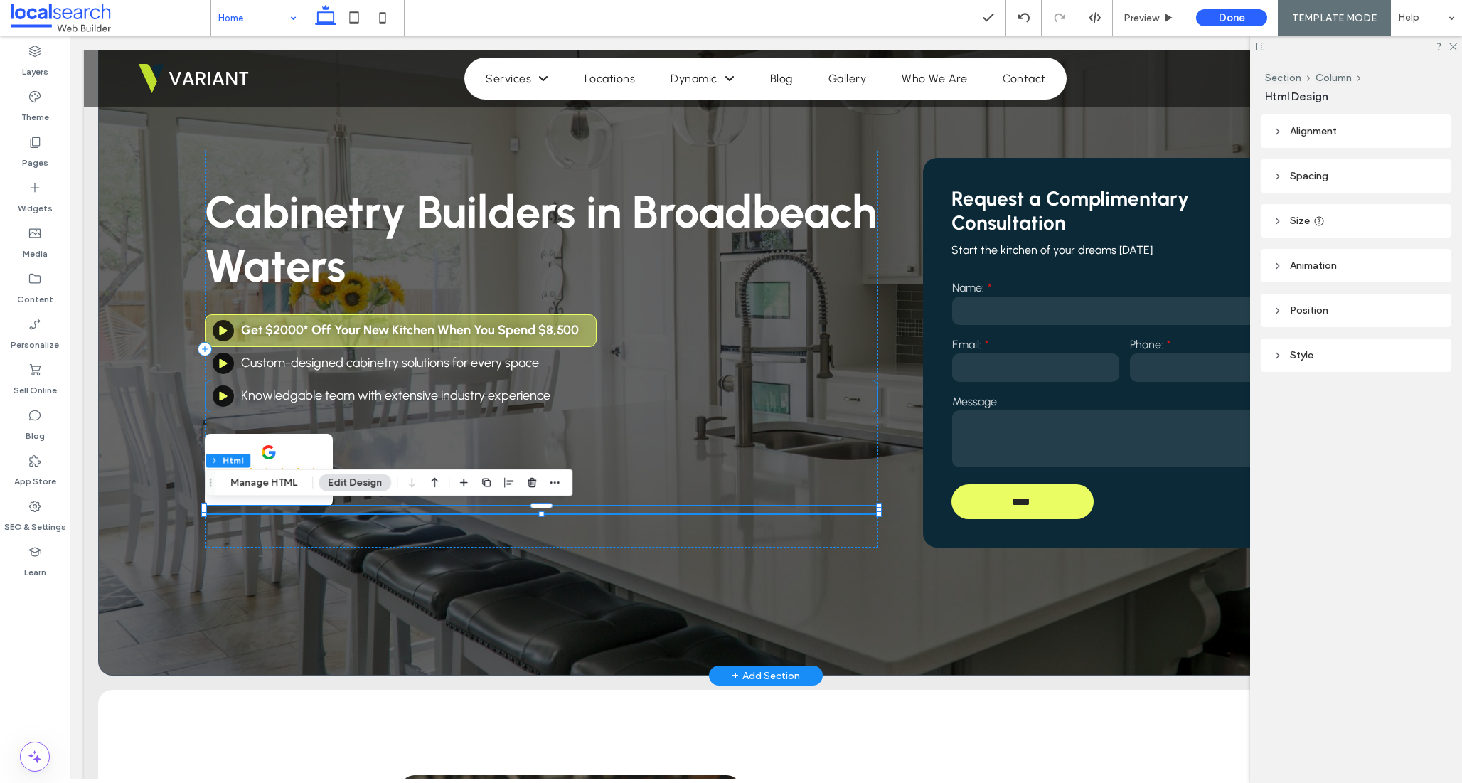
click at [396, 401] on span "Knowledgable team with extensive industry experience" at bounding box center [395, 395] width 309 height 16
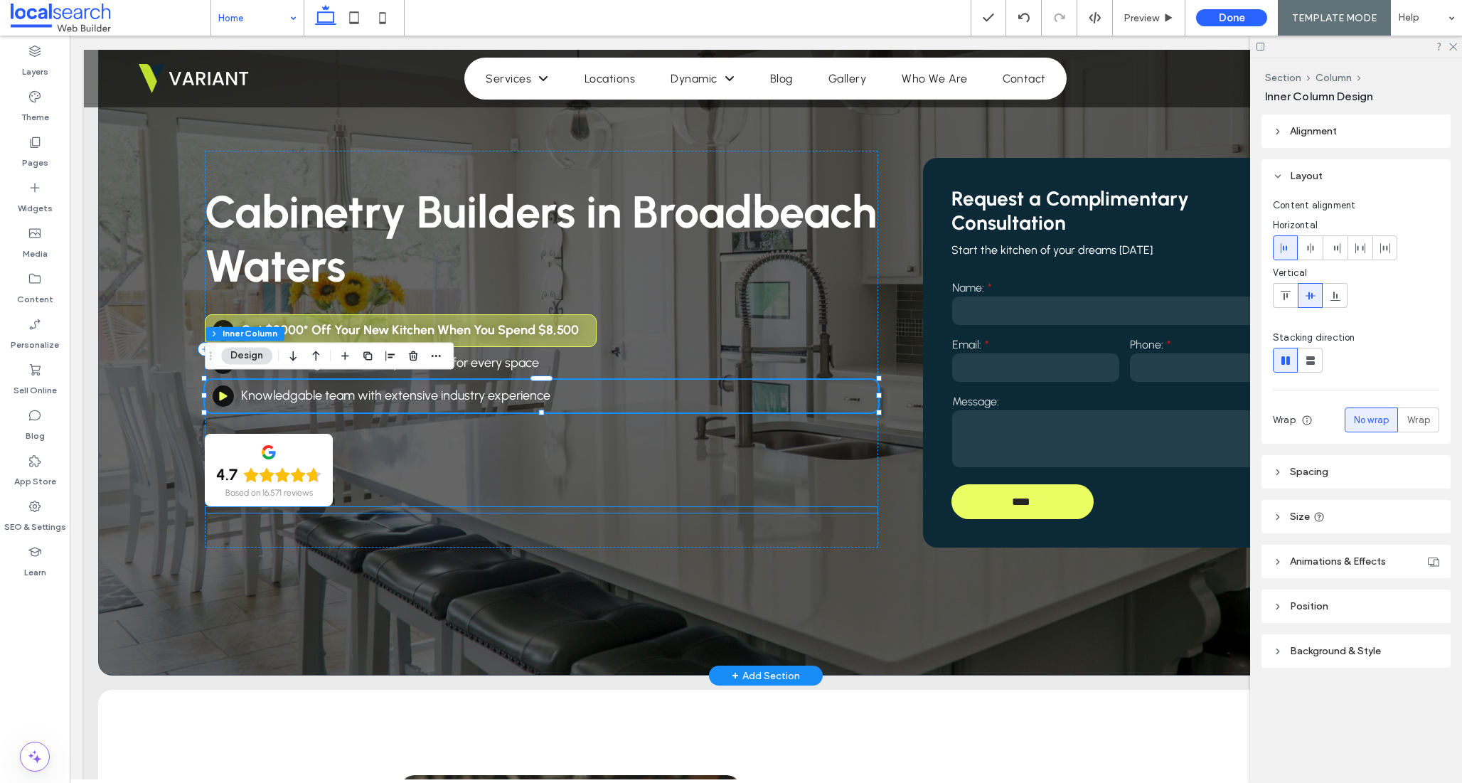
click at [353, 510] on div at bounding box center [541, 509] width 673 height 7
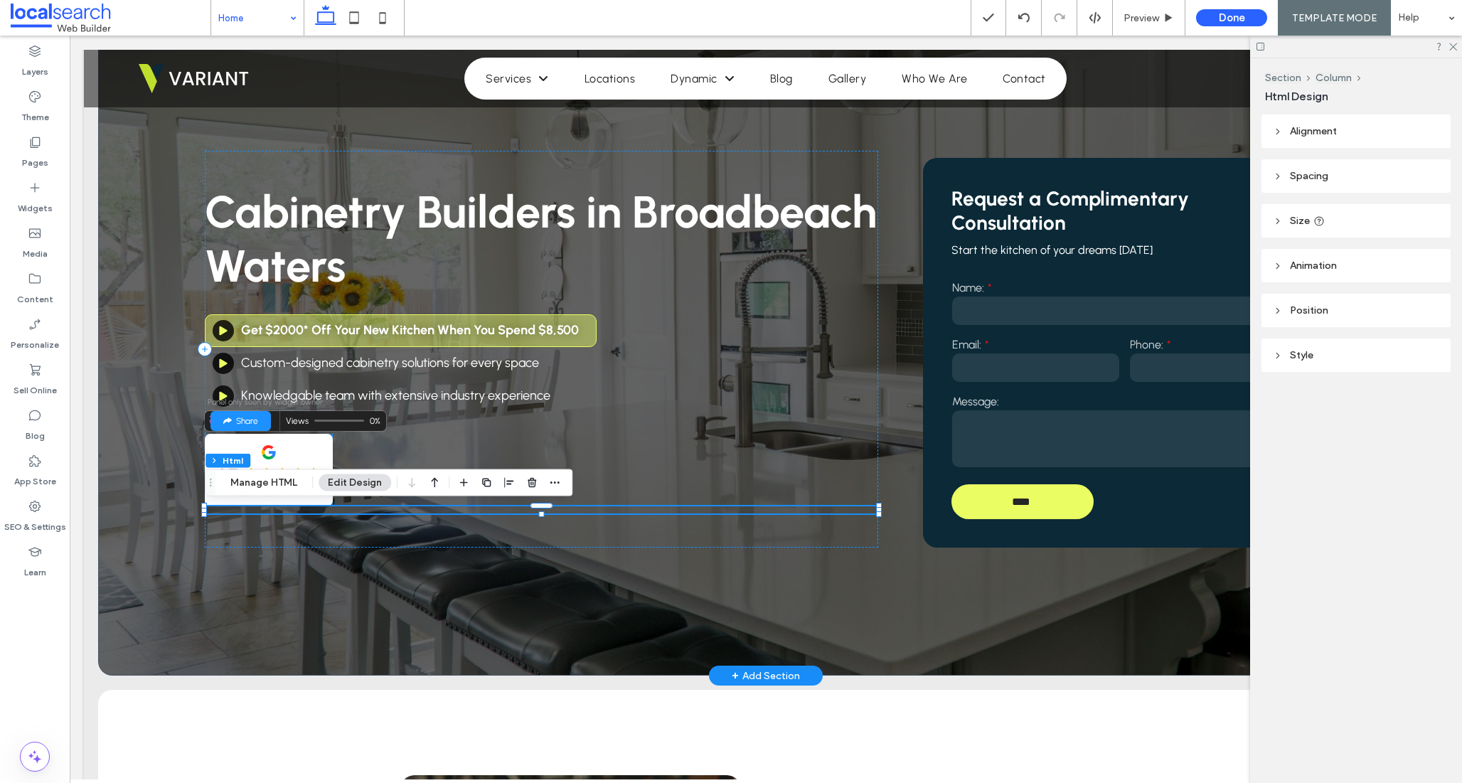
click at [302, 451] on div "4.7 Based on 16,571 reviews" at bounding box center [269, 470] width 128 height 73
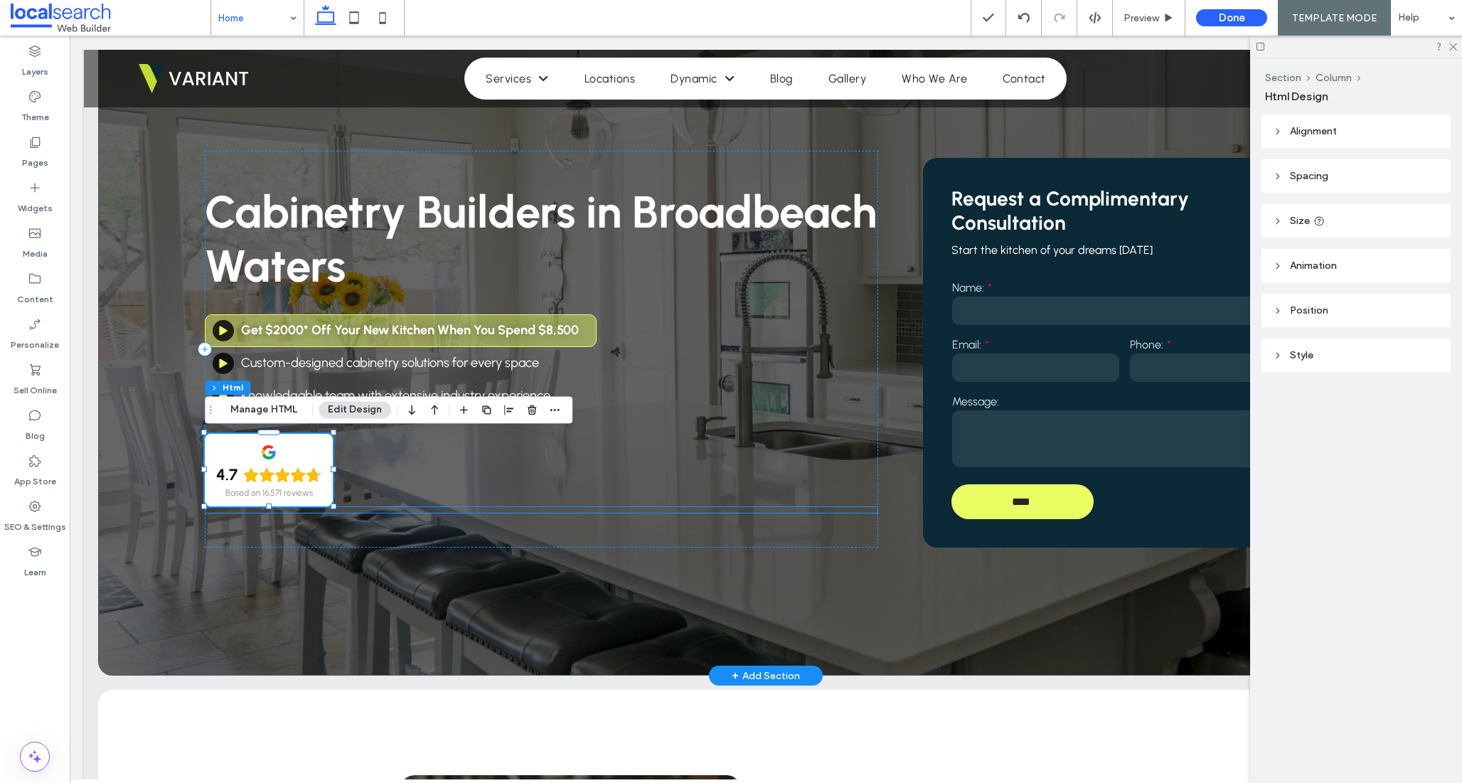
click at [347, 510] on div at bounding box center [541, 509] width 673 height 7
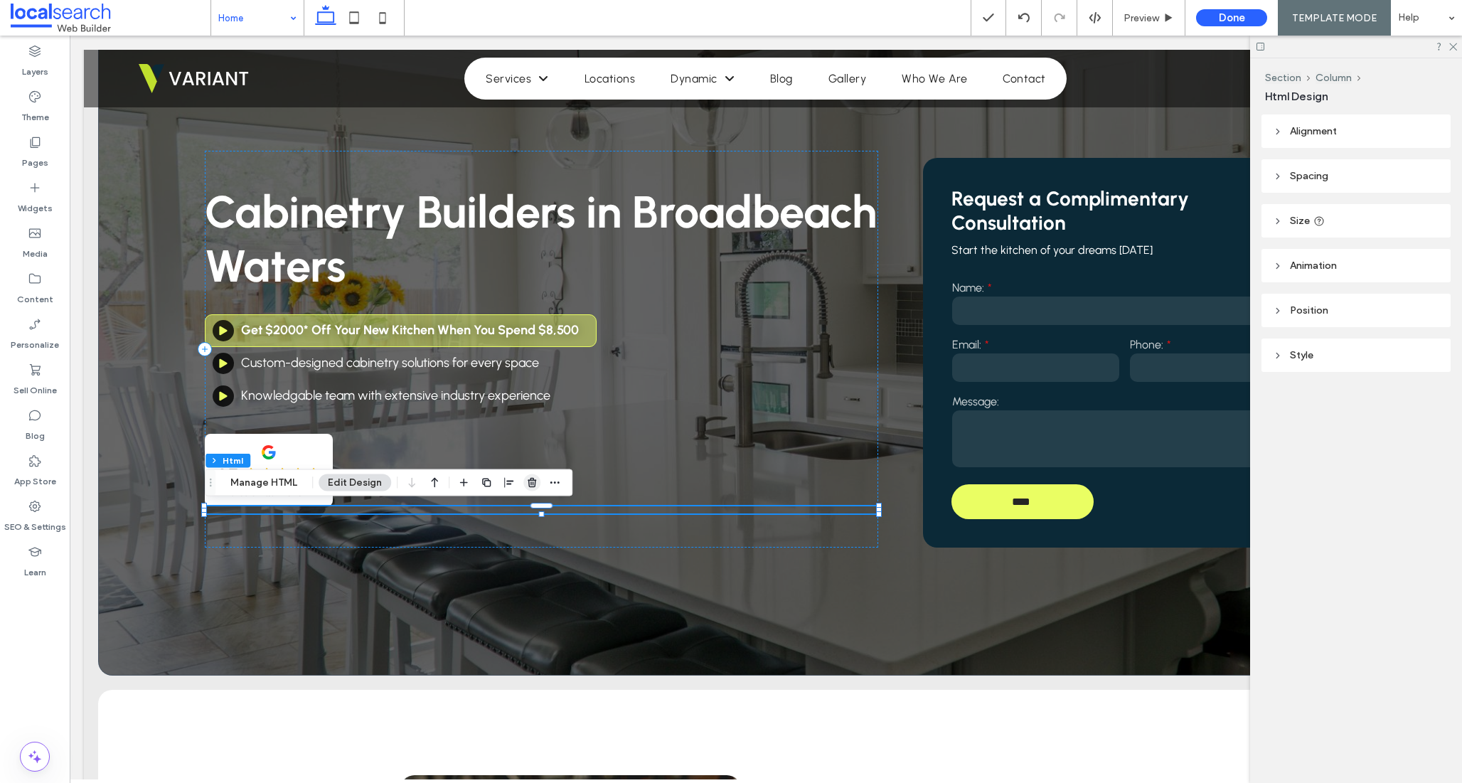
click at [526, 477] on icon "button" at bounding box center [531, 482] width 11 height 11
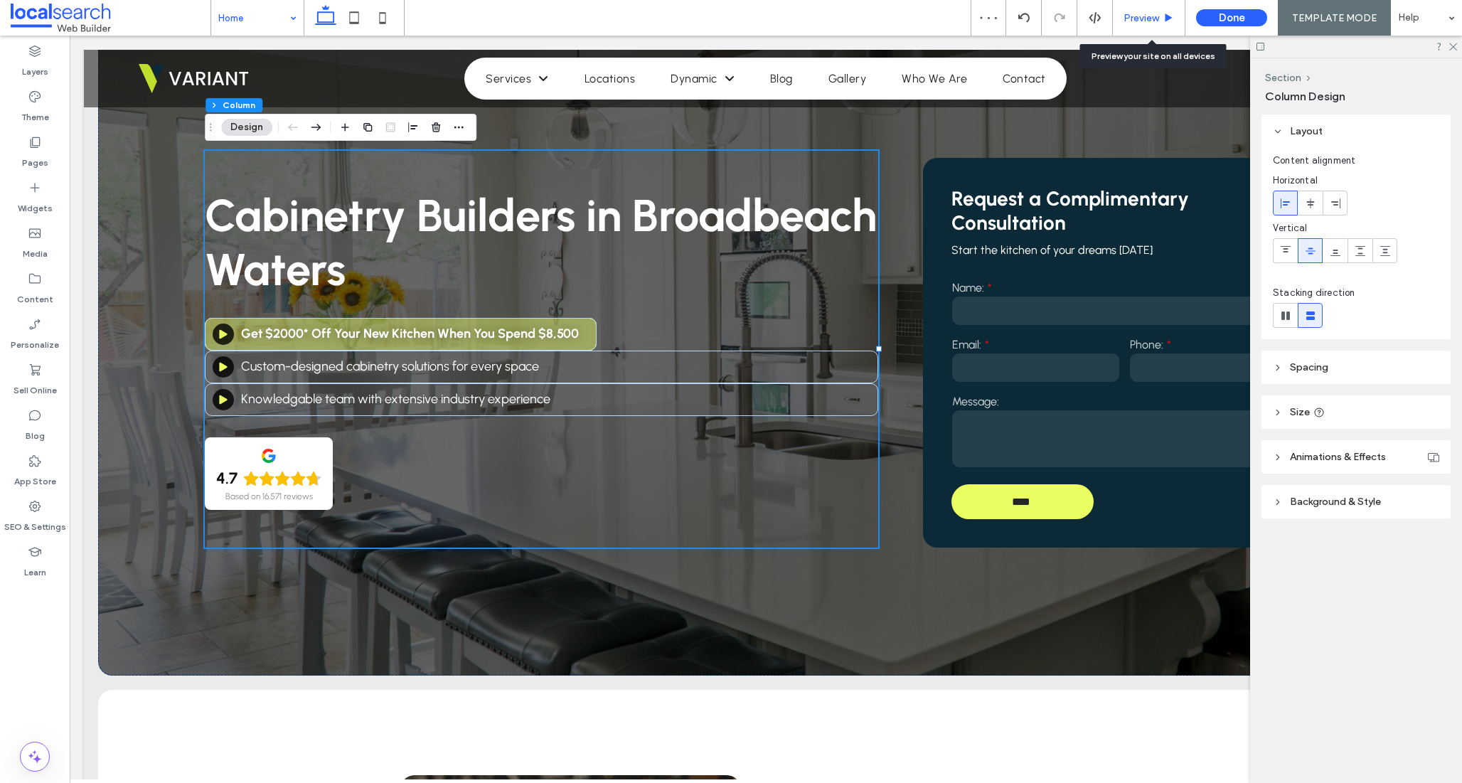
click at [1144, 14] on span "Preview" at bounding box center [1141, 18] width 36 height 12
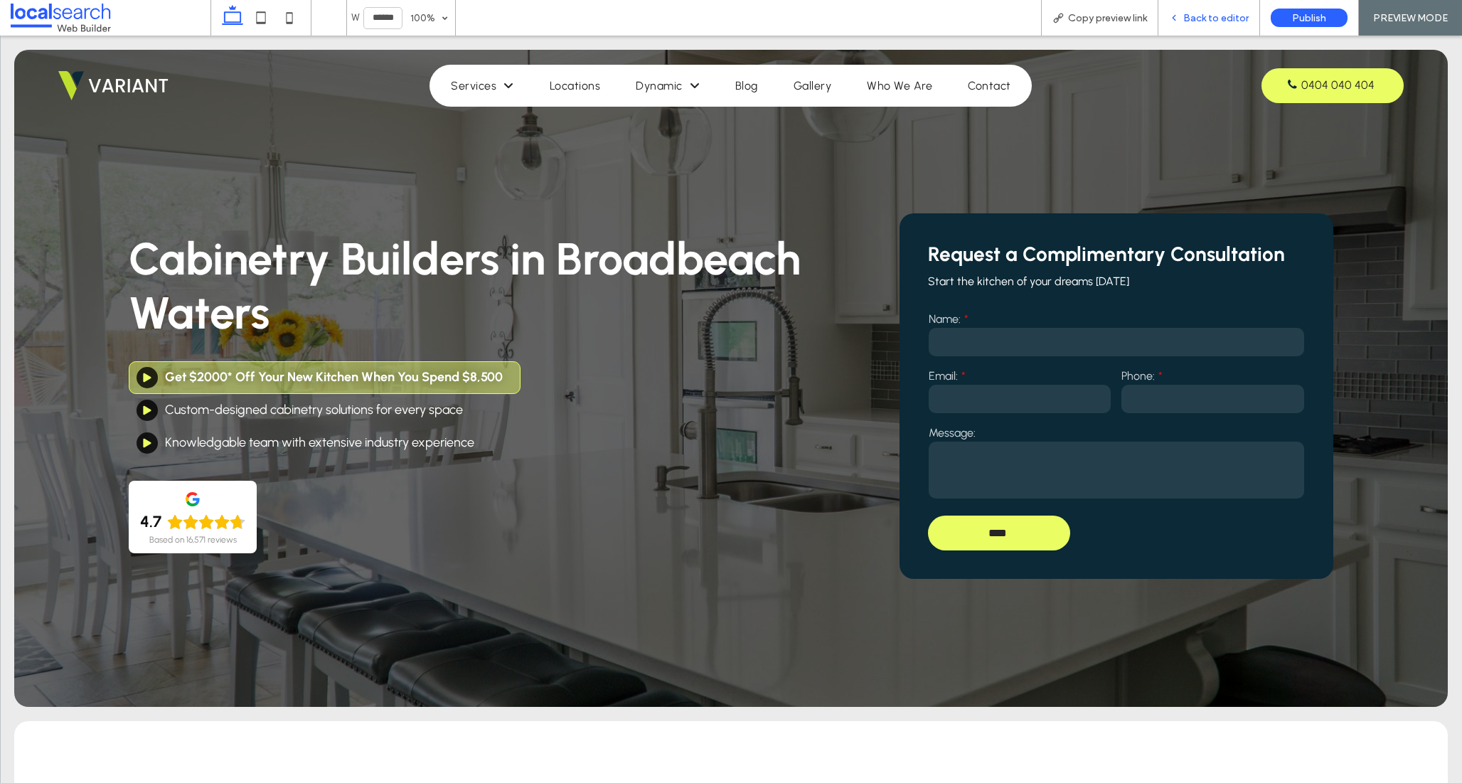
click at [1196, 11] on div "Back to editor" at bounding box center [1209, 18] width 102 height 36
click at [1194, 16] on span "Back to editor" at bounding box center [1215, 18] width 65 height 12
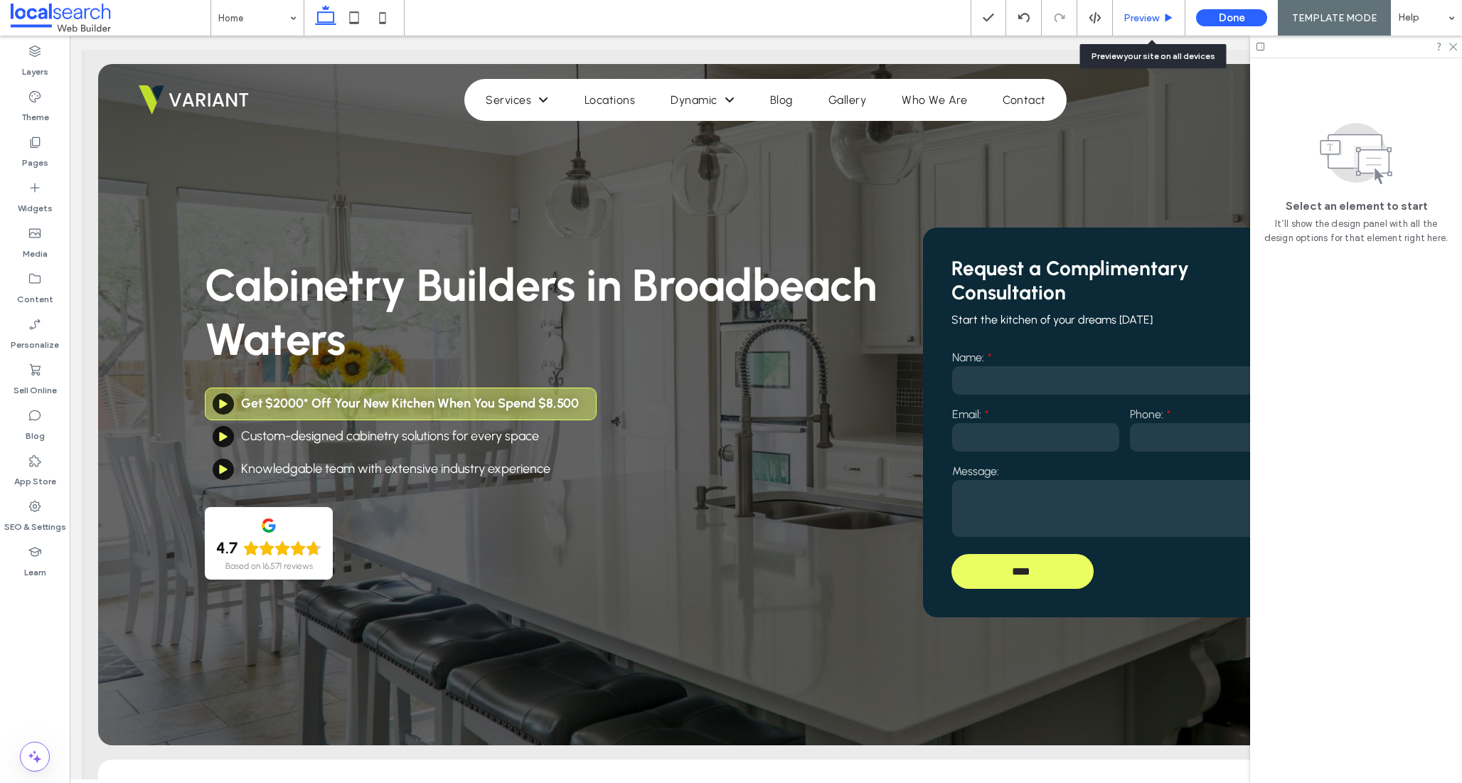
click at [1152, 14] on span "Preview" at bounding box center [1141, 18] width 36 height 12
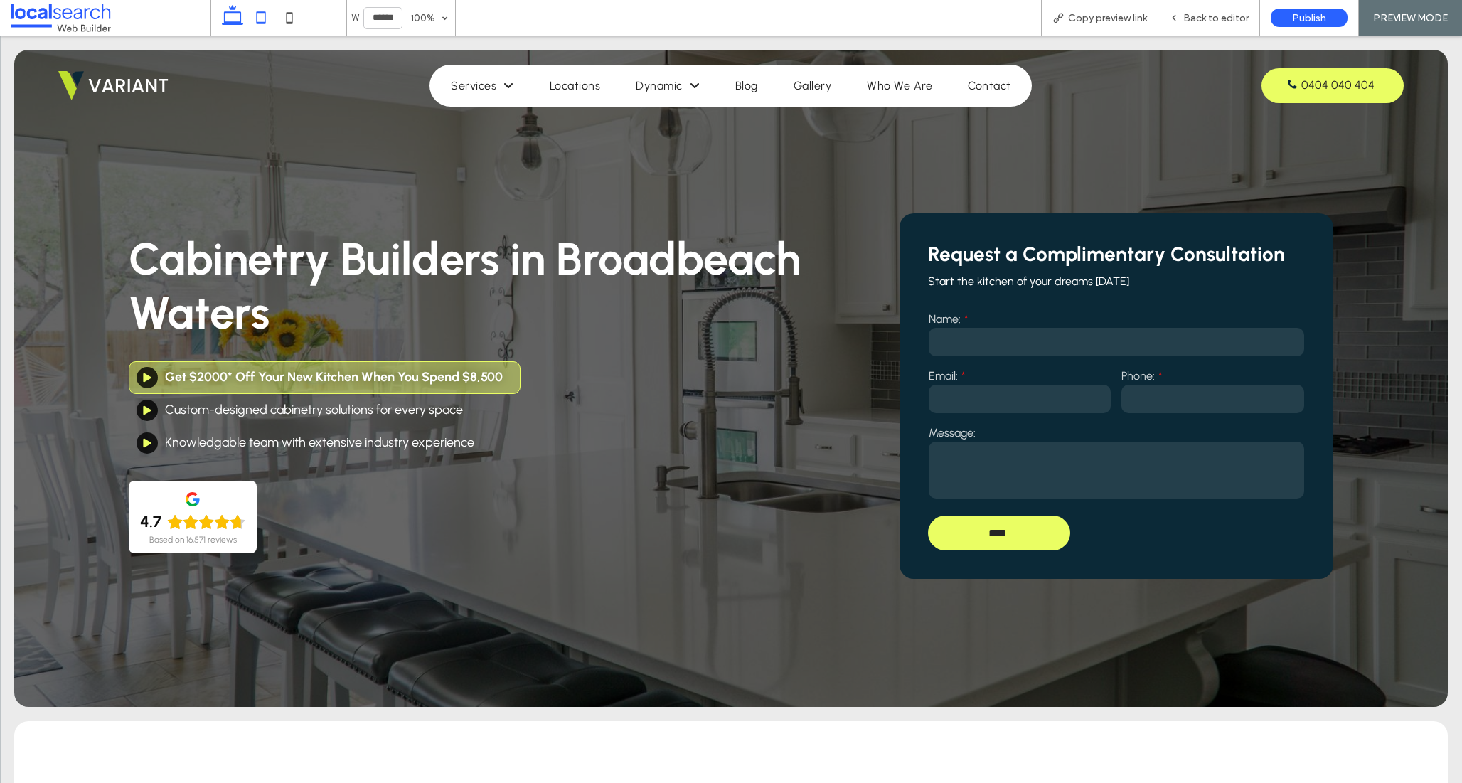
click at [262, 18] on icon at bounding box center [261, 18] width 28 height 28
type input "*****"
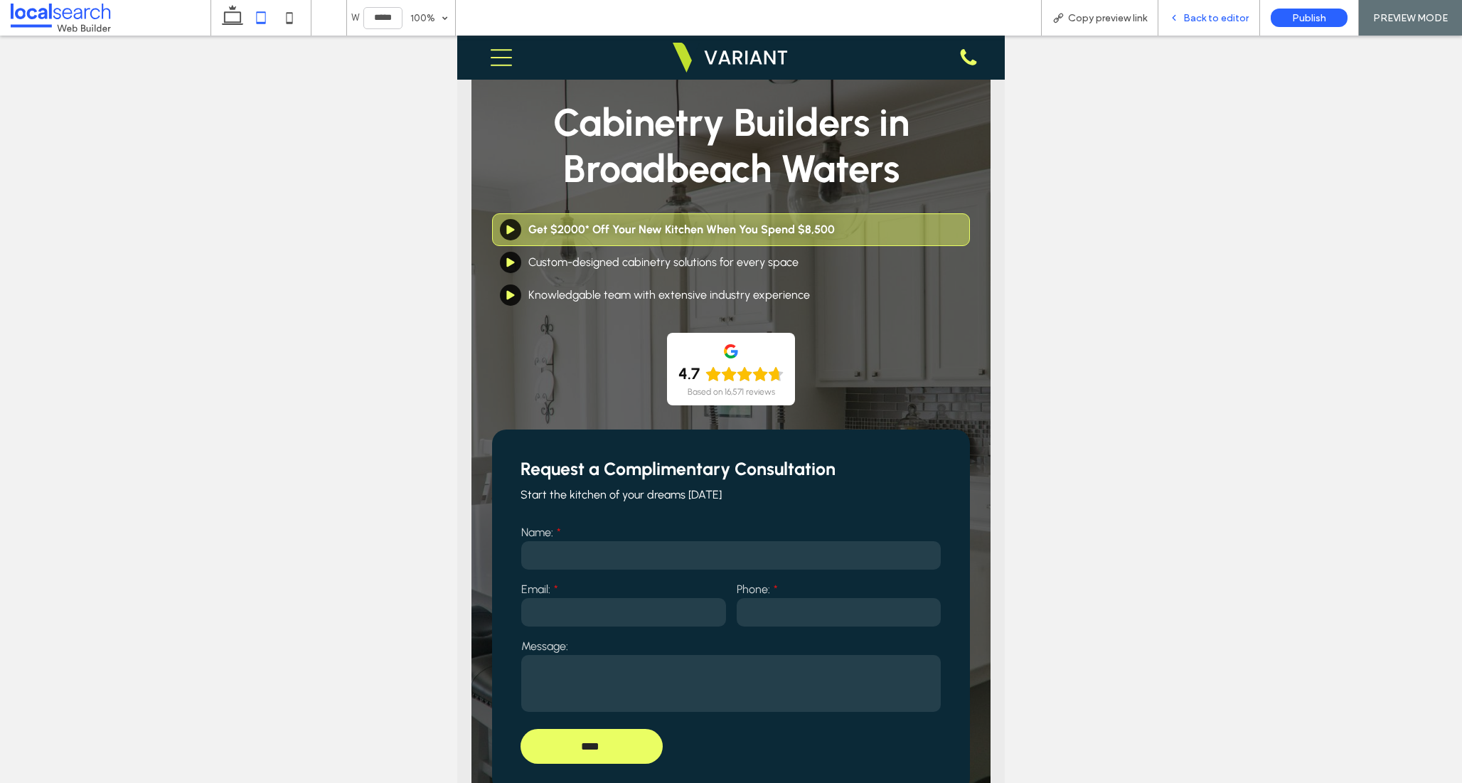
click at [1212, 28] on div "Back to editor" at bounding box center [1209, 18] width 102 height 36
click at [1213, 16] on span "Back to editor" at bounding box center [1215, 18] width 65 height 12
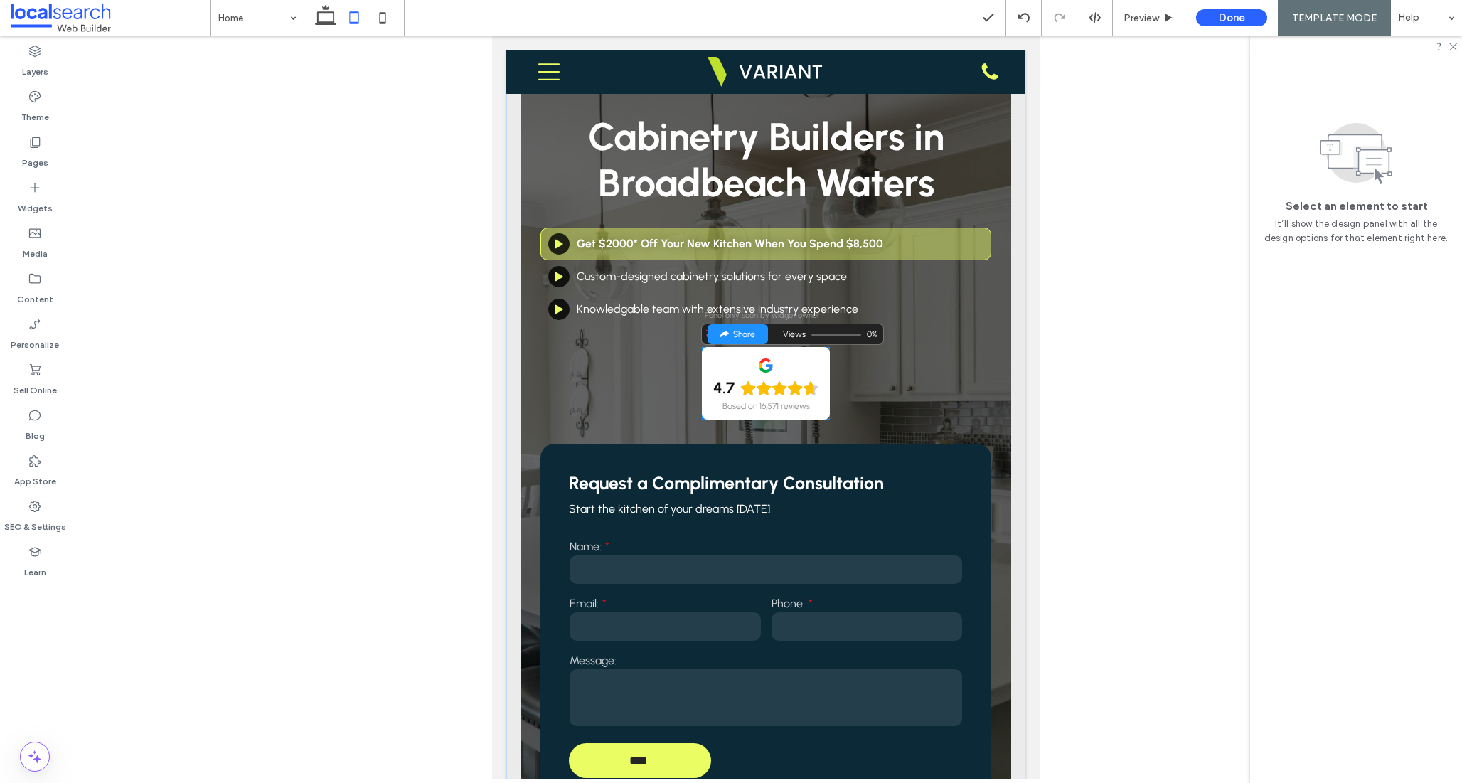
click at [771, 419] on div "4.7 Based on 16,571 reviews" at bounding box center [766, 383] width 128 height 73
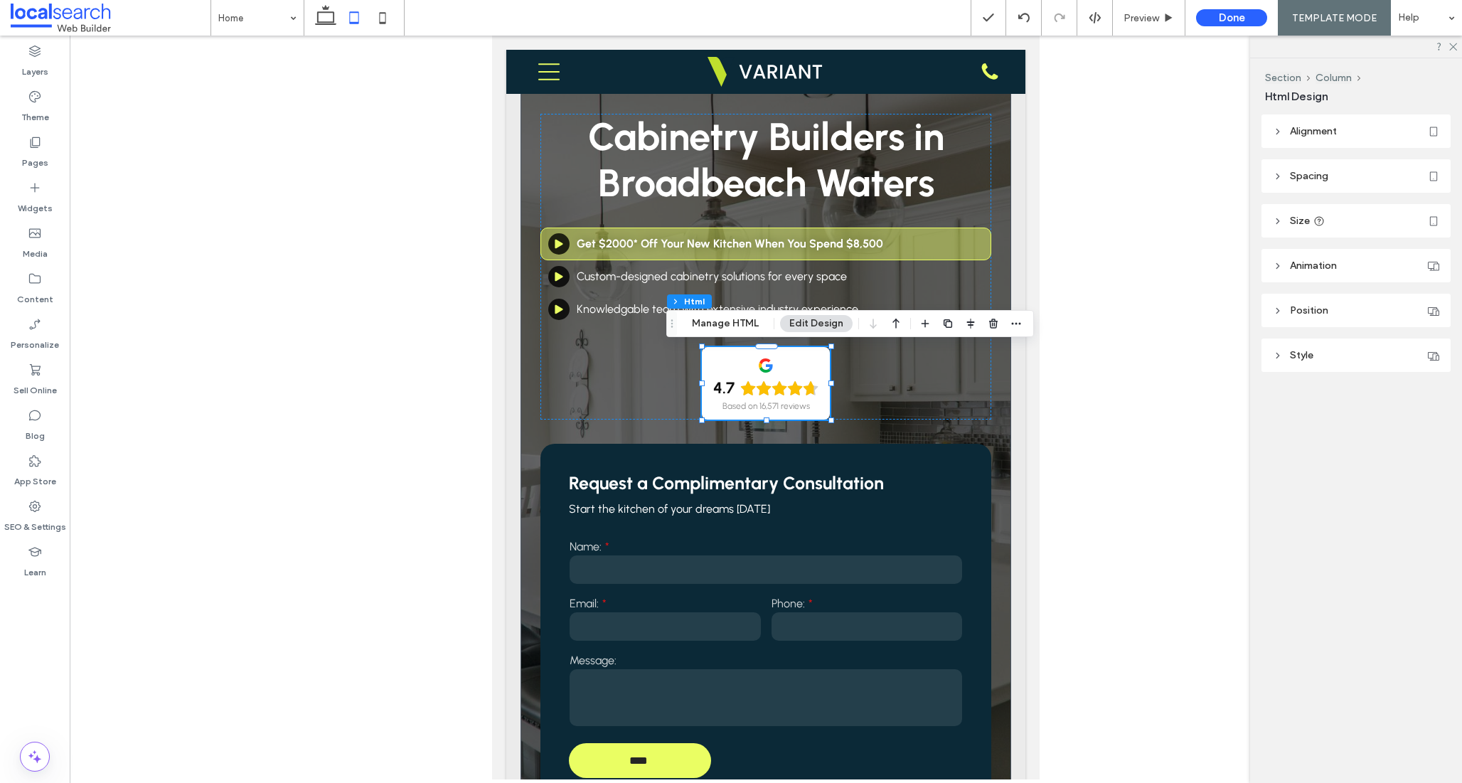
click at [1317, 132] on span "Alignment" at bounding box center [1313, 131] width 47 height 12
click at [1281, 165] on use at bounding box center [1285, 166] width 9 height 10
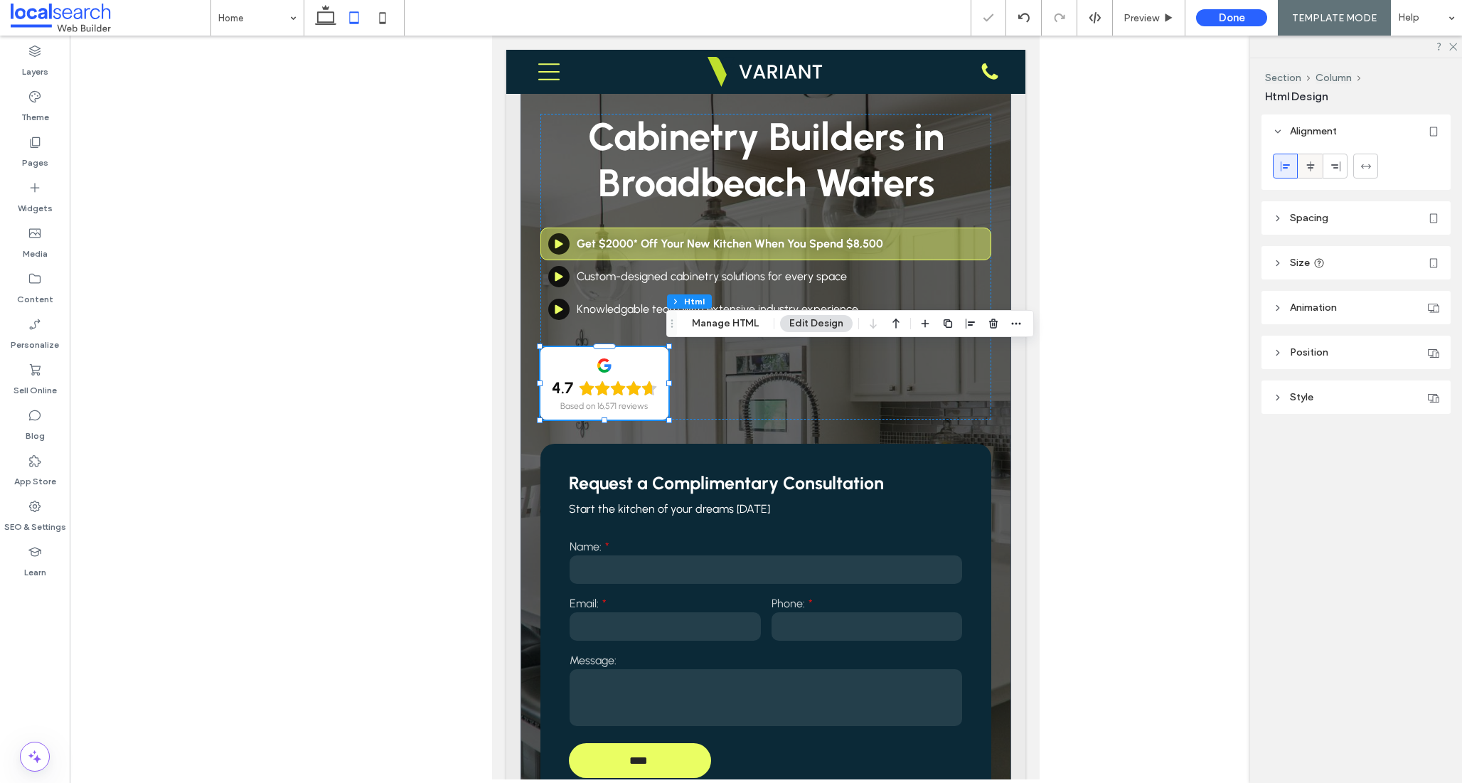
click at [1314, 171] on icon at bounding box center [1310, 166] width 11 height 11
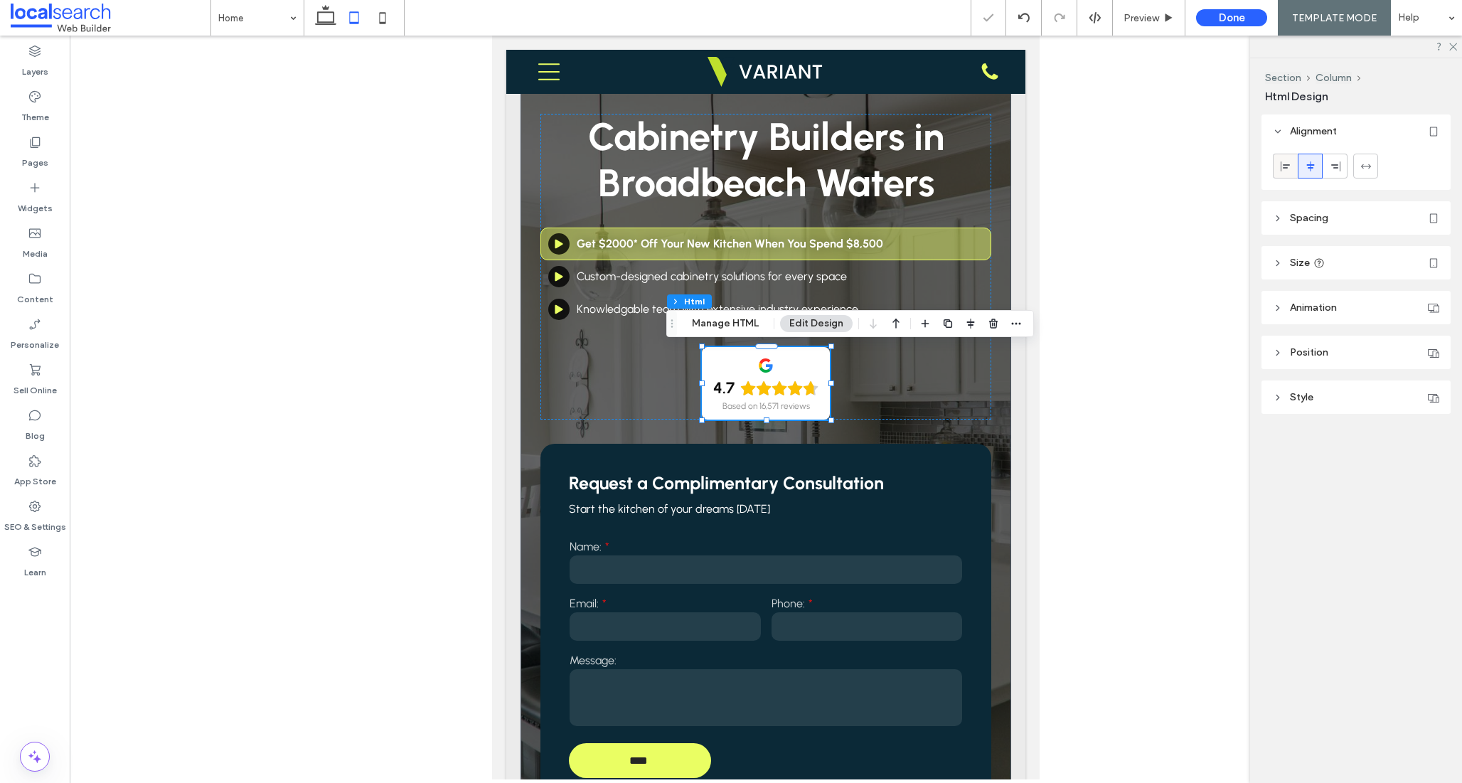
click at [1276, 163] on div at bounding box center [1284, 165] width 23 height 23
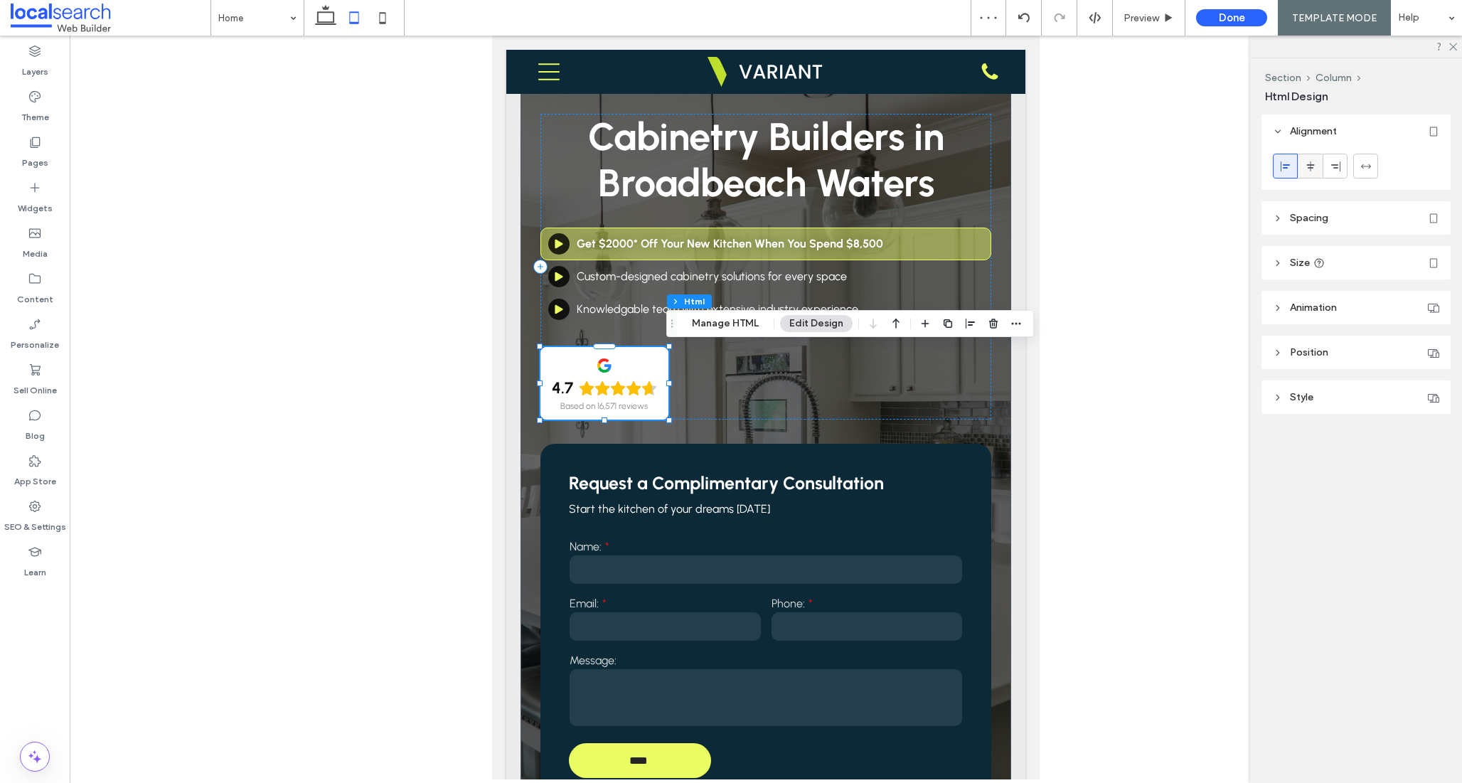
click at [1302, 160] on div at bounding box center [1309, 165] width 23 height 23
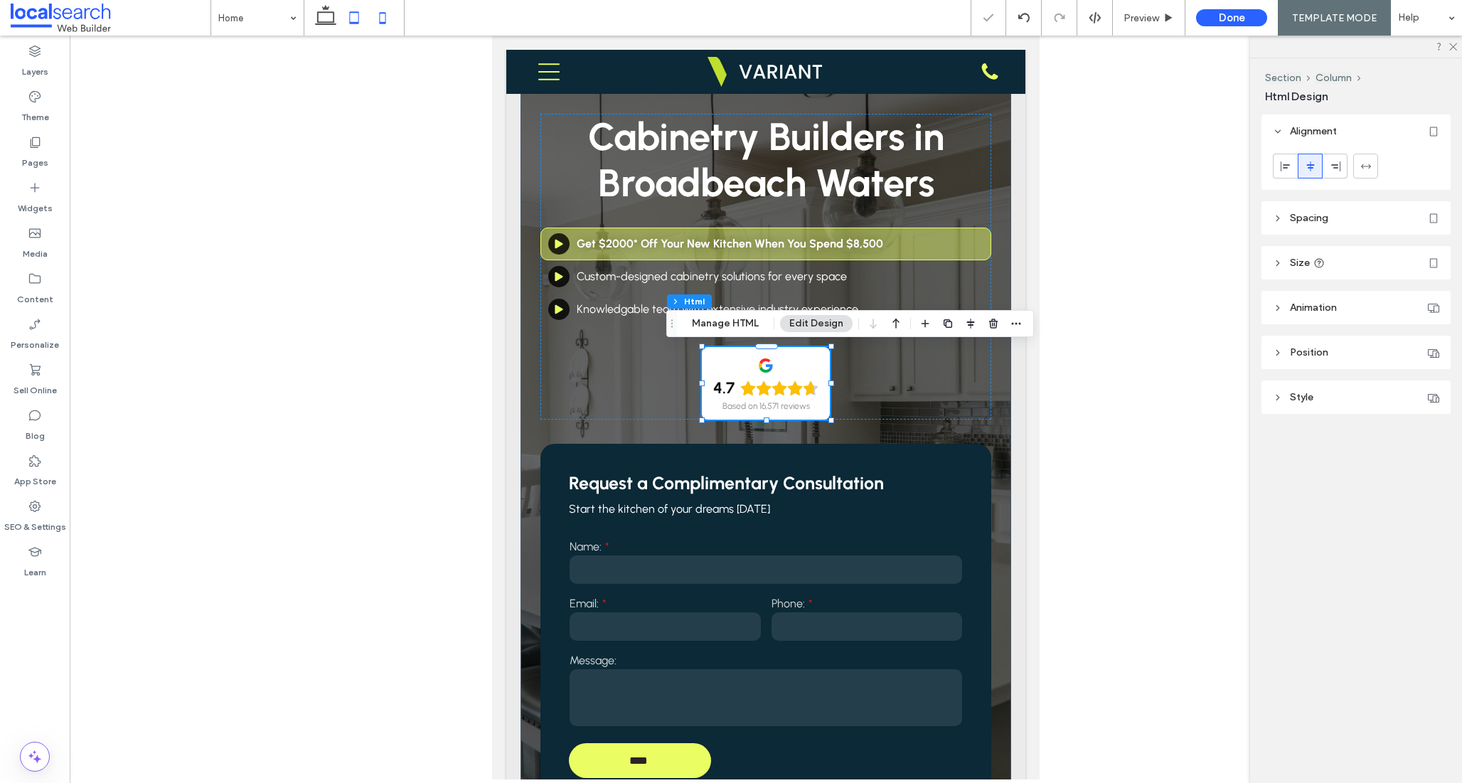
click at [373, 16] on icon at bounding box center [382, 18] width 28 height 28
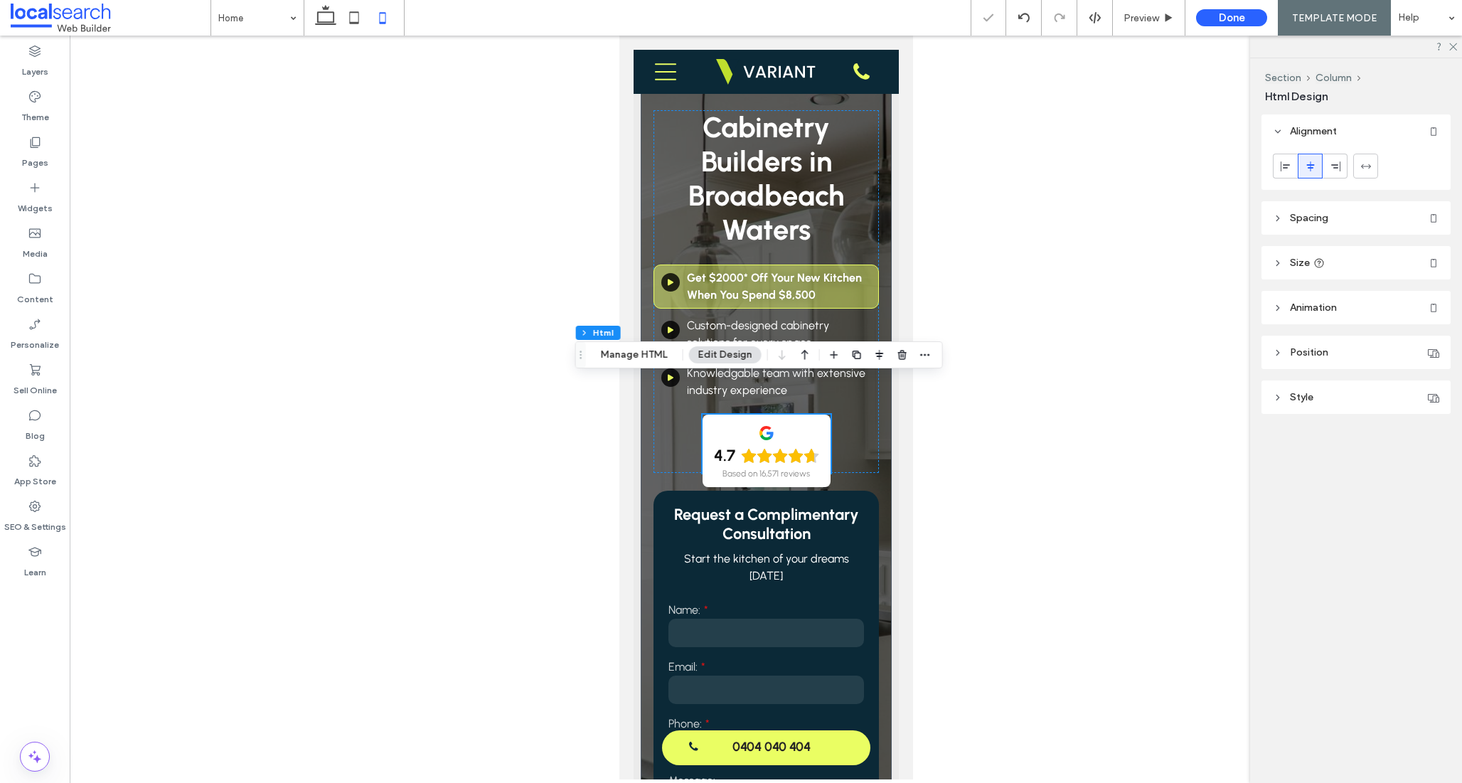
type input "**"
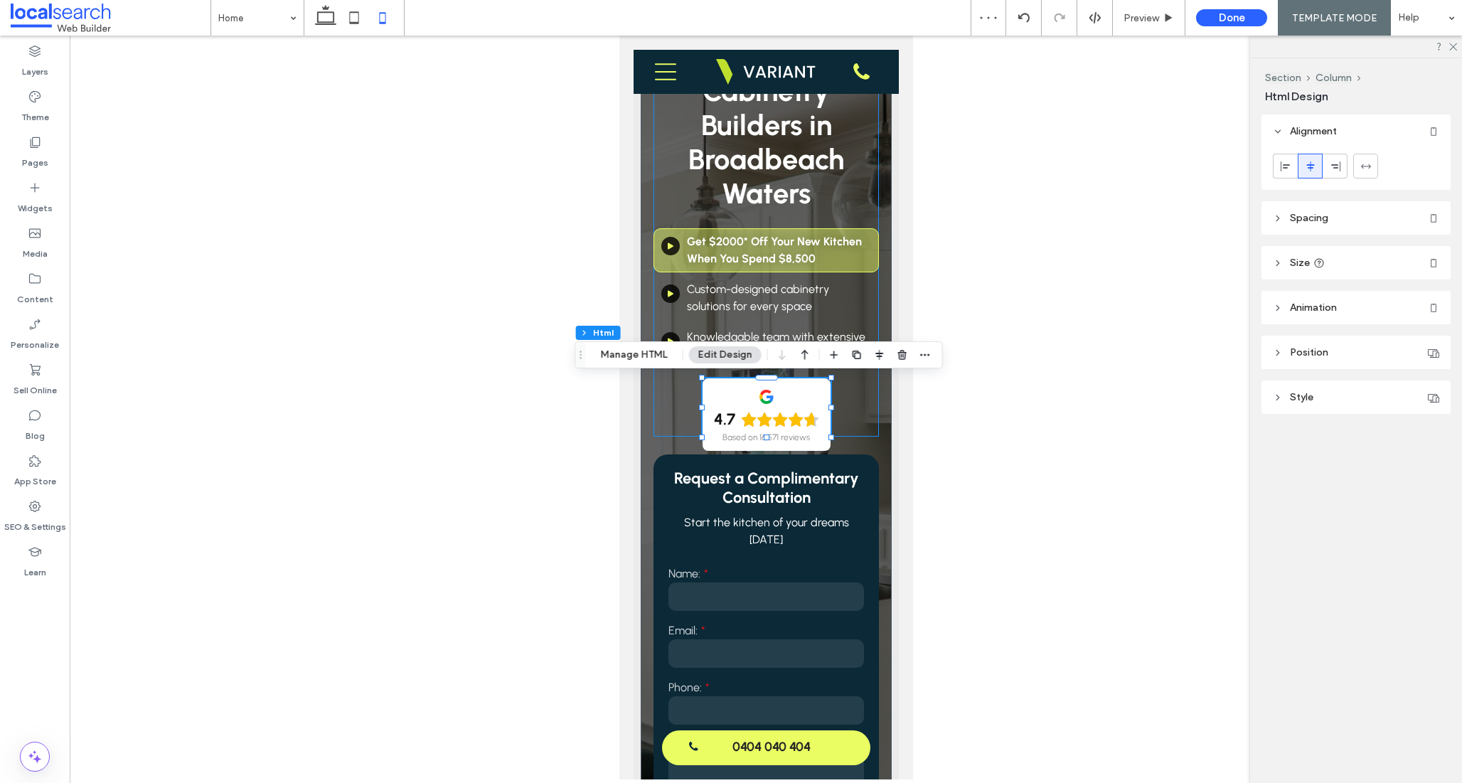
click at [847, 419] on div "Cabinetry Builders in Broadbeach Waters Get $2000* Off Your New Kitchen When Yo…" at bounding box center [766, 255] width 226 height 363
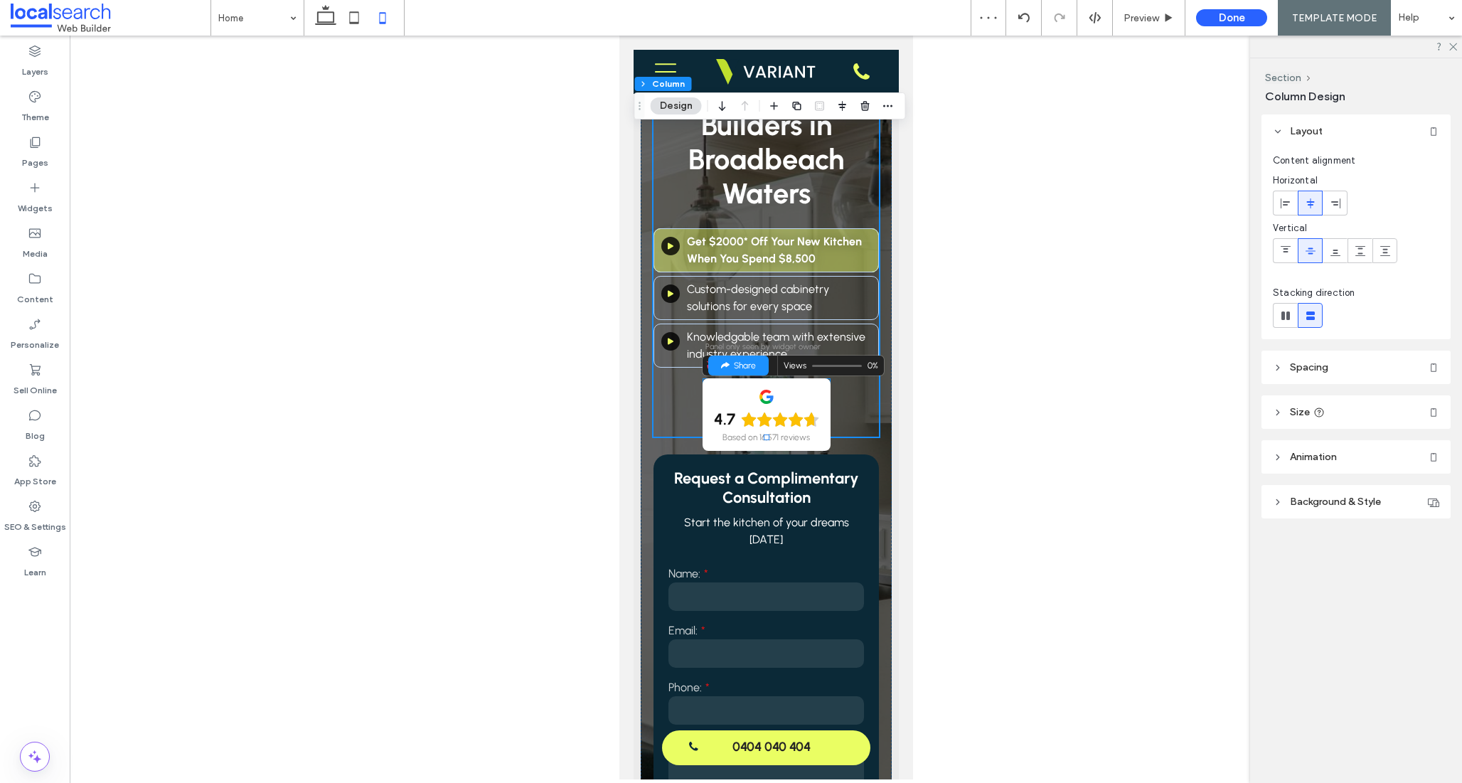
click at [821, 426] on div "4.7 Based on 16,571 reviews" at bounding box center [766, 414] width 128 height 73
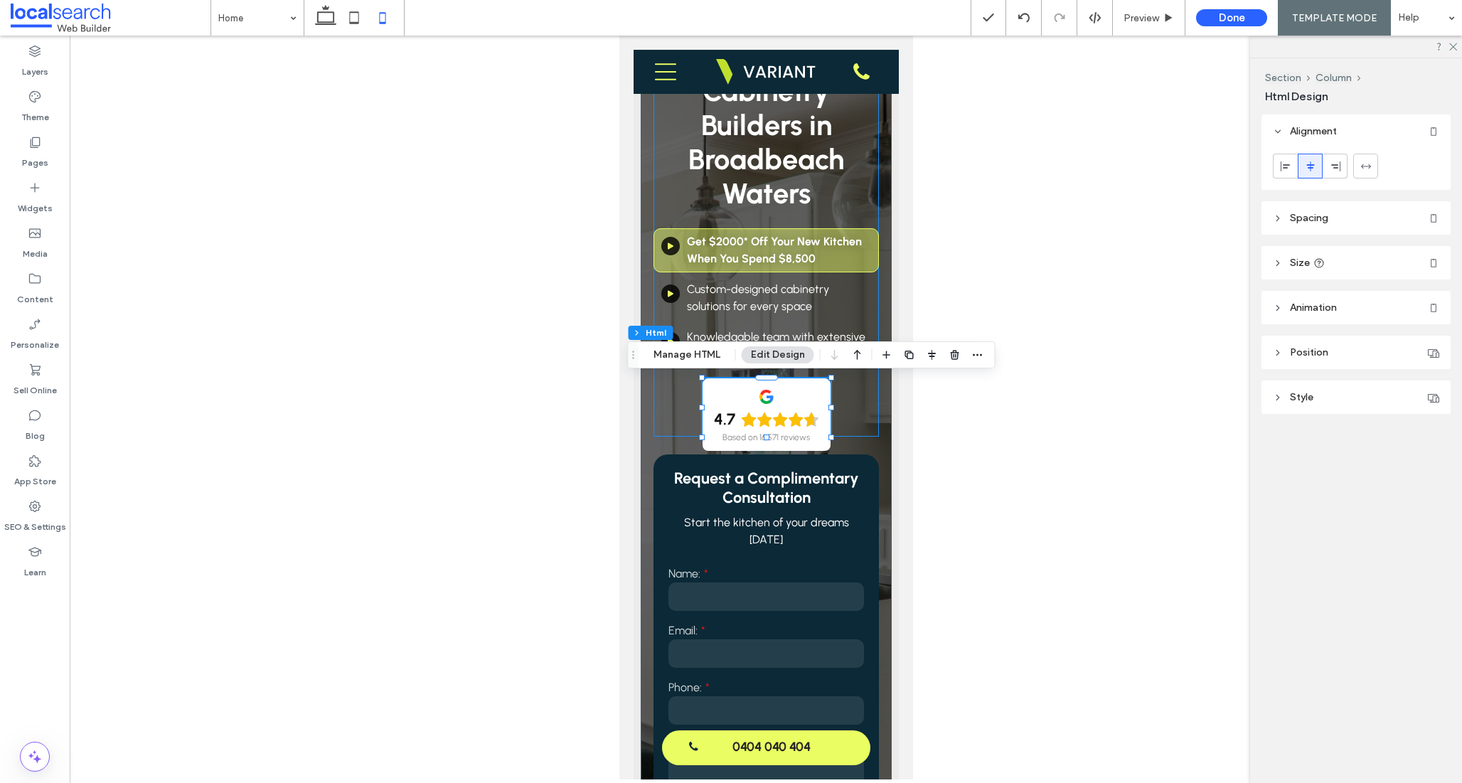
click at [850, 424] on div "Cabinetry Builders in Broadbeach Waters Get $2000* Off Your New Kitchen When Yo…" at bounding box center [766, 255] width 226 height 363
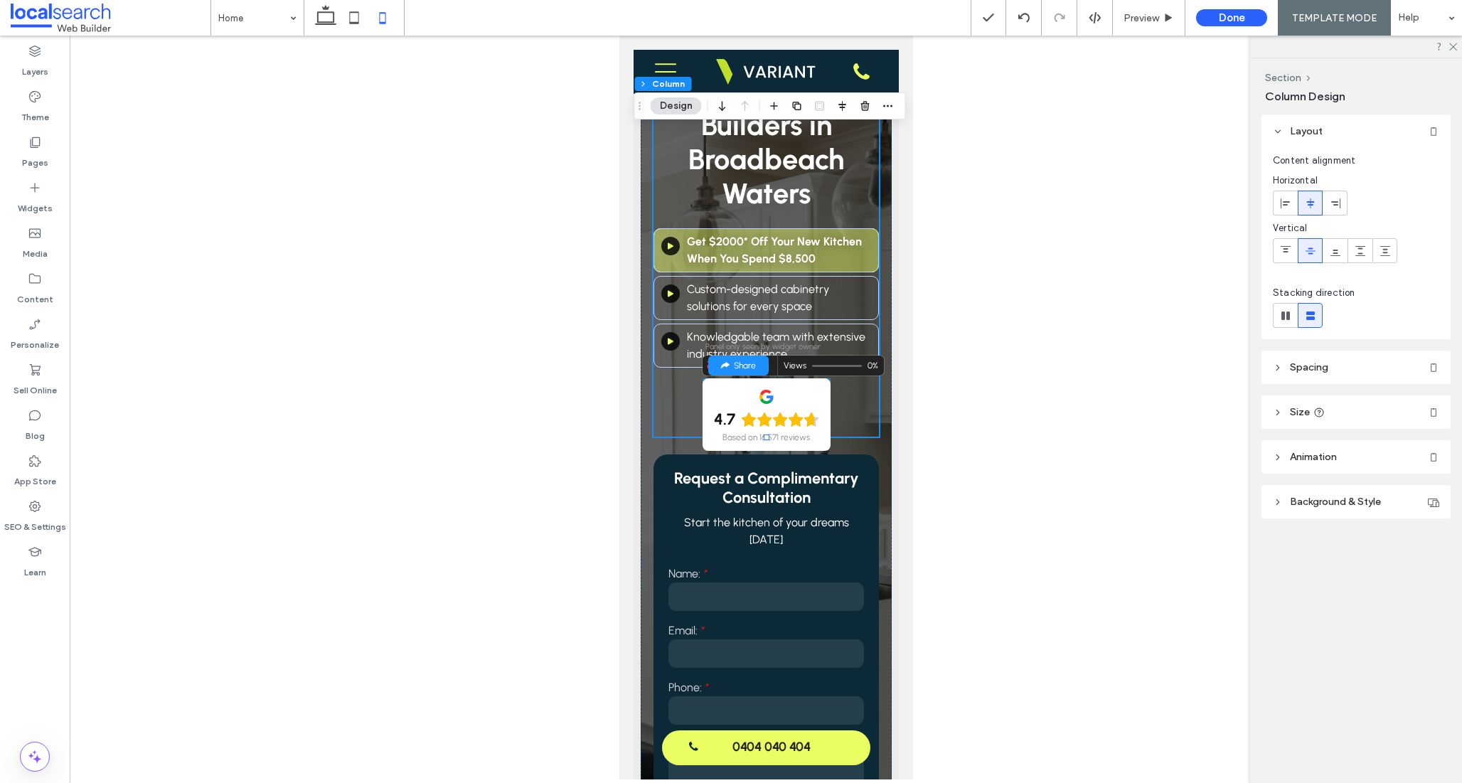
click at [806, 424] on icon "Rating: 4.7 out of 5" at bounding box center [810, 419] width 15 height 14
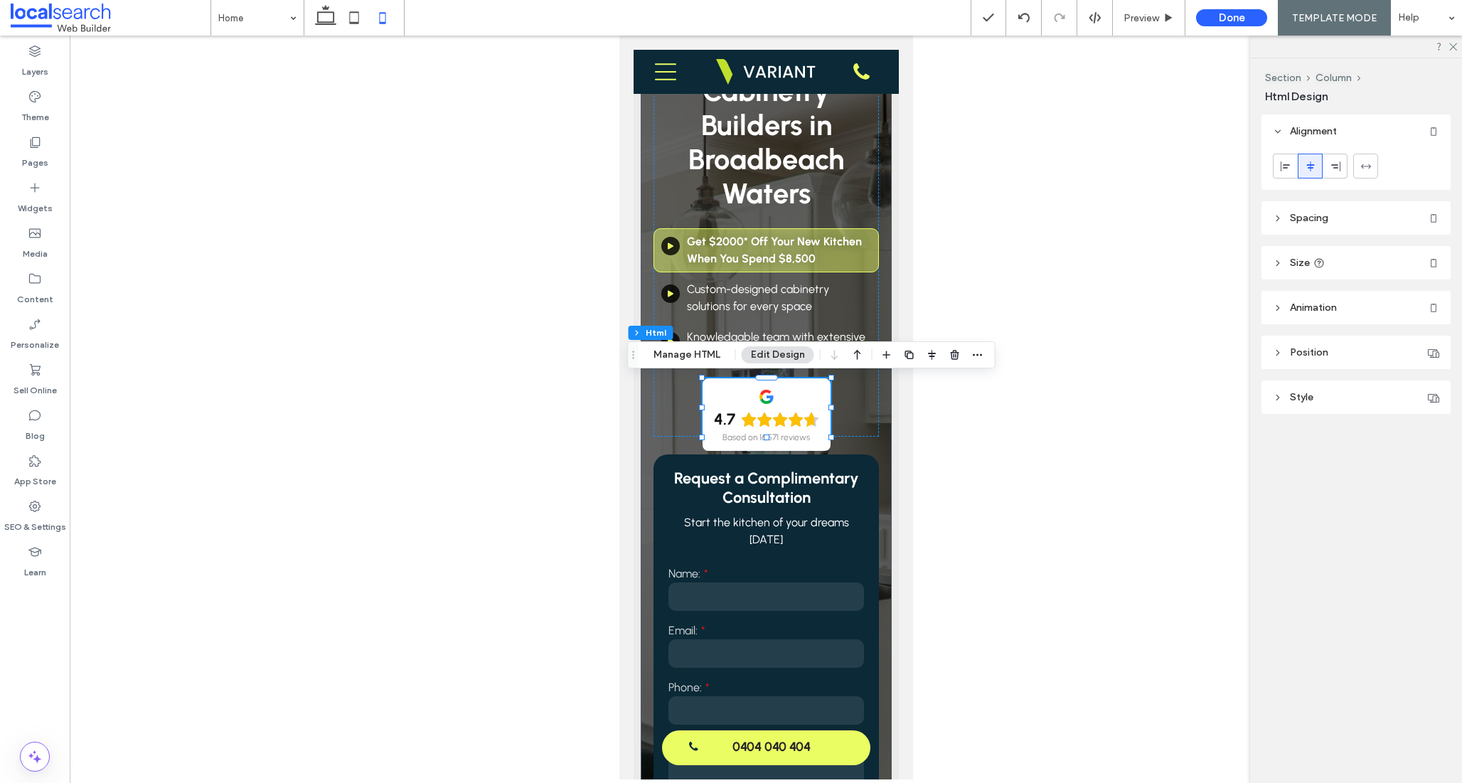
click at [1354, 257] on header "Size" at bounding box center [1355, 262] width 189 height 33
click at [1427, 345] on span "px" at bounding box center [1428, 340] width 10 height 14
click at [1424, 460] on div "A" at bounding box center [1428, 464] width 20 height 25
type input "*"
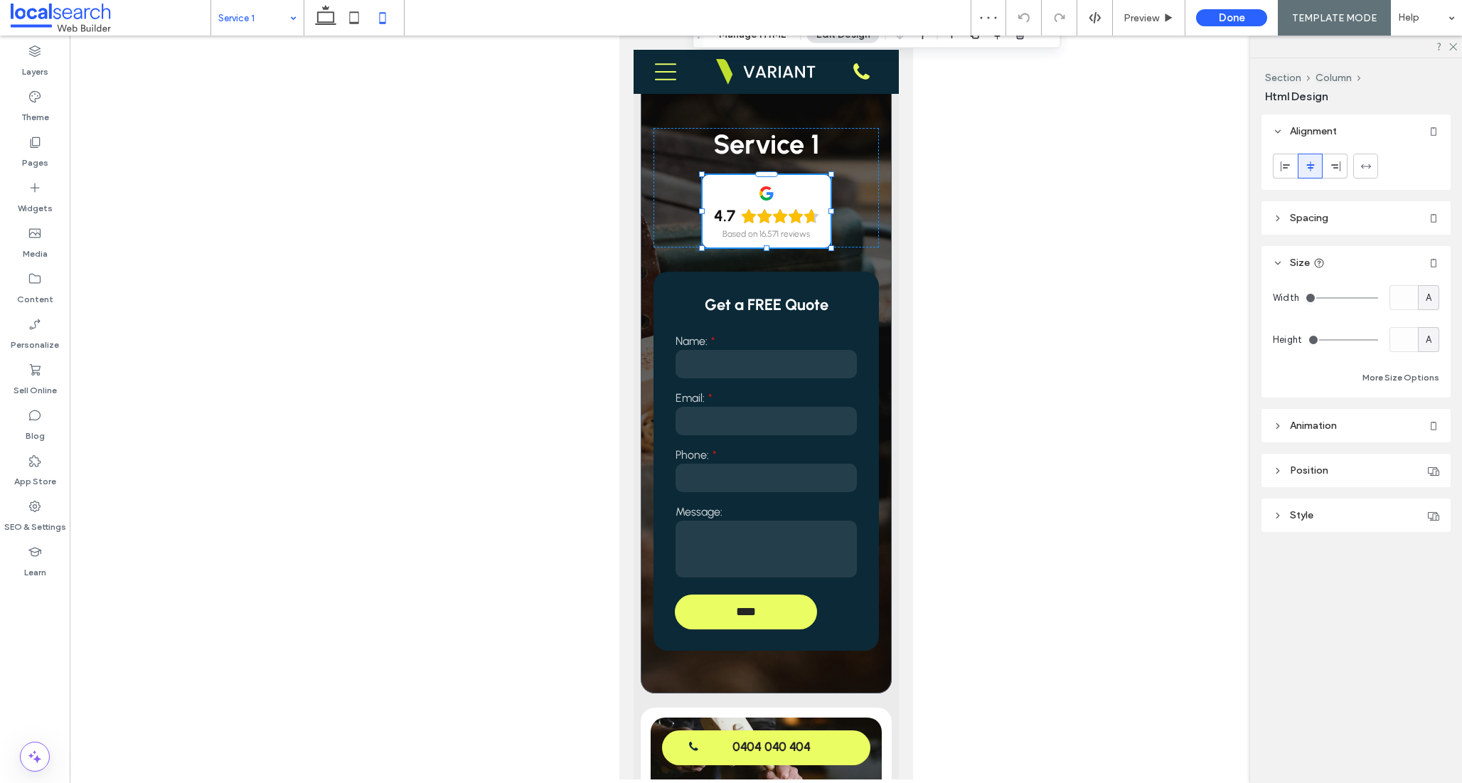
drag, startPoint x: 634, startPoint y: 159, endPoint x: 710, endPoint y: 33, distance: 146.1
click at [709, 34] on div "Service 1 Preview Done TEMPLATE MODE Help Design Panel Site Comments Team & Cli…" at bounding box center [731, 391] width 1462 height 783
click at [360, 23] on icon at bounding box center [354, 18] width 28 height 28
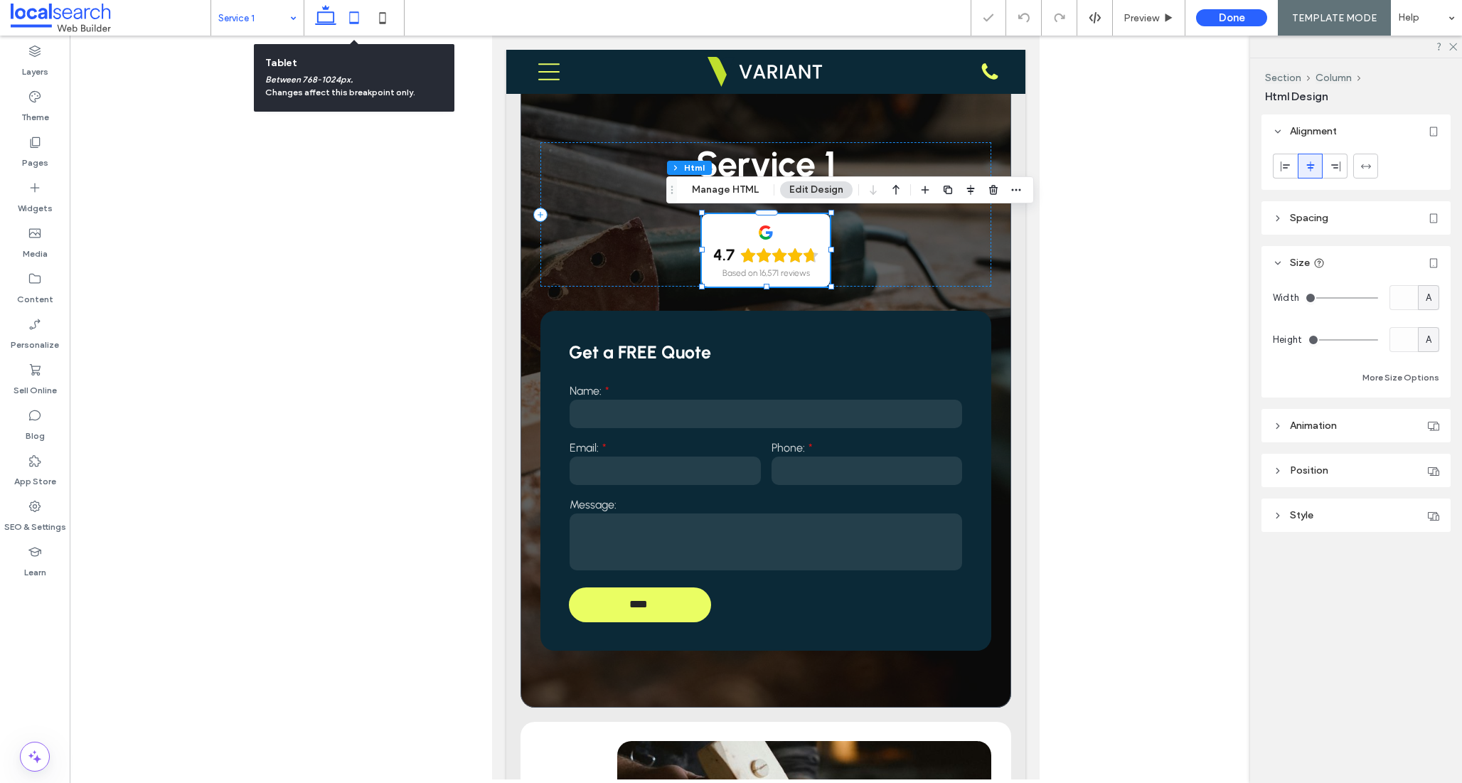
click at [327, 16] on icon at bounding box center [325, 18] width 28 height 28
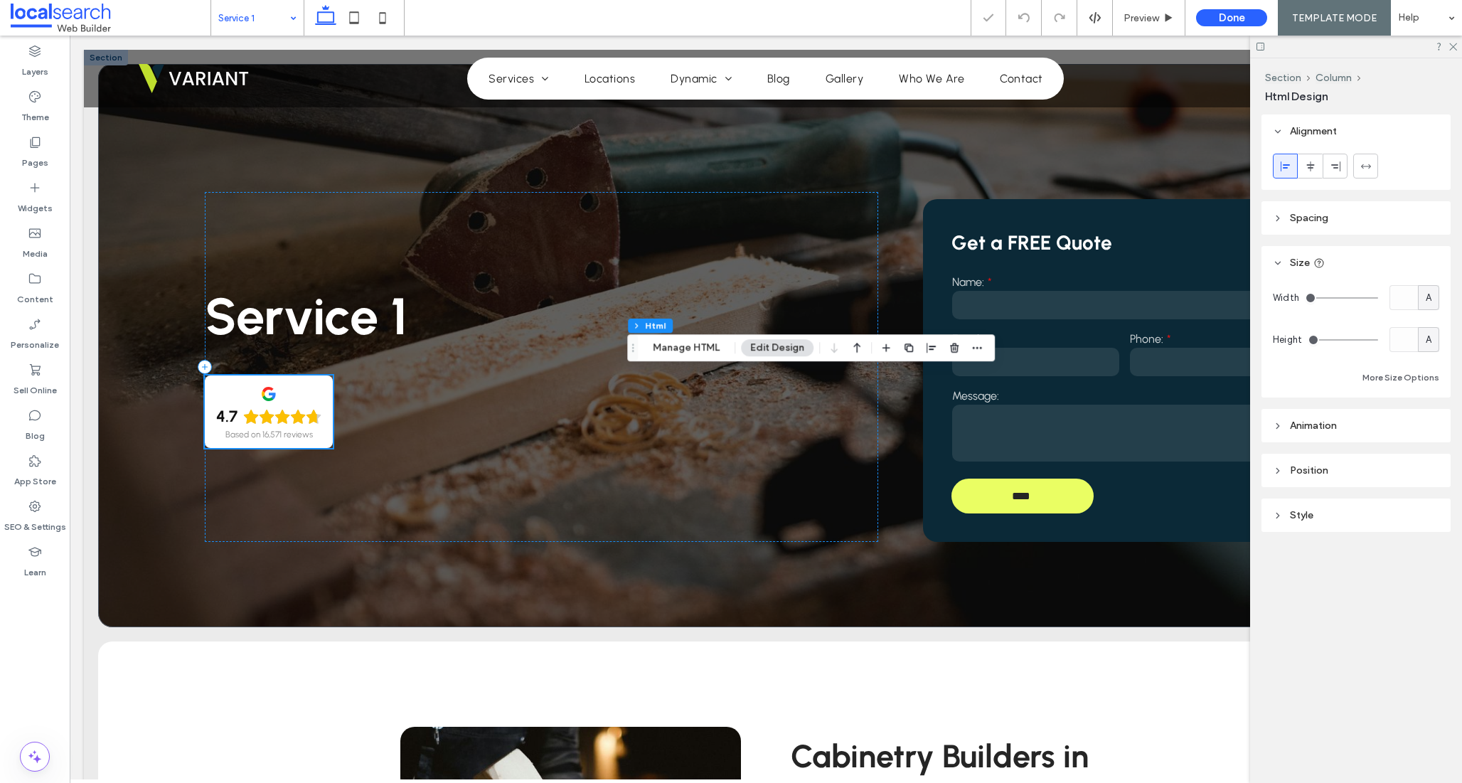
scroll to position [4, 0]
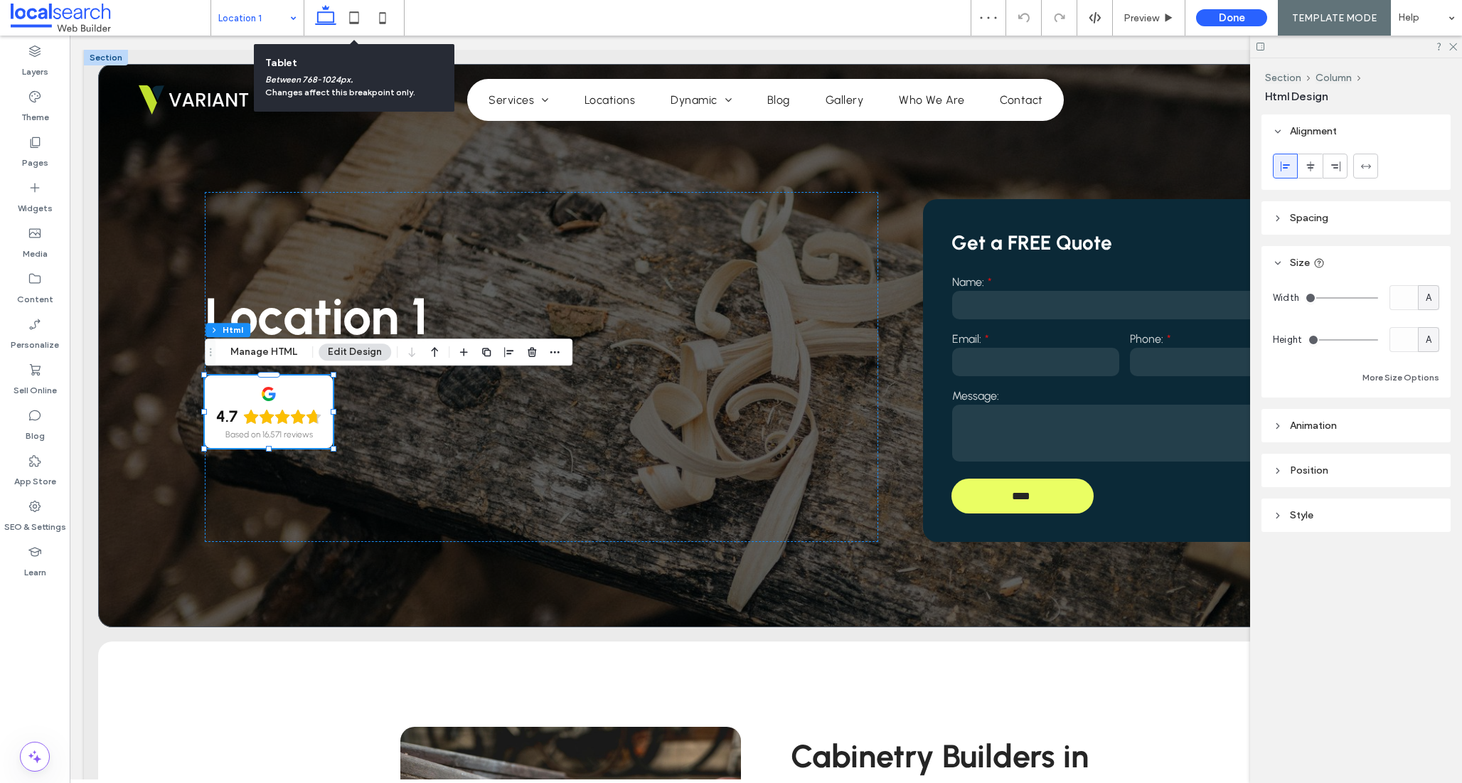
click at [355, 21] on icon at bounding box center [354, 18] width 28 height 28
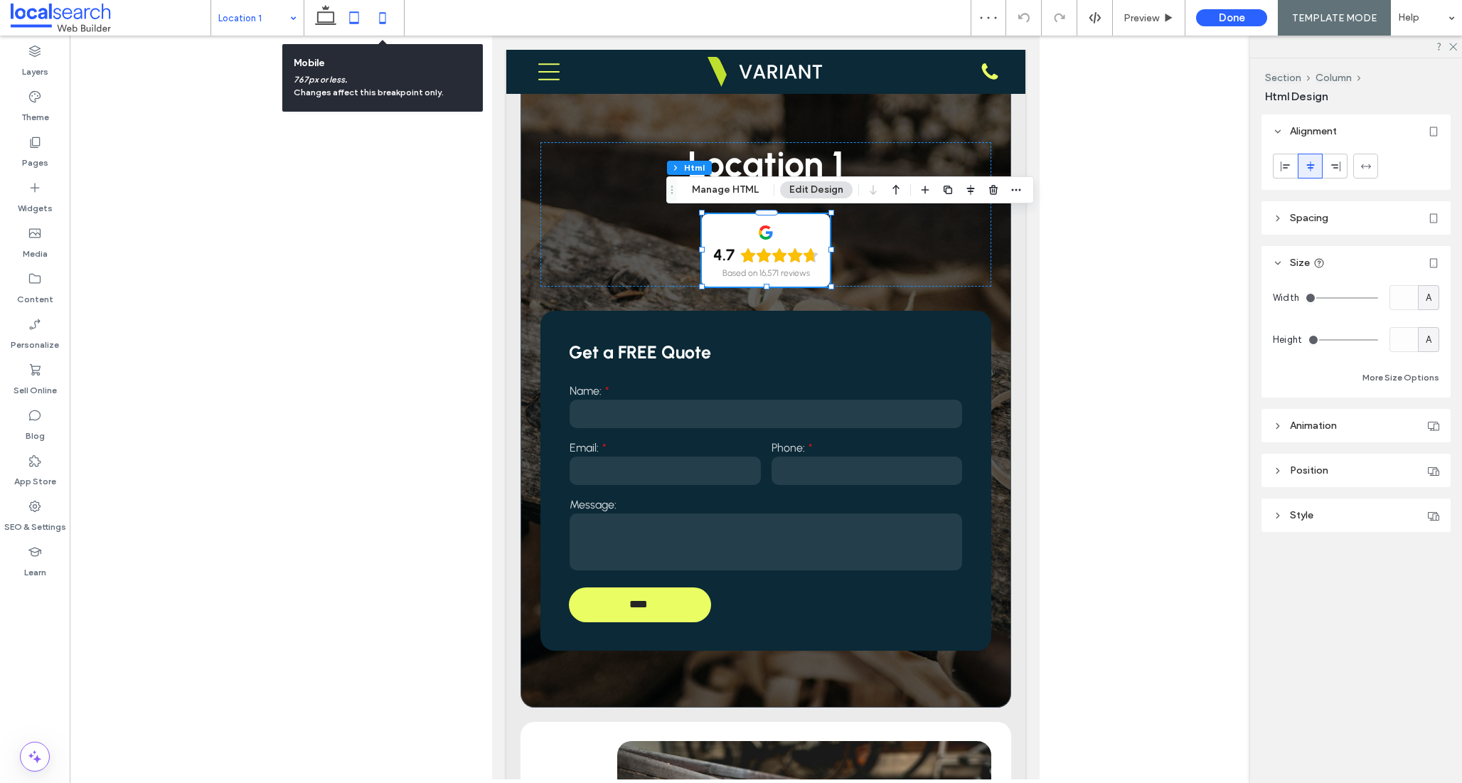
click at [378, 21] on icon at bounding box center [382, 18] width 28 height 28
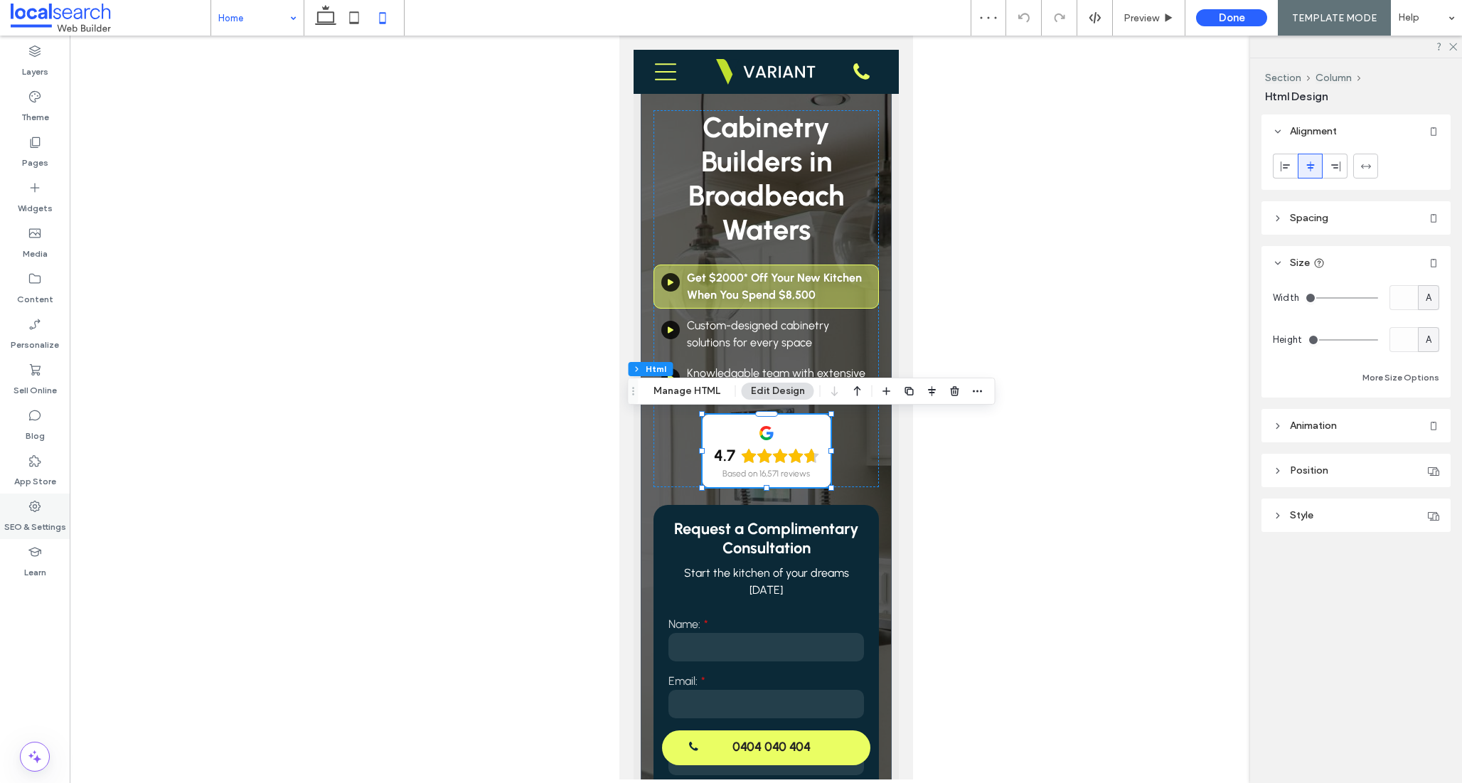
click at [28, 538] on div "SEO & Settings" at bounding box center [35, 516] width 70 height 46
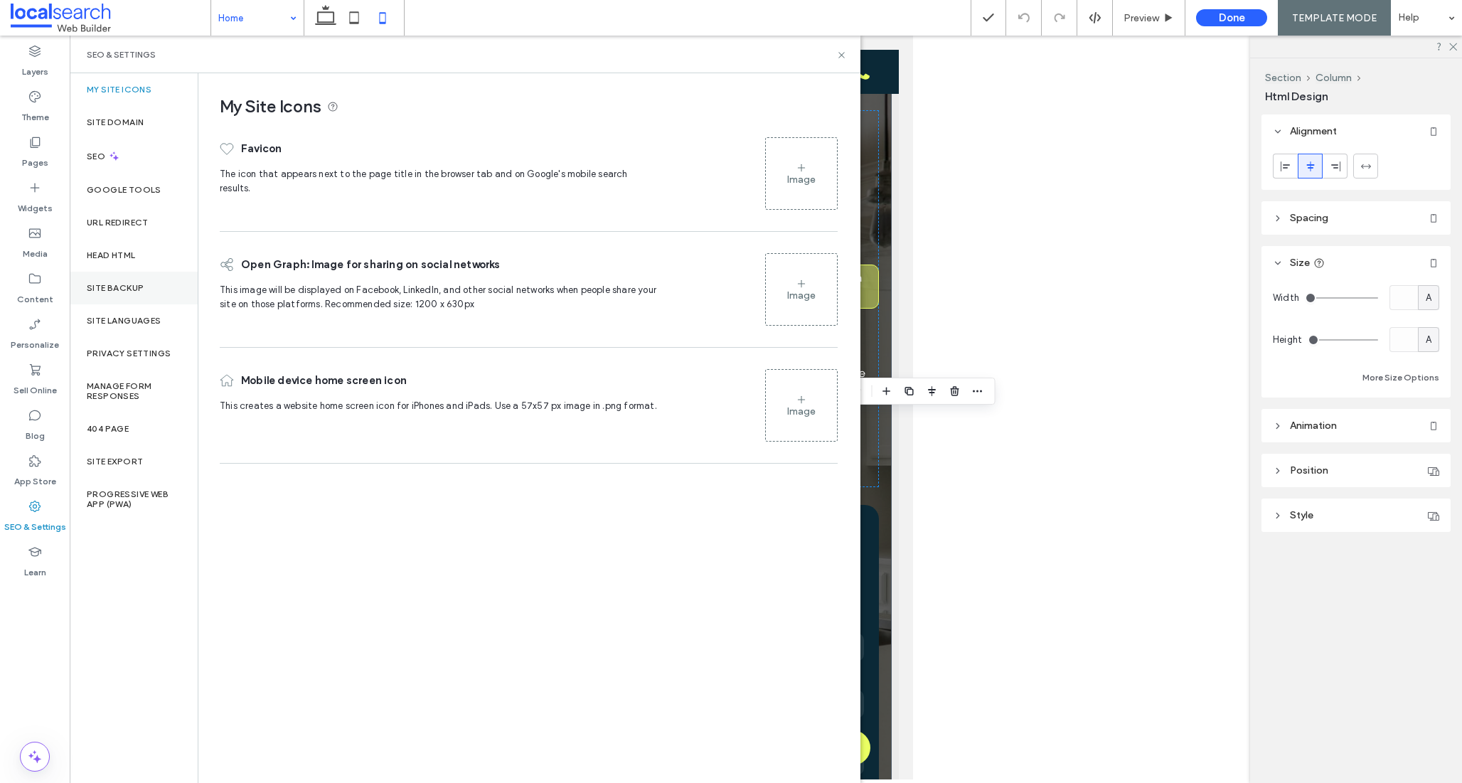
click at [147, 278] on div "Site Backup" at bounding box center [134, 288] width 128 height 33
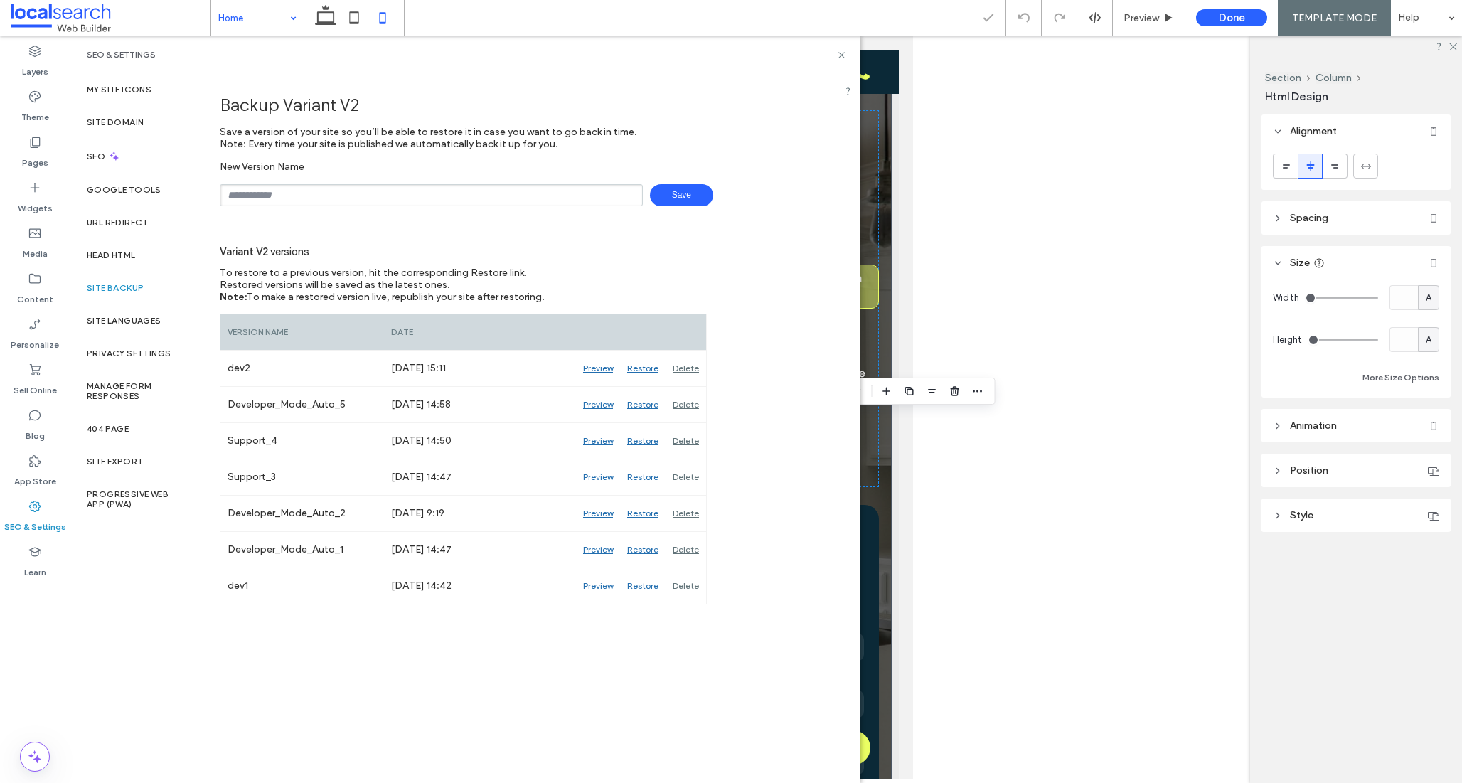
click at [653, 191] on span "Save" at bounding box center [681, 195] width 63 height 22
type input "****"
click at [843, 57] on icon at bounding box center [841, 55] width 11 height 11
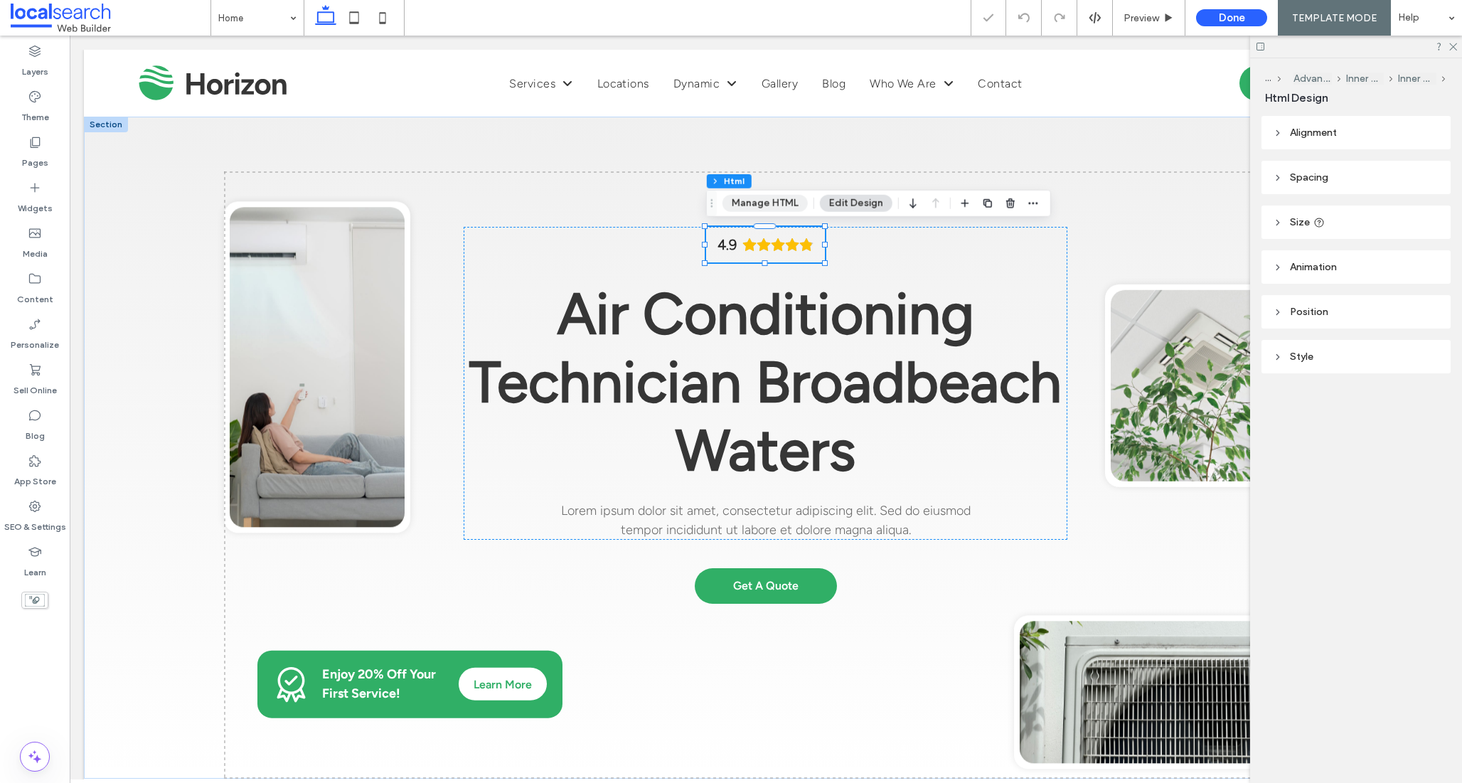
click at [770, 208] on button "Manage HTML" at bounding box center [764, 203] width 85 height 17
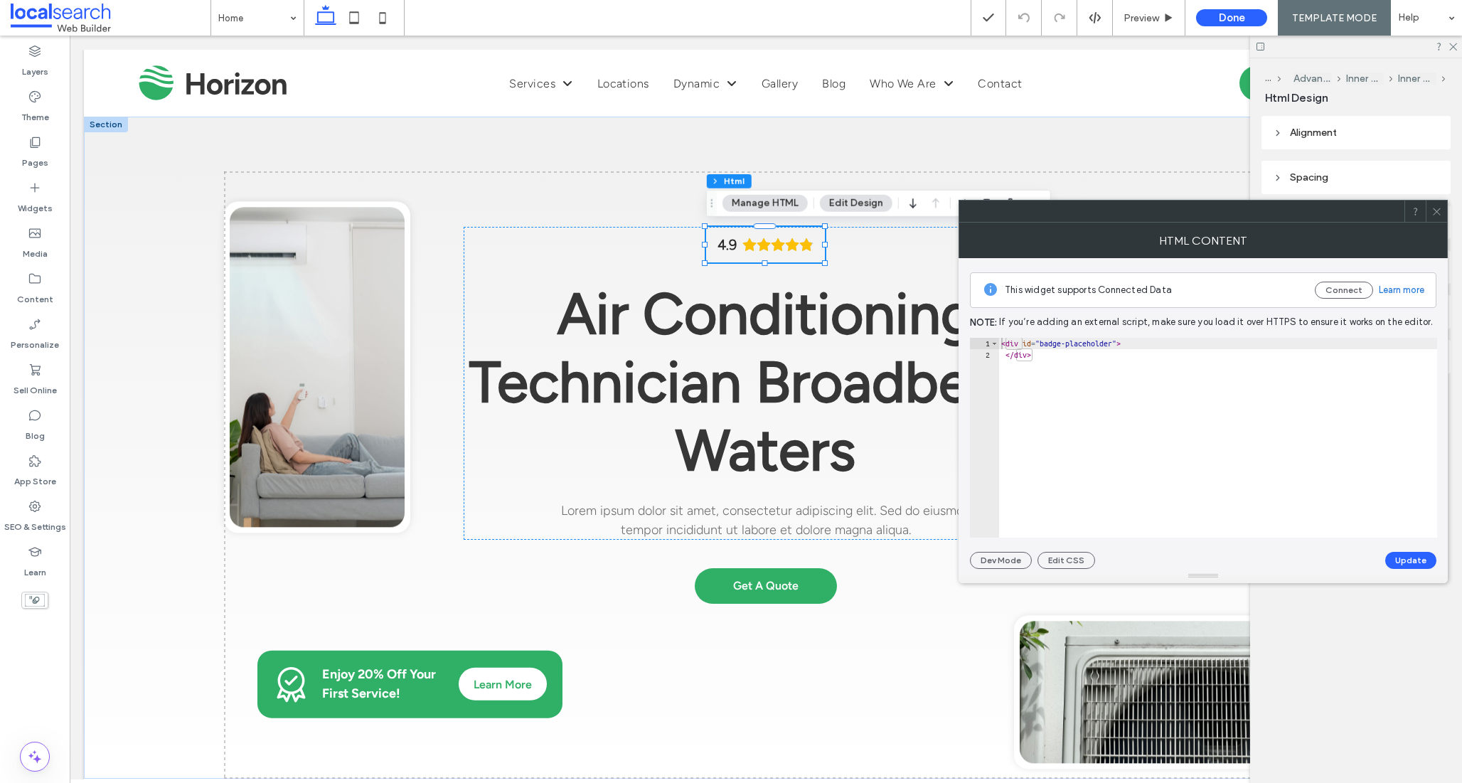
click at [1437, 220] on span at bounding box center [1436, 211] width 11 height 21
